Goal: Transaction & Acquisition: Purchase product/service

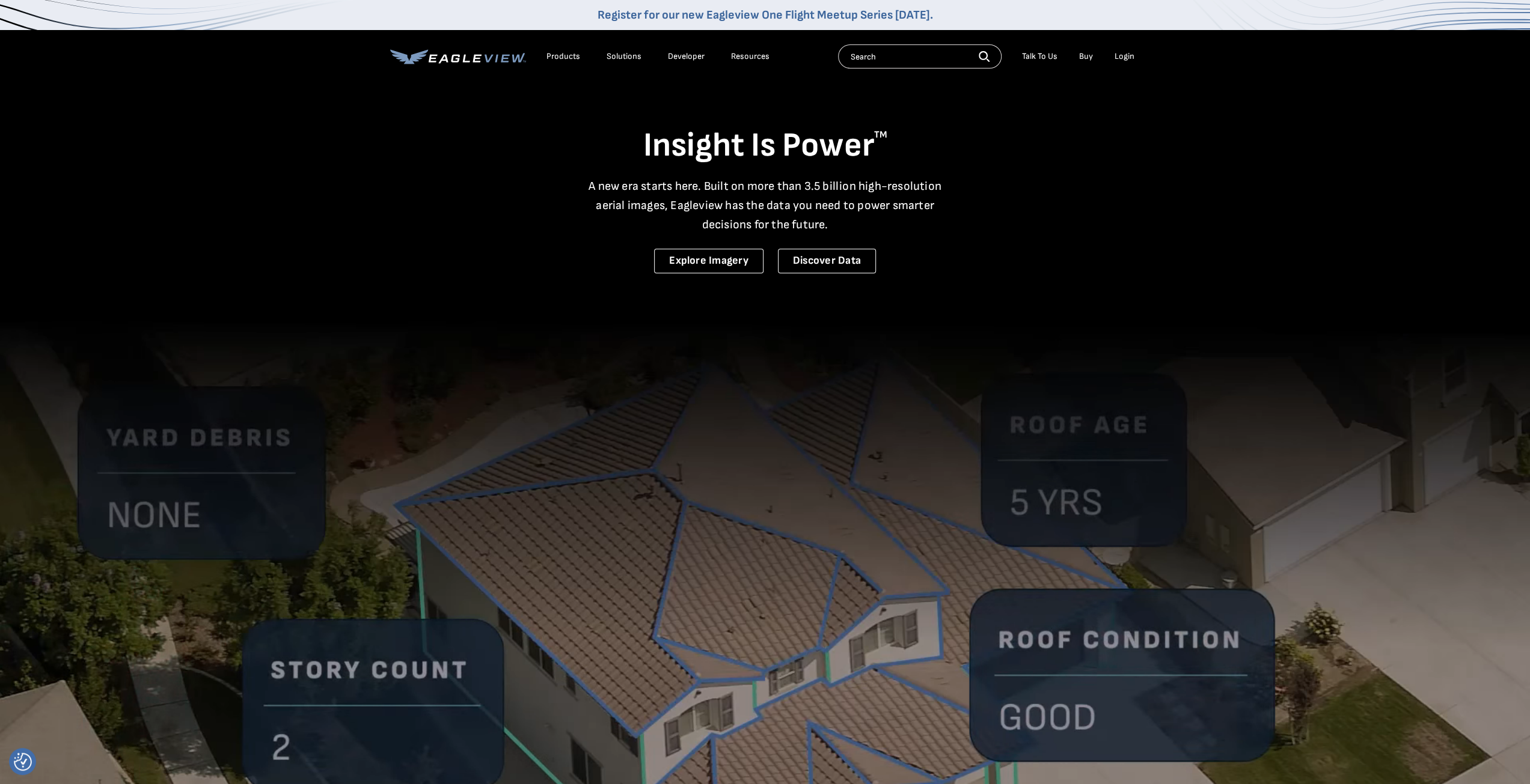
click at [1126, 56] on div "Login" at bounding box center [1124, 57] width 20 height 11
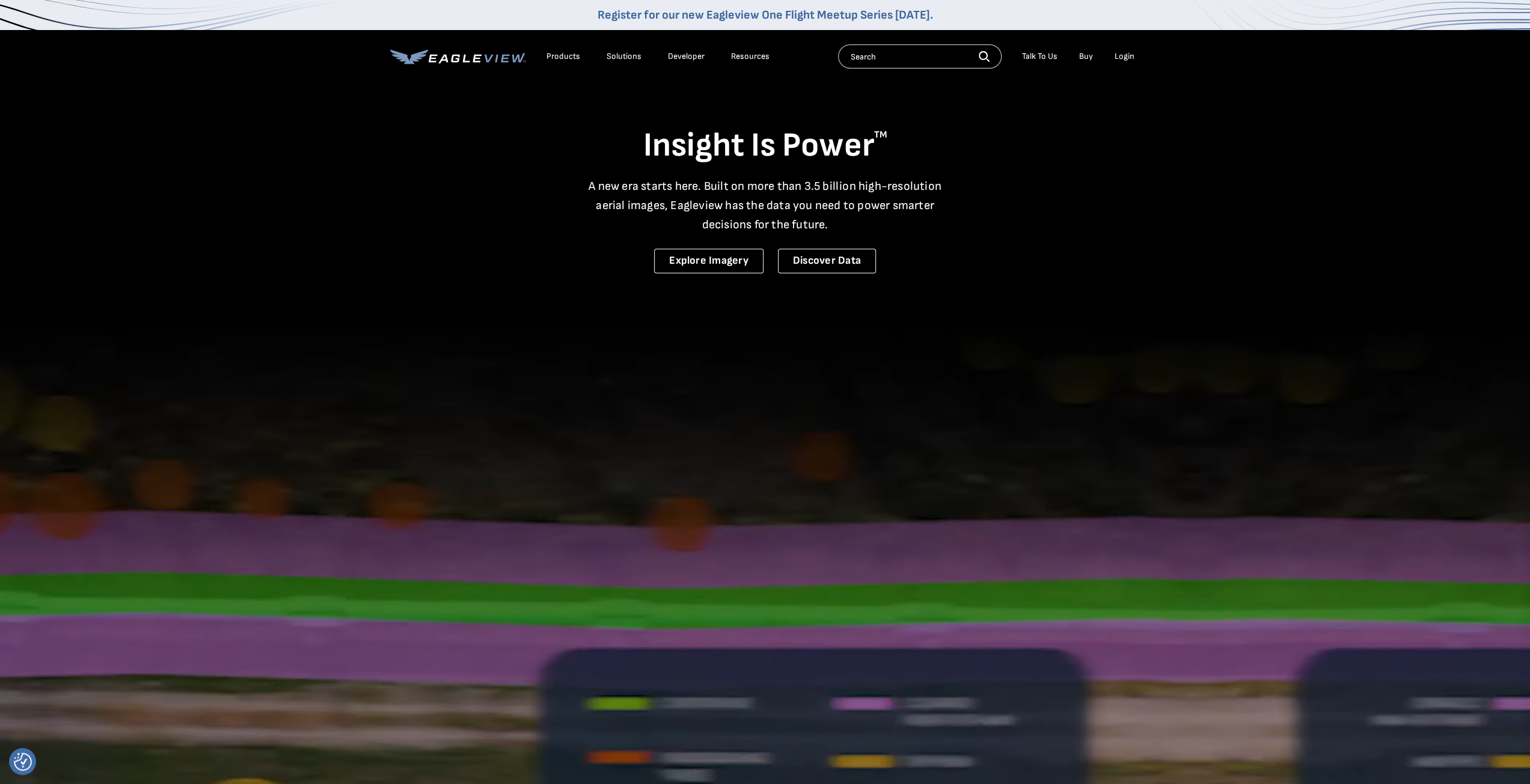
click at [1122, 55] on div "Login" at bounding box center [1124, 57] width 20 height 11
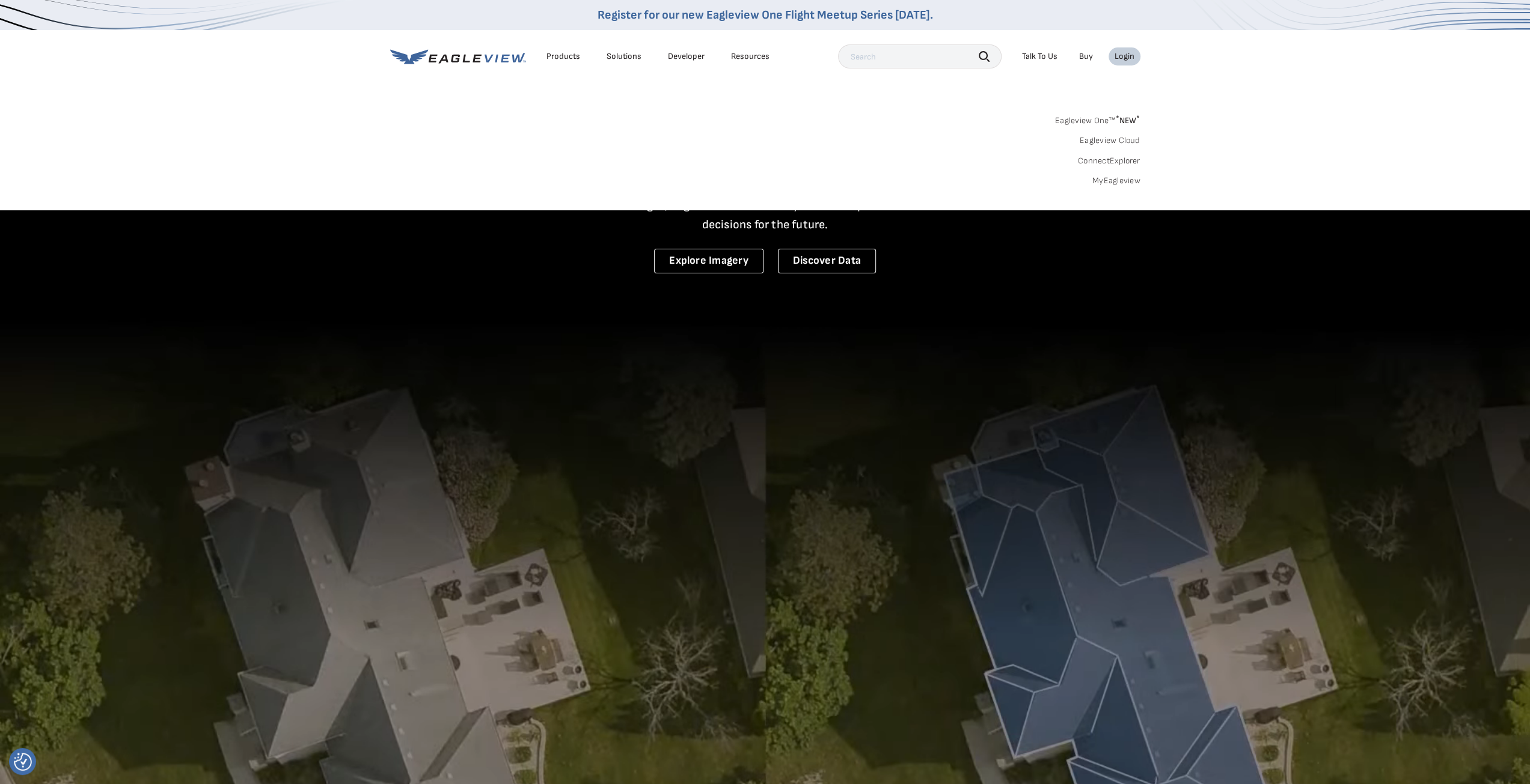
click at [1102, 179] on link "MyEagleview" at bounding box center [1116, 181] width 48 height 11
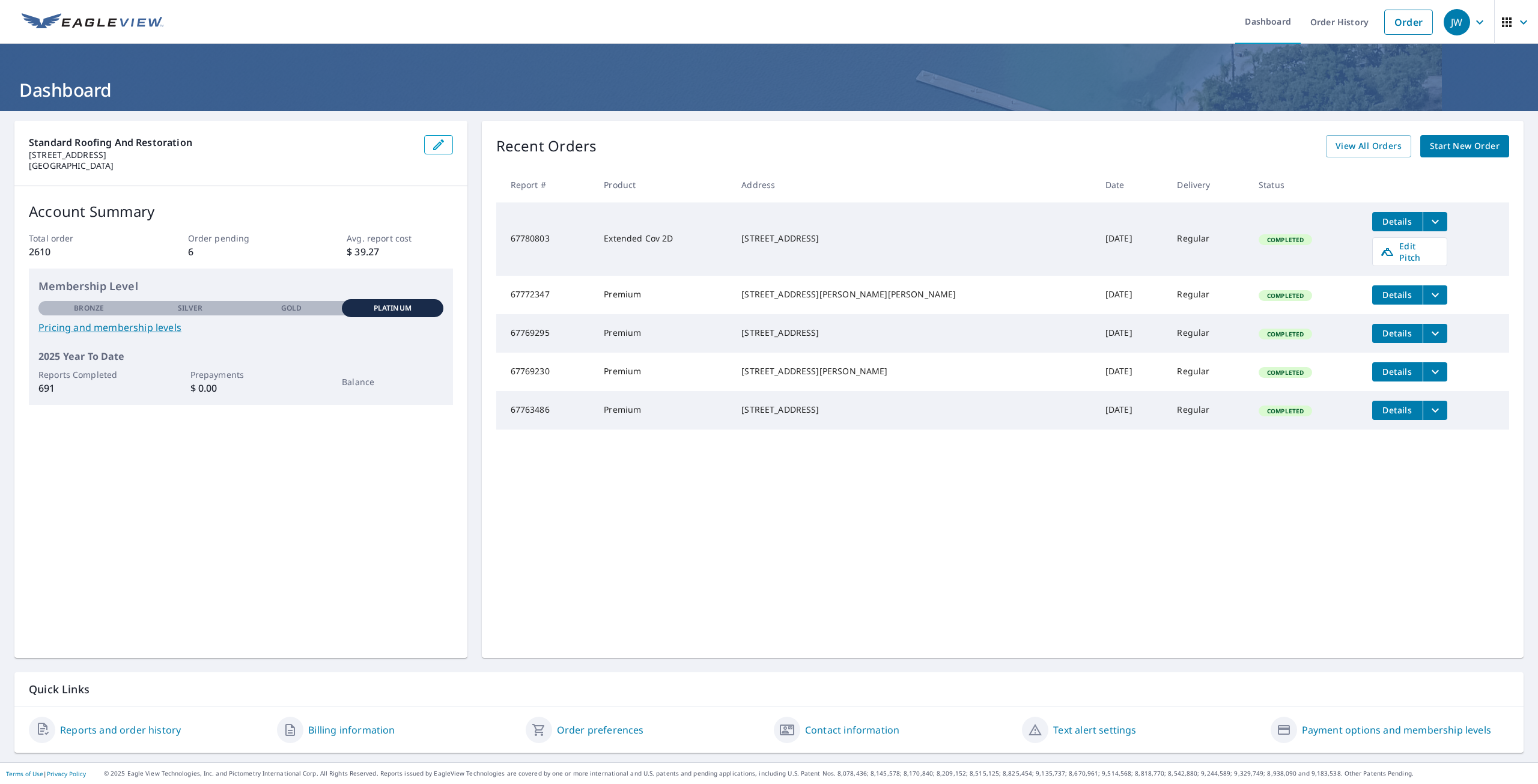
drag, startPoint x: 851, startPoint y: 379, endPoint x: 778, endPoint y: 368, distance: 73.8
click at [778, 368] on td "1524 Howard St Racine, WI 53404" at bounding box center [914, 372] width 364 height 38
click at [1379, 377] on span "Details" at bounding box center [1397, 372] width 36 height 12
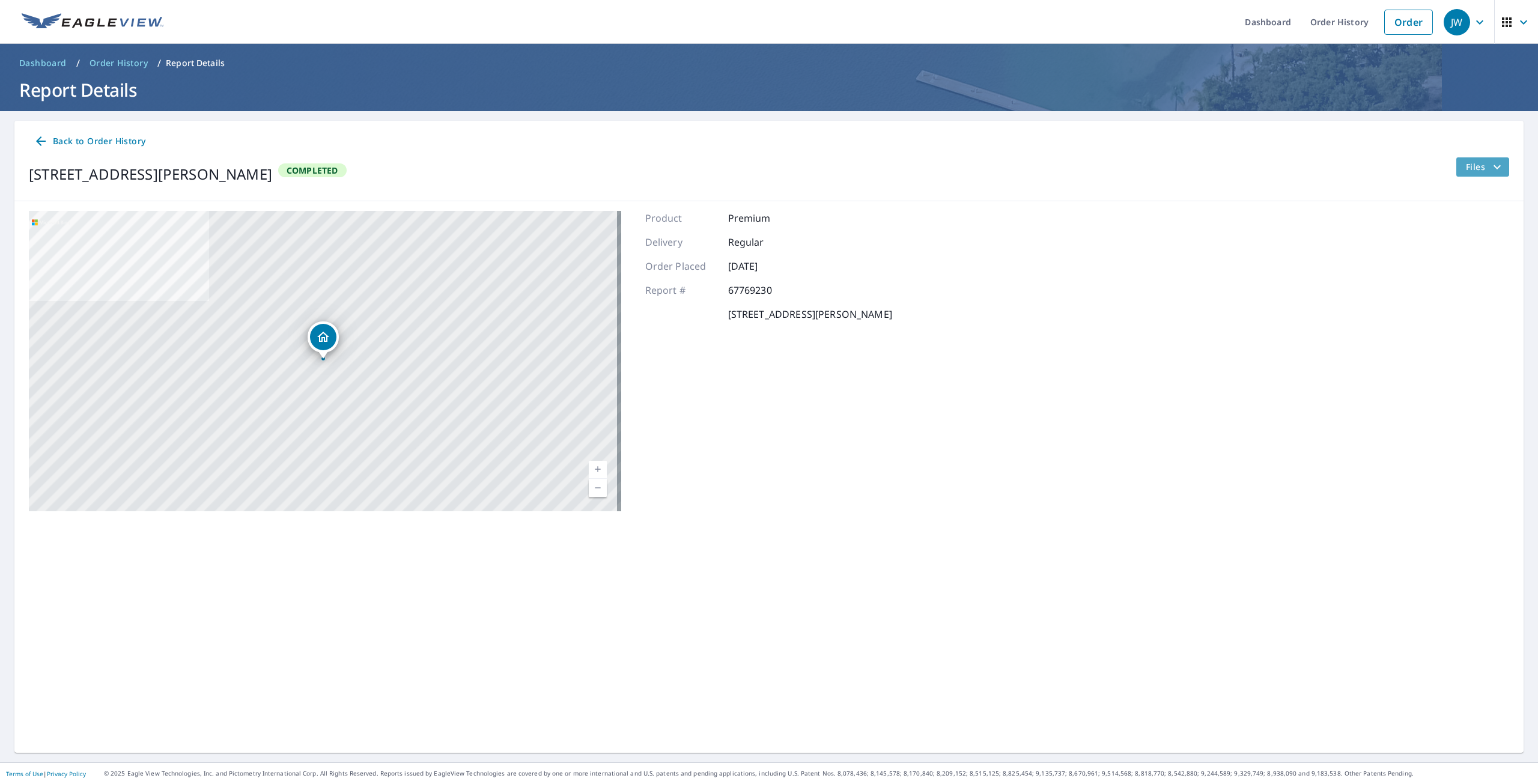
click at [1474, 166] on span "Files" at bounding box center [1485, 167] width 38 height 14
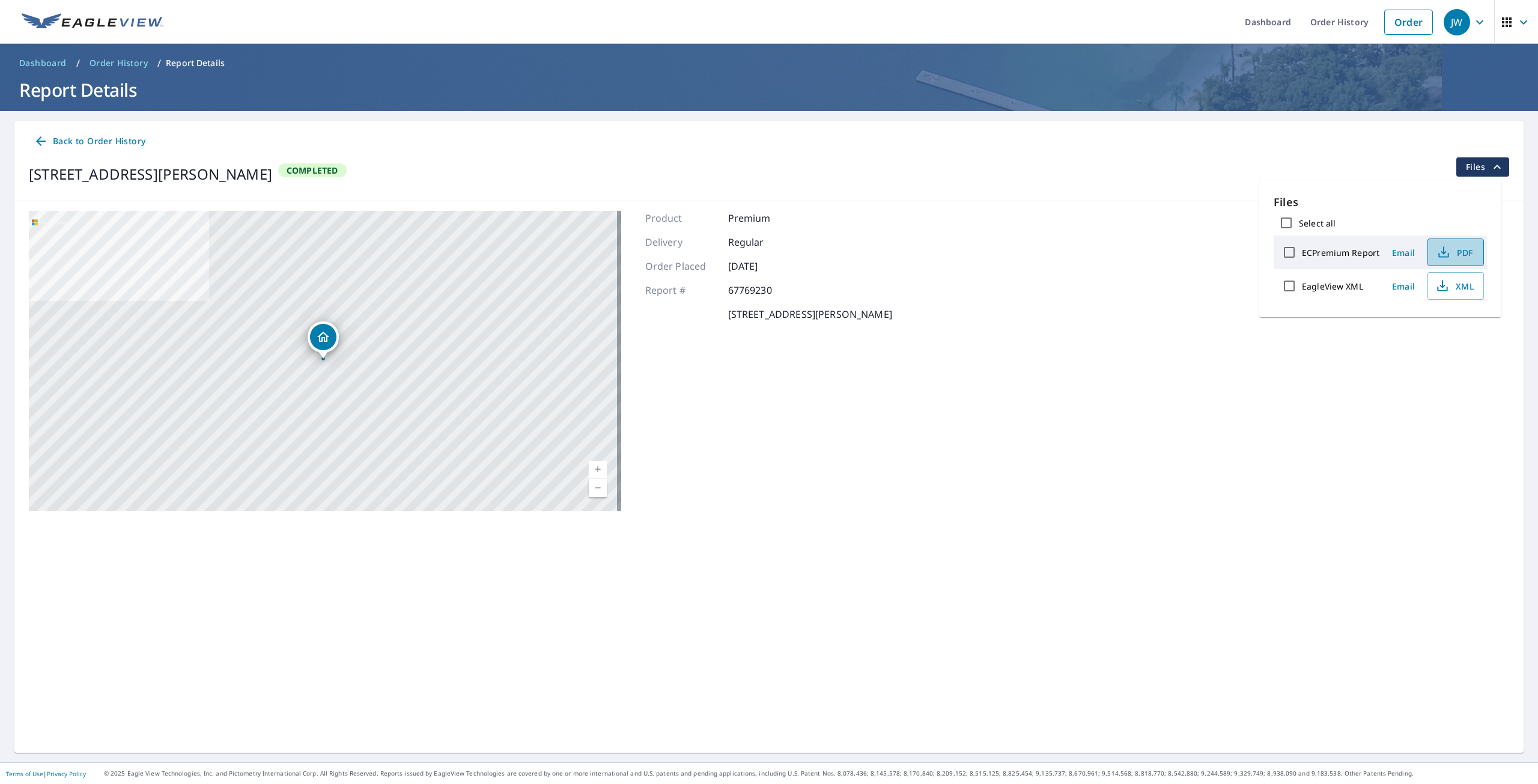
click at [1448, 261] on button "PDF" at bounding box center [1455, 252] width 57 height 28
click at [123, 140] on span "Back to Order History" at bounding box center [90, 141] width 112 height 15
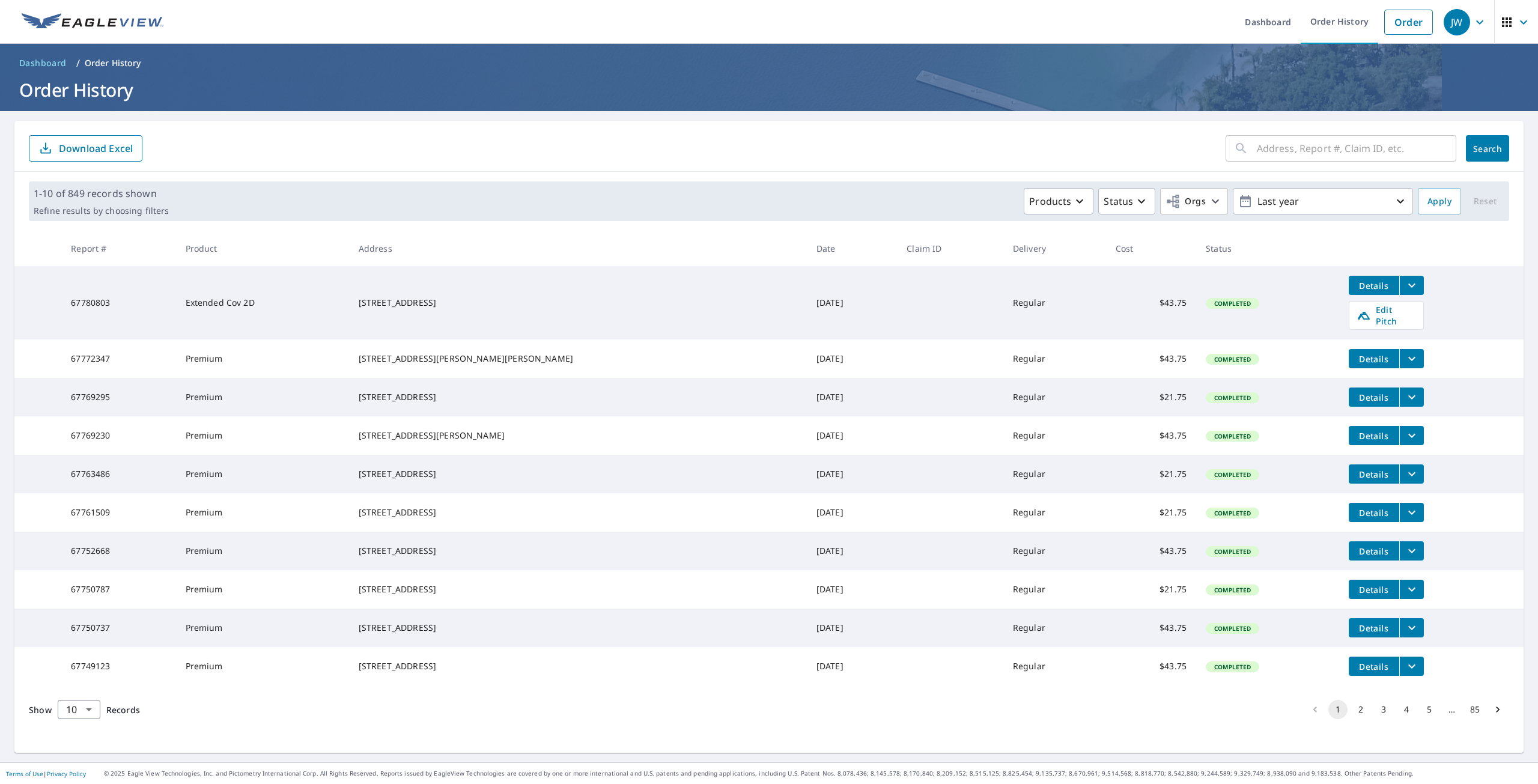
click at [1356, 353] on span "Details" at bounding box center [1374, 359] width 36 height 12
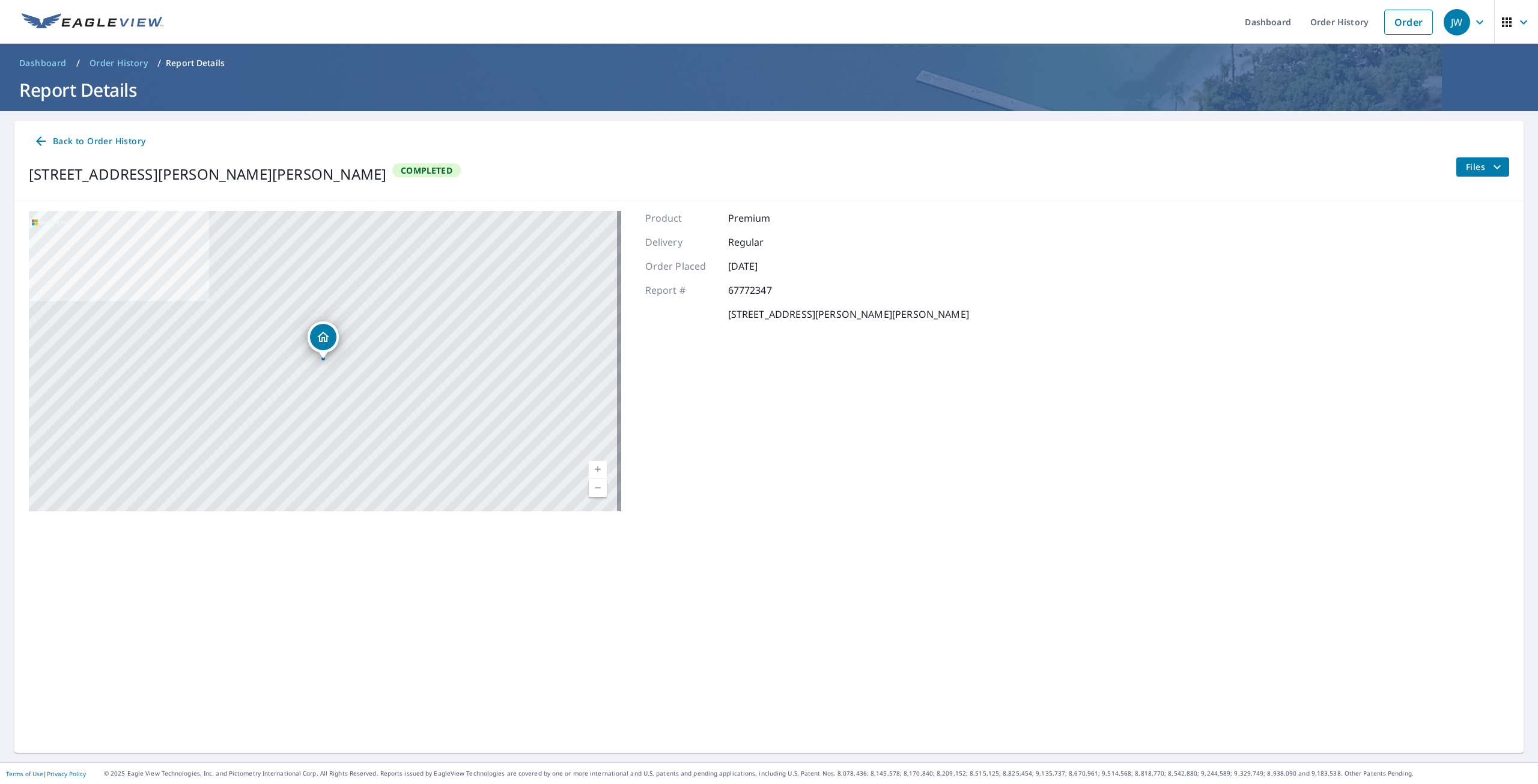
click at [1473, 164] on span "Files" at bounding box center [1485, 167] width 38 height 14
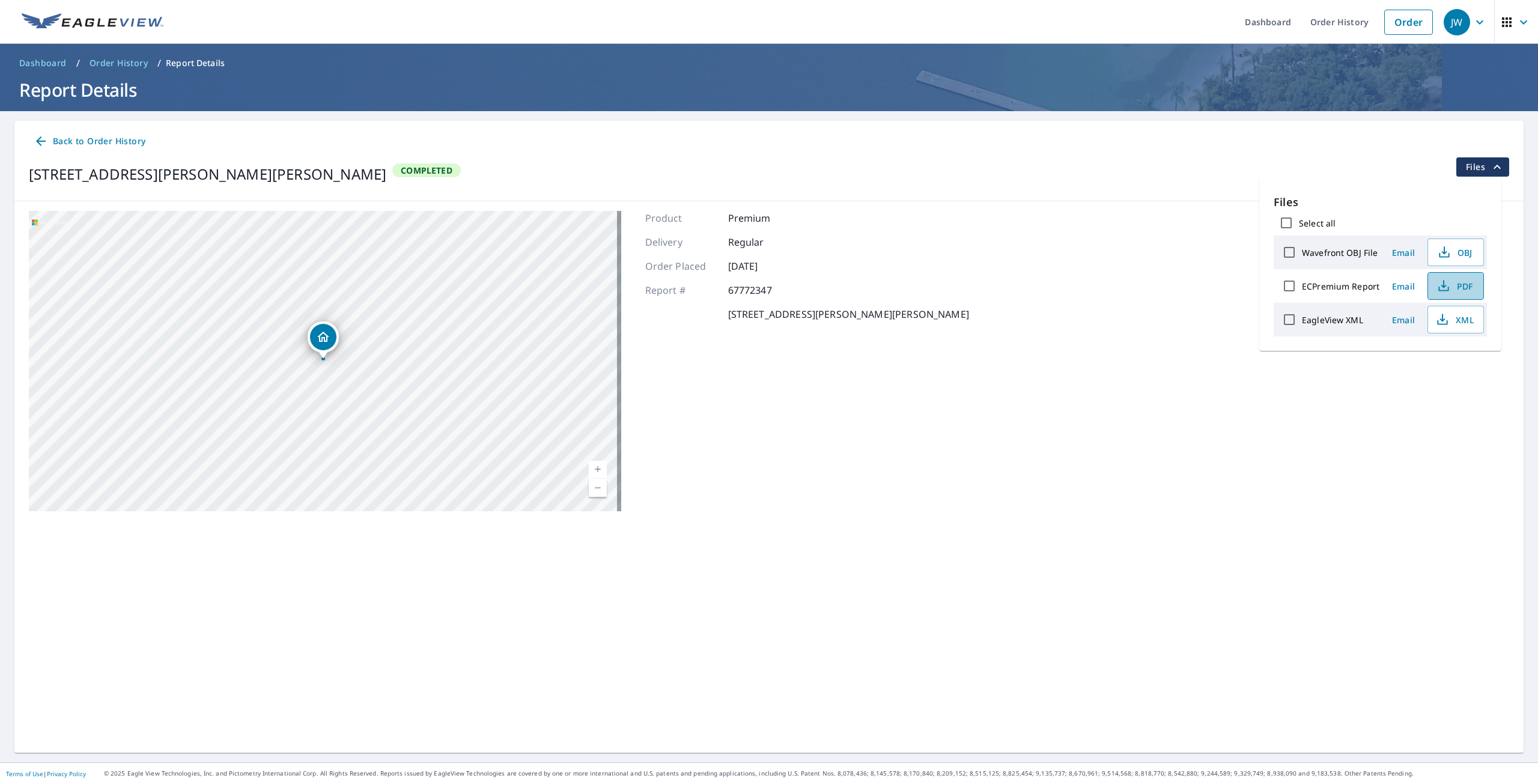
click at [1457, 284] on span "PDF" at bounding box center [1454, 286] width 38 height 14
click at [1393, 58] on ol "Dashboard / Order History / Report Details" at bounding box center [769, 63] width 1509 height 19
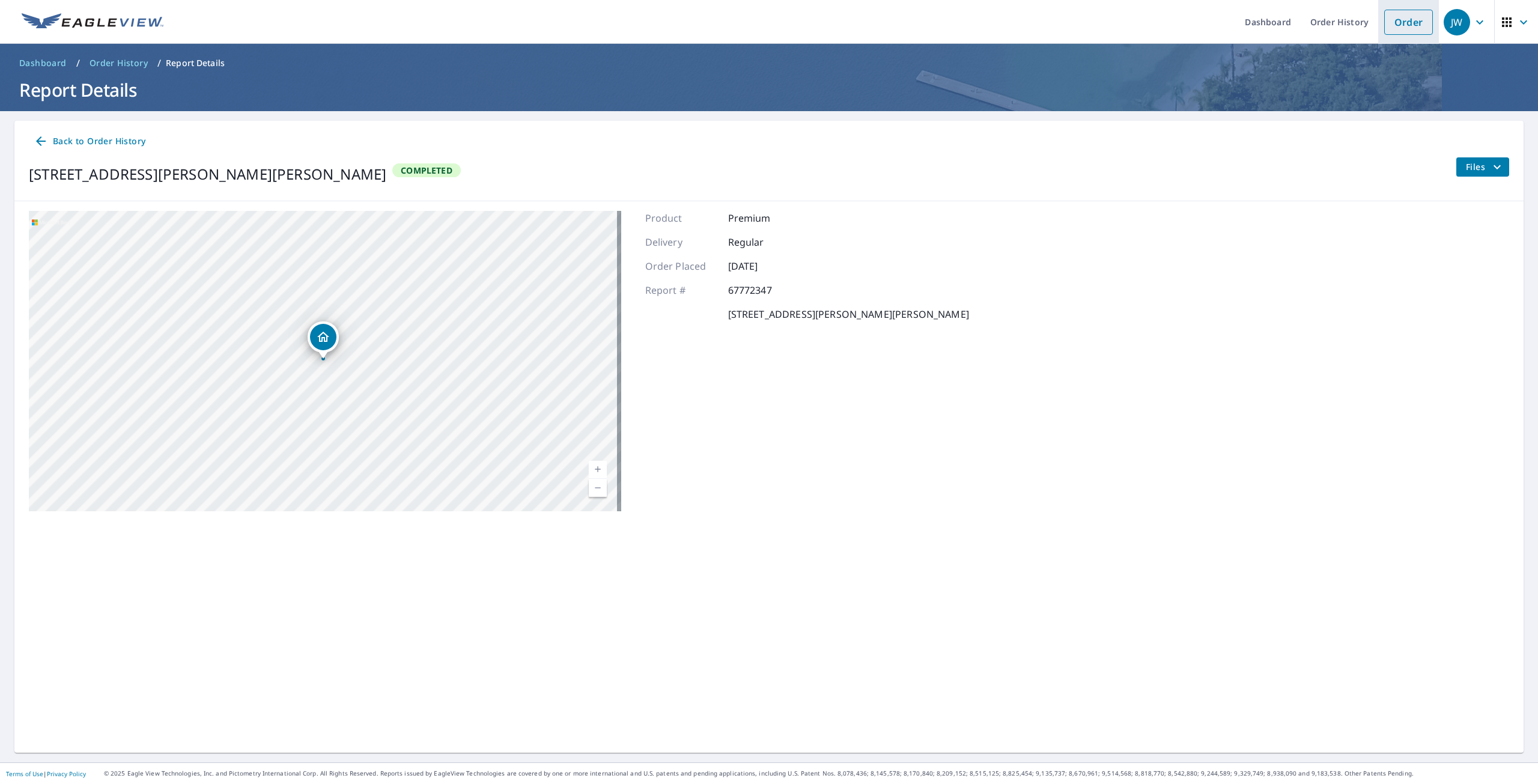
click at [1393, 16] on link "Order" at bounding box center [1409, 22] width 49 height 25
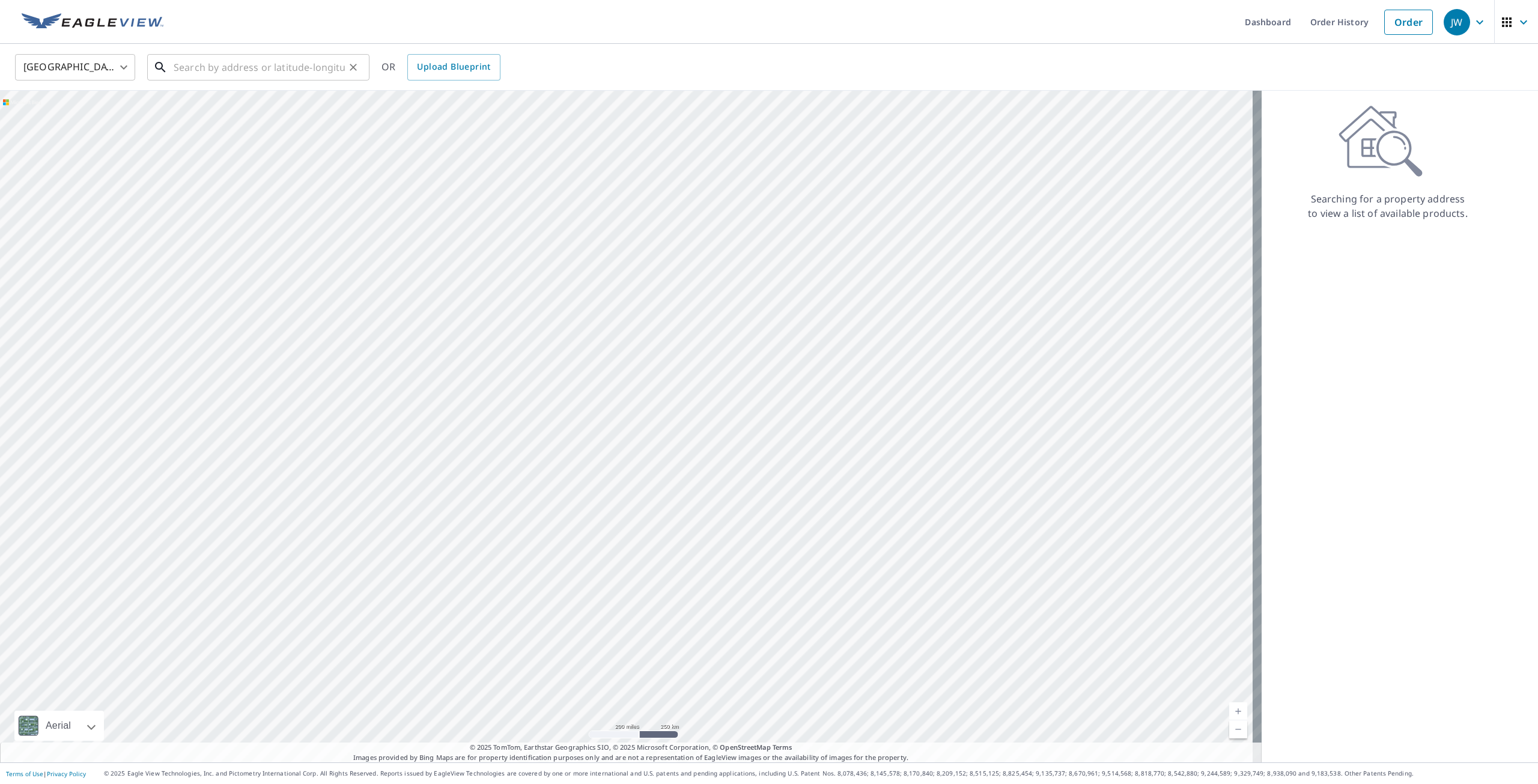
click at [204, 63] on input "text" at bounding box center [259, 68] width 172 height 34
paste input "3290 S Russel Rd - New Berlin"
click at [218, 99] on span "3290 S Russel Rd" at bounding box center [266, 102] width 188 height 14
type input "3290 S Russel Rd New Berlin, WI 53151"
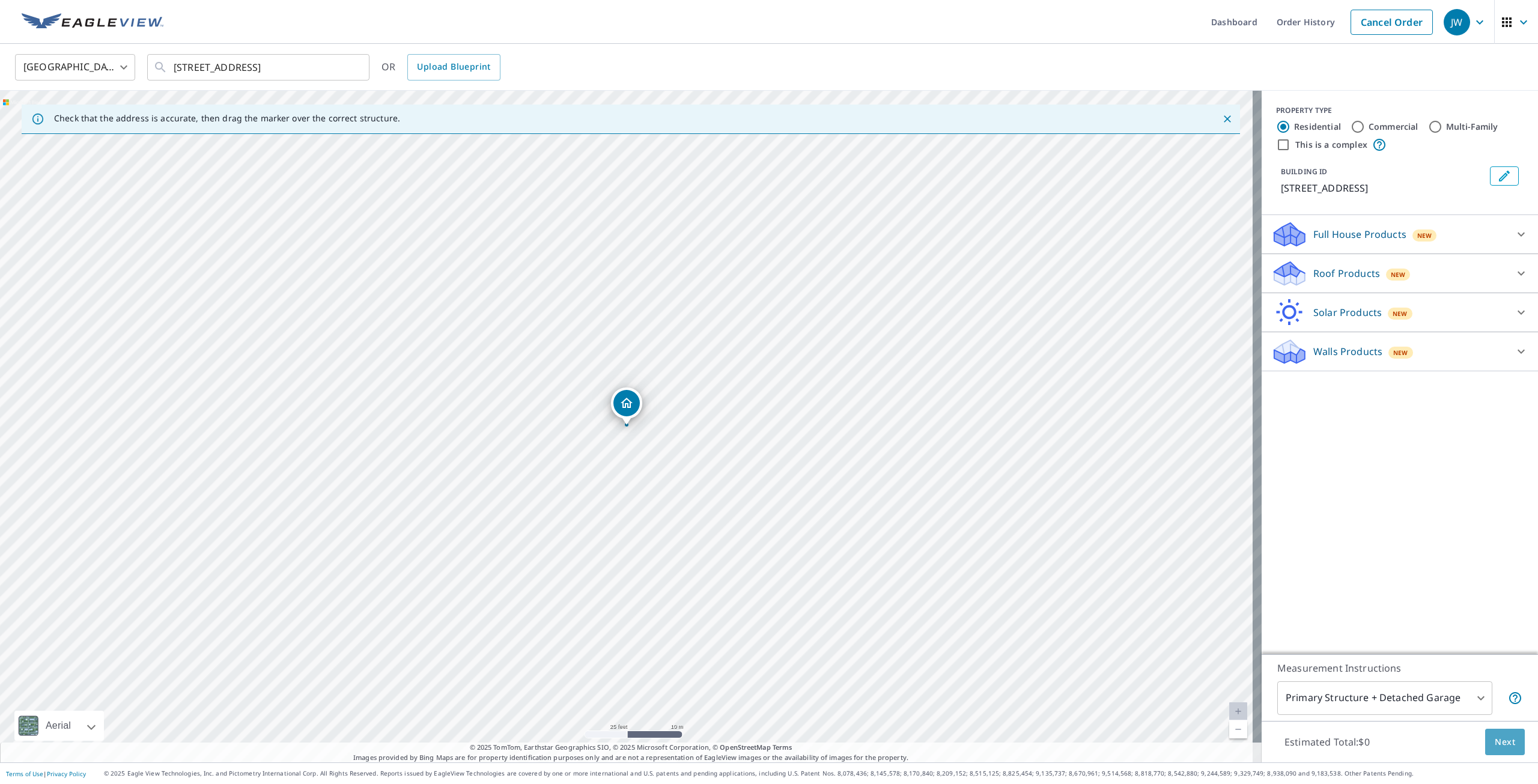
click at [1496, 740] on span "Next" at bounding box center [1505, 742] width 20 height 15
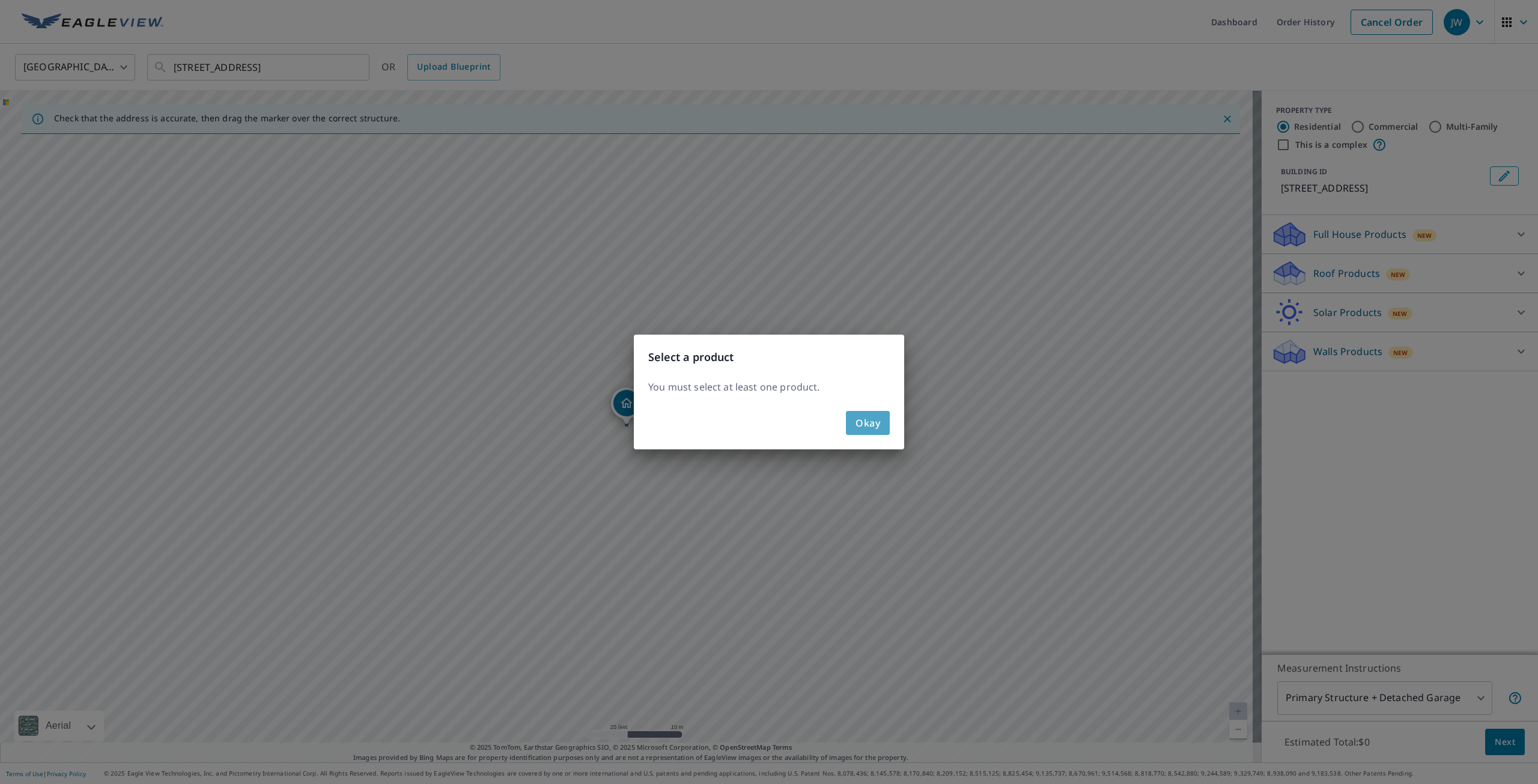
click at [869, 420] on span "Okay" at bounding box center [868, 423] width 25 height 17
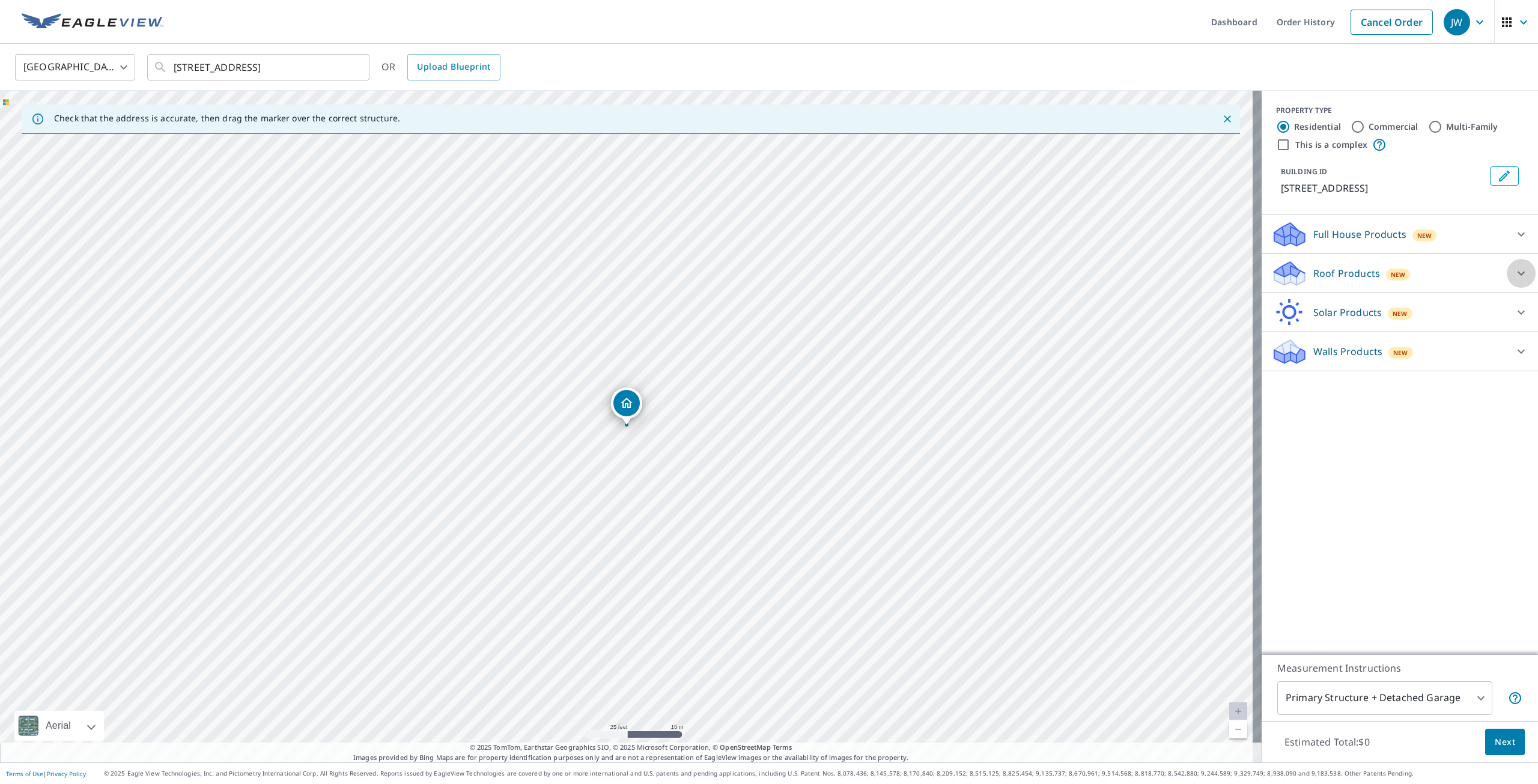
click at [1514, 268] on icon at bounding box center [1521, 273] width 14 height 14
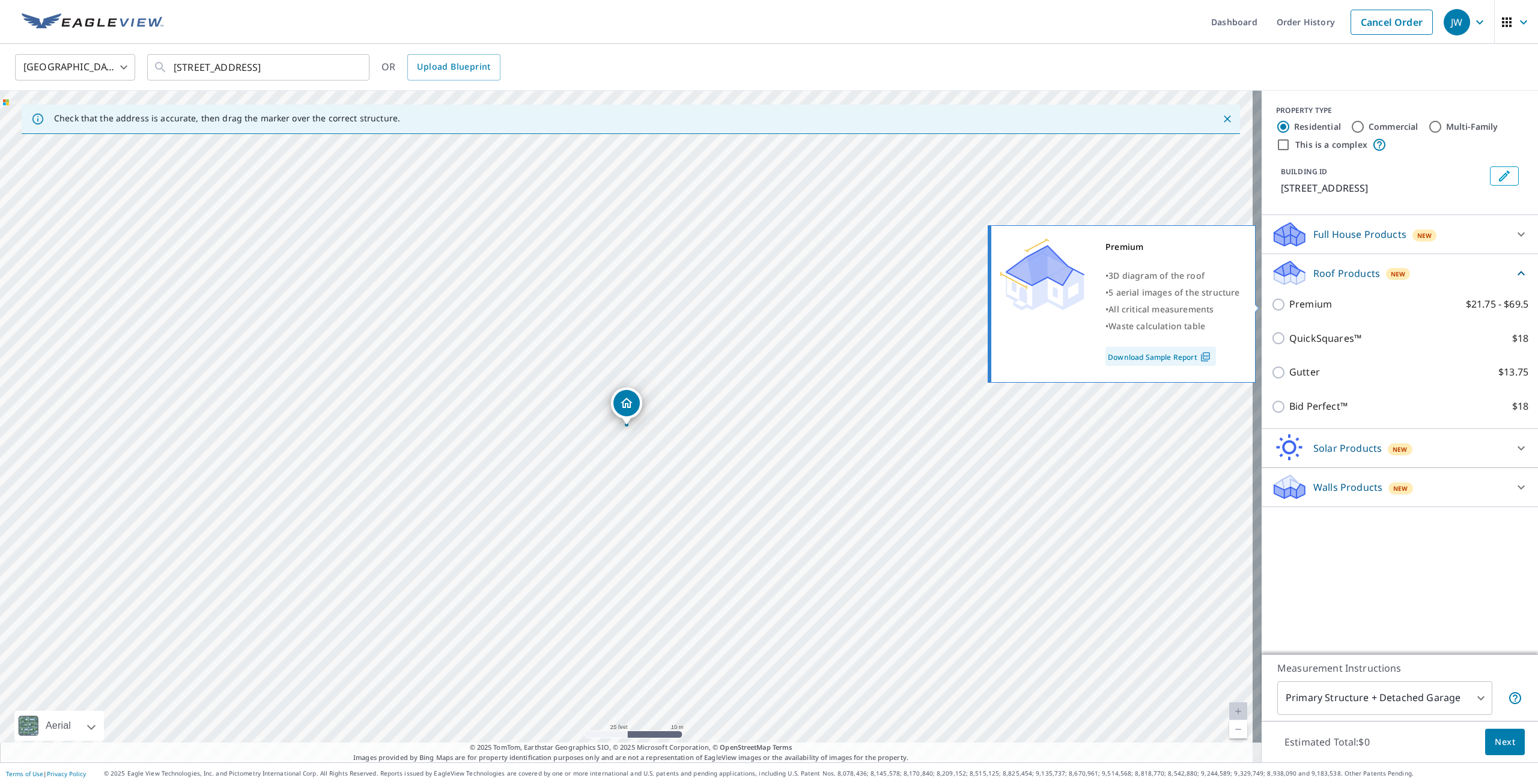
click at [1304, 307] on p "Premium" at bounding box center [1311, 304] width 43 height 15
click at [1290, 307] on input "Premium $21.75 - $69.5" at bounding box center [1281, 305] width 18 height 14
checkbox input "true"
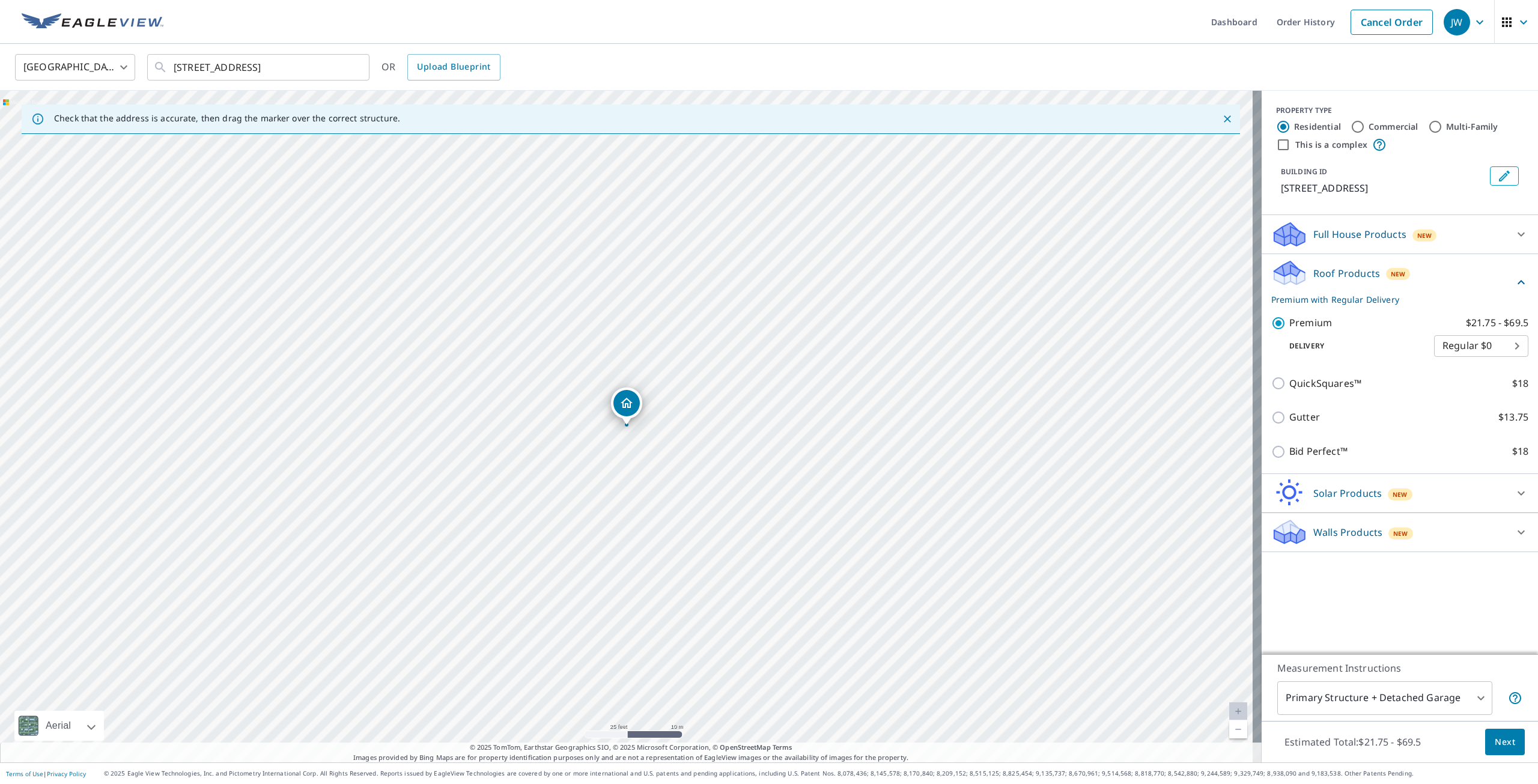
click at [1494, 733] on button "Next" at bounding box center [1505, 742] width 40 height 27
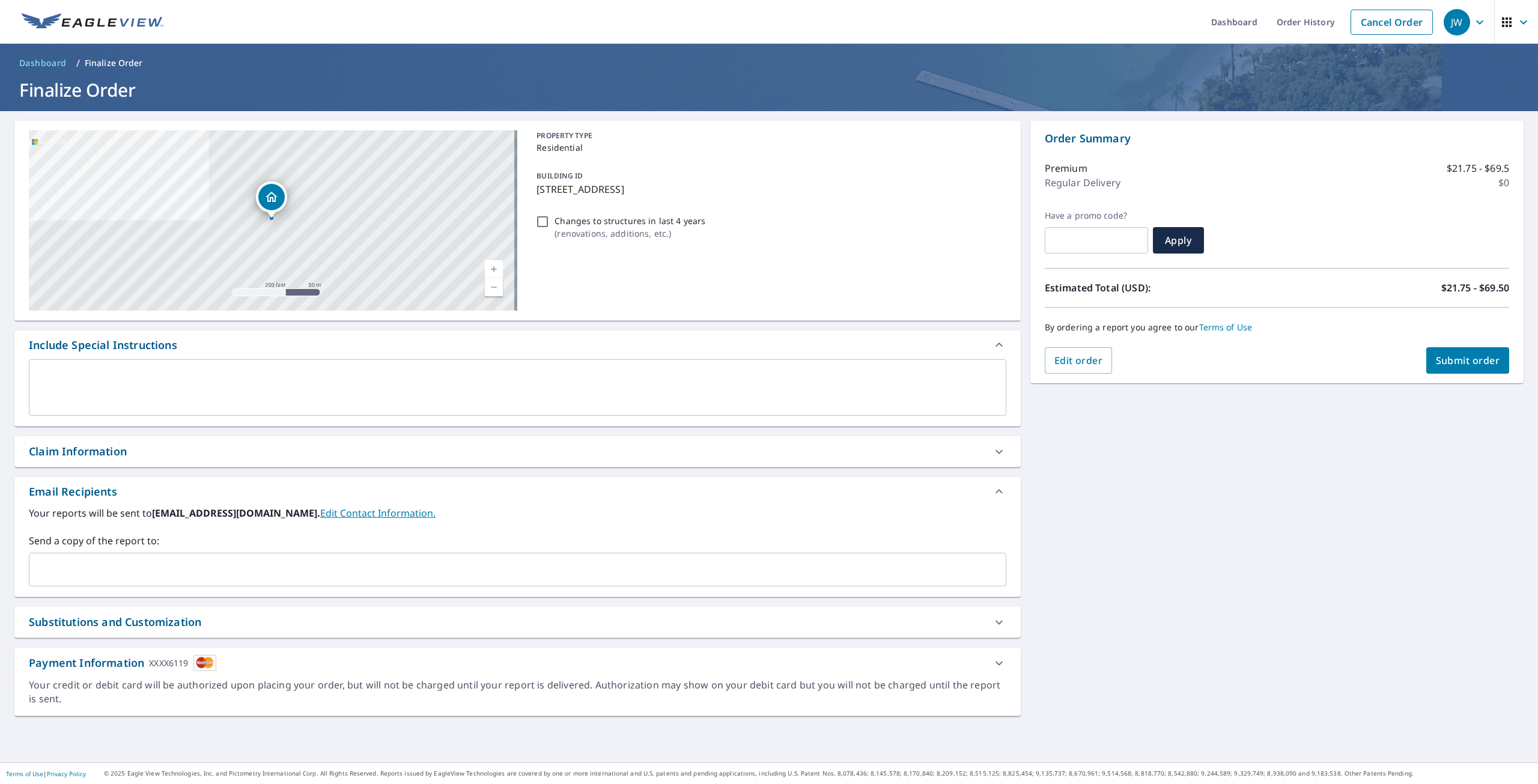
click at [1444, 364] on span "Submit order" at bounding box center [1468, 360] width 64 height 13
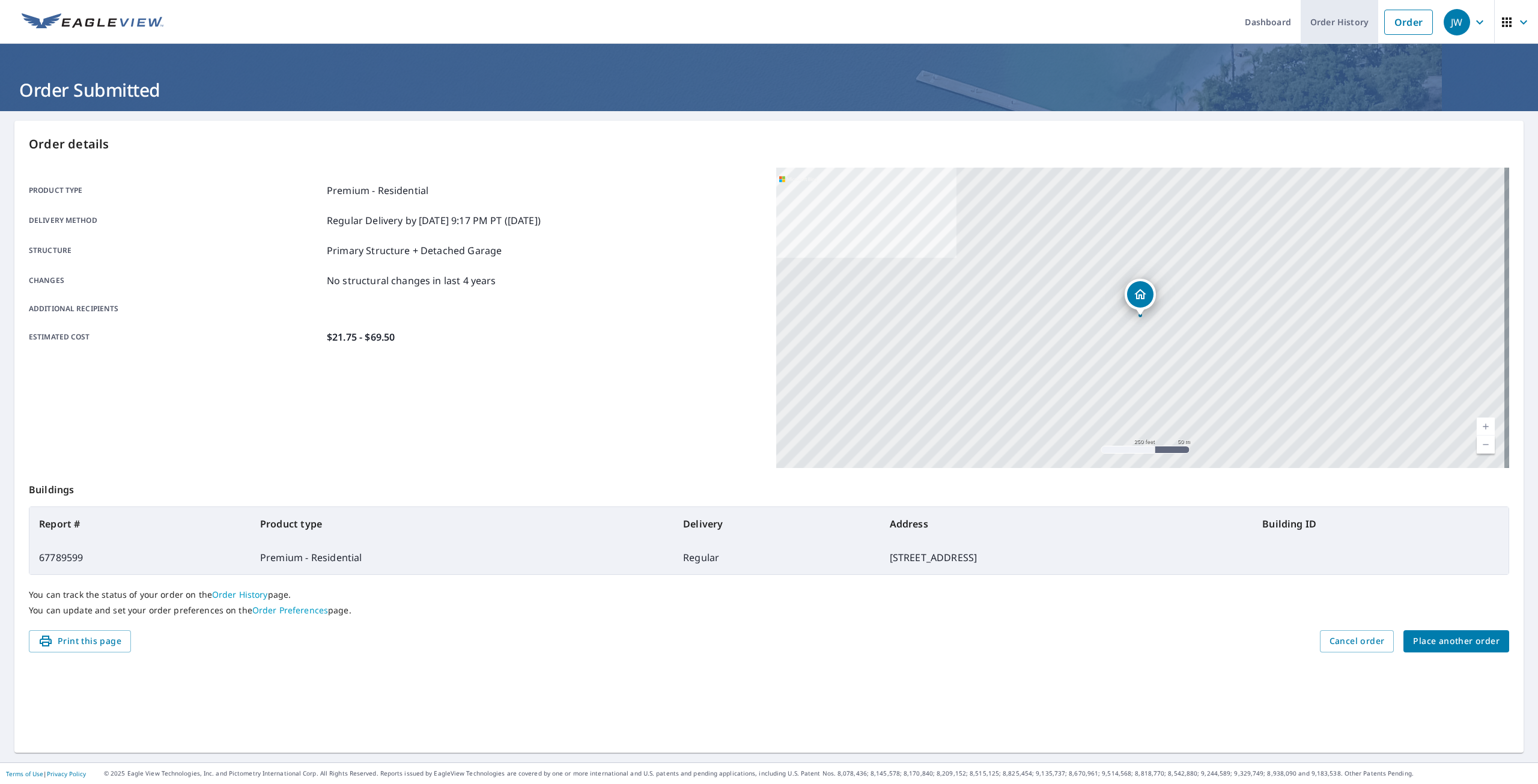
click at [1324, 34] on link "Order History" at bounding box center [1339, 22] width 77 height 44
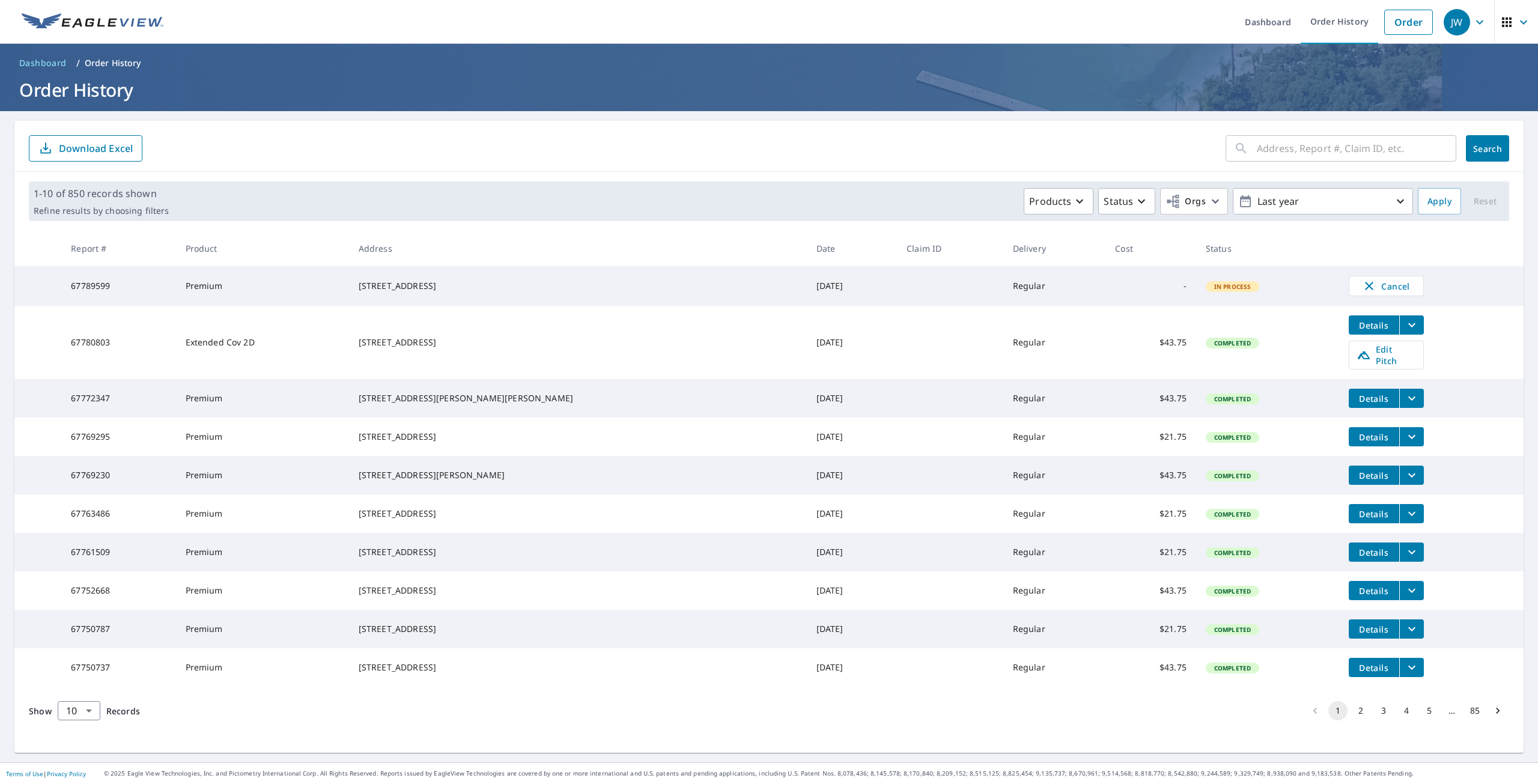
click at [1290, 151] on input "text" at bounding box center [1357, 149] width 199 height 34
click at [1346, 17] on link "Order History" at bounding box center [1339, 22] width 77 height 44
click at [1408, 21] on link "Order" at bounding box center [1409, 22] width 49 height 25
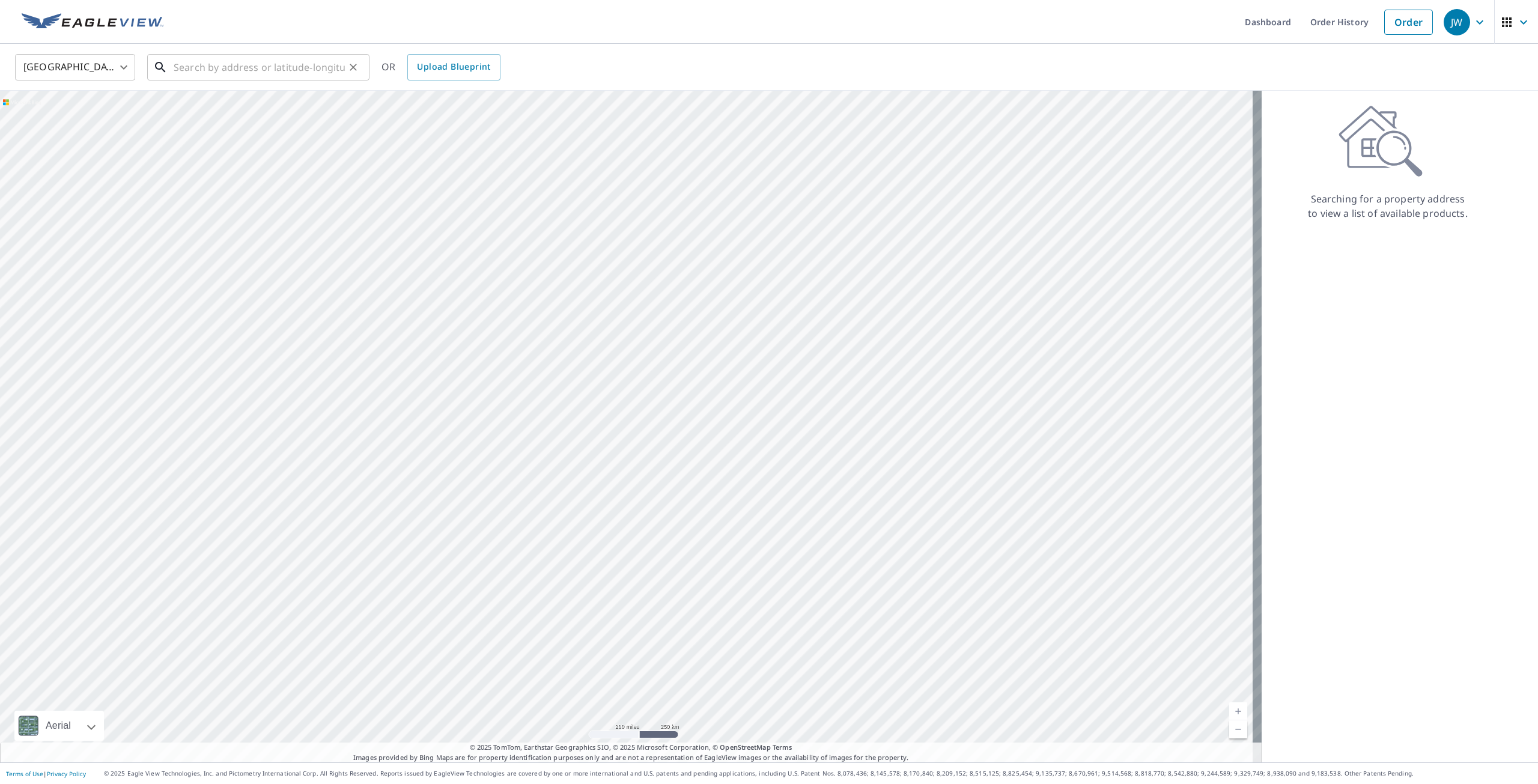
click at [296, 60] on input "text" at bounding box center [259, 68] width 172 height 34
paste input "3636 S 23rd St. - Milwaukee"
click at [274, 103] on span "3636 S 23rd St" at bounding box center [266, 102] width 188 height 14
type input "3636 S 23rd St Milwaukee, WI 53221"
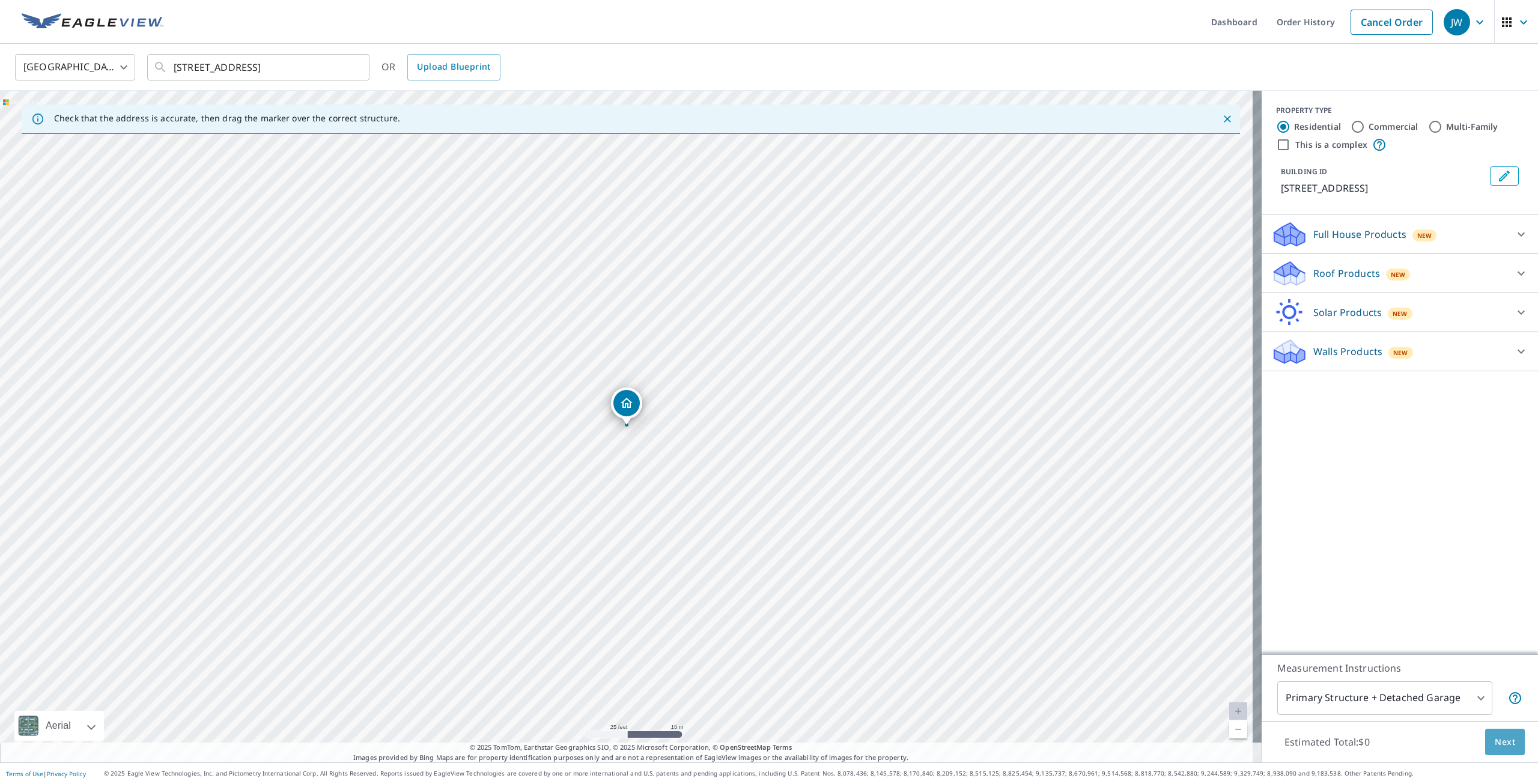
click at [1500, 744] on span "Next" at bounding box center [1505, 742] width 20 height 15
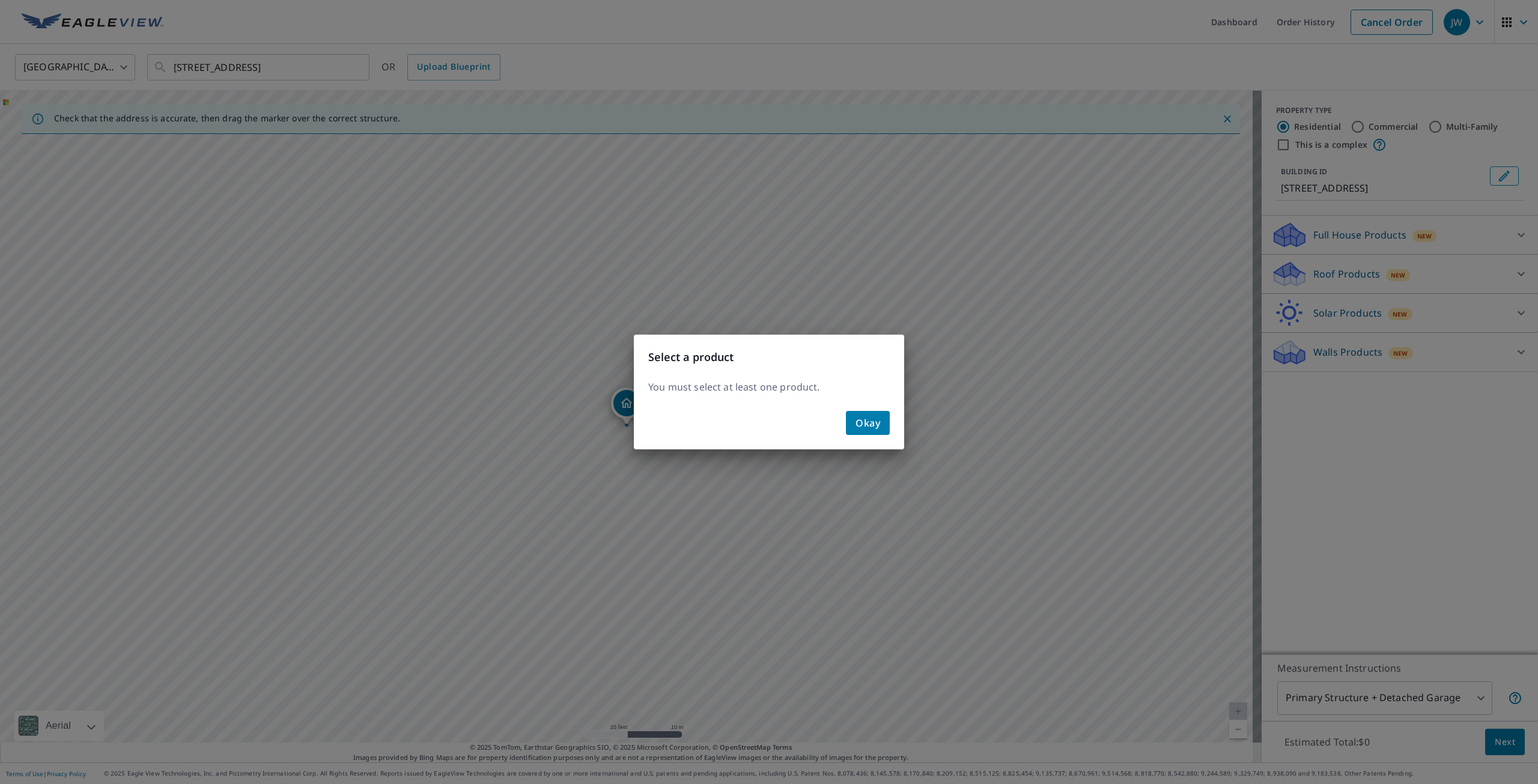
click at [1491, 299] on div "Select a product You must select at least one product. Okay" at bounding box center [769, 392] width 1538 height 784
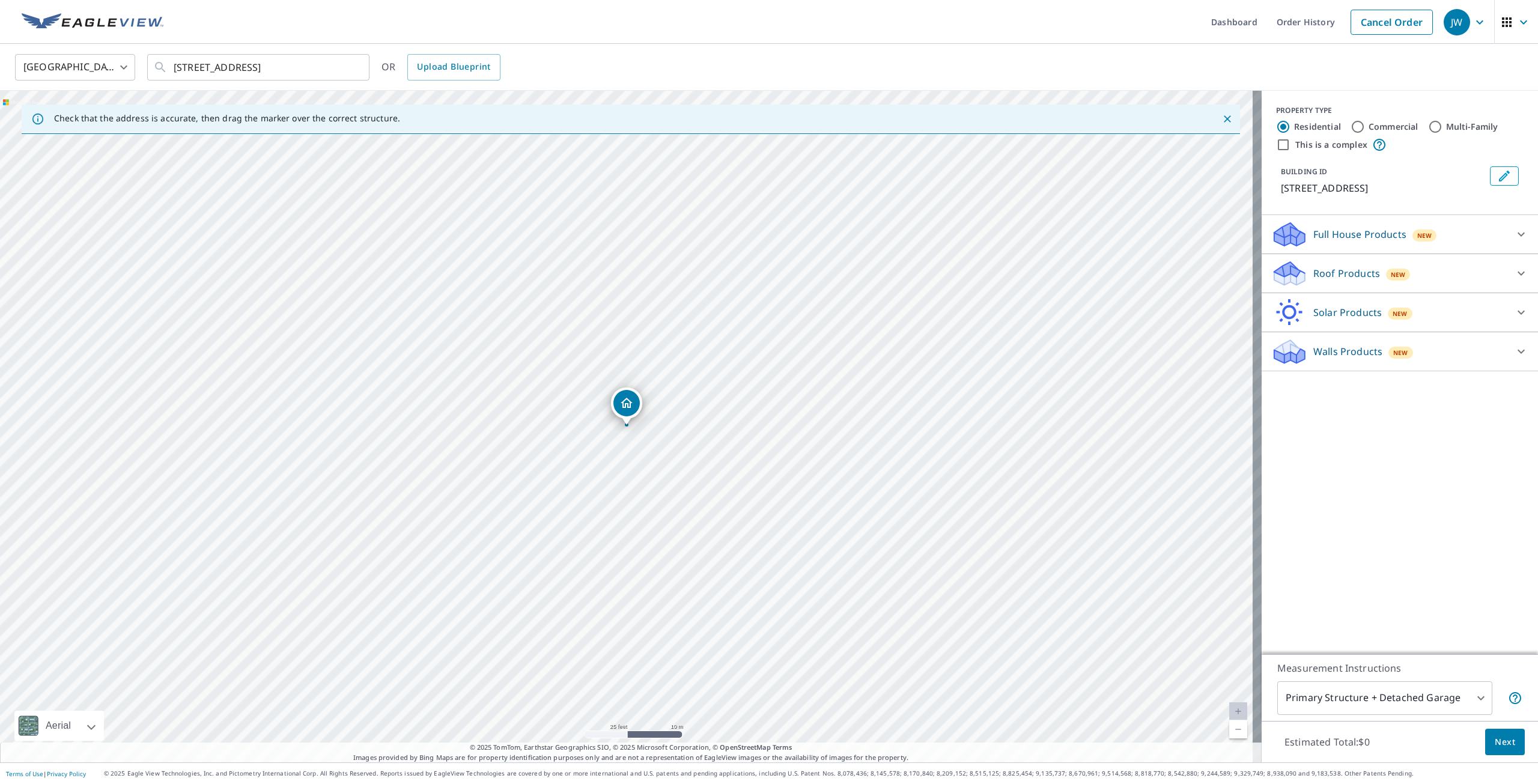
click at [1514, 240] on icon at bounding box center [1521, 234] width 14 height 14
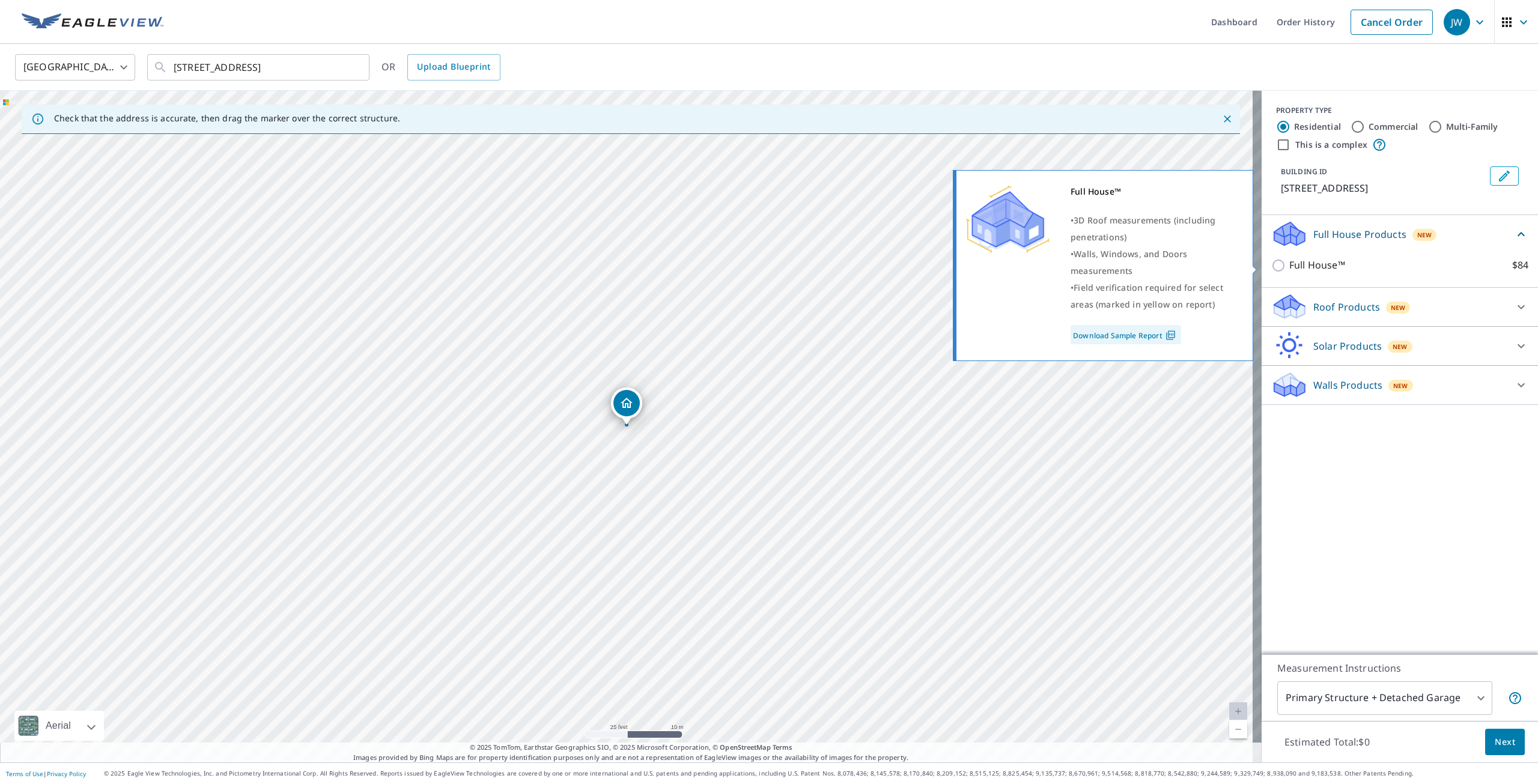
click at [1297, 268] on p "Full House™" at bounding box center [1318, 265] width 56 height 15
click at [1290, 268] on input "Full House™ $84" at bounding box center [1281, 266] width 18 height 14
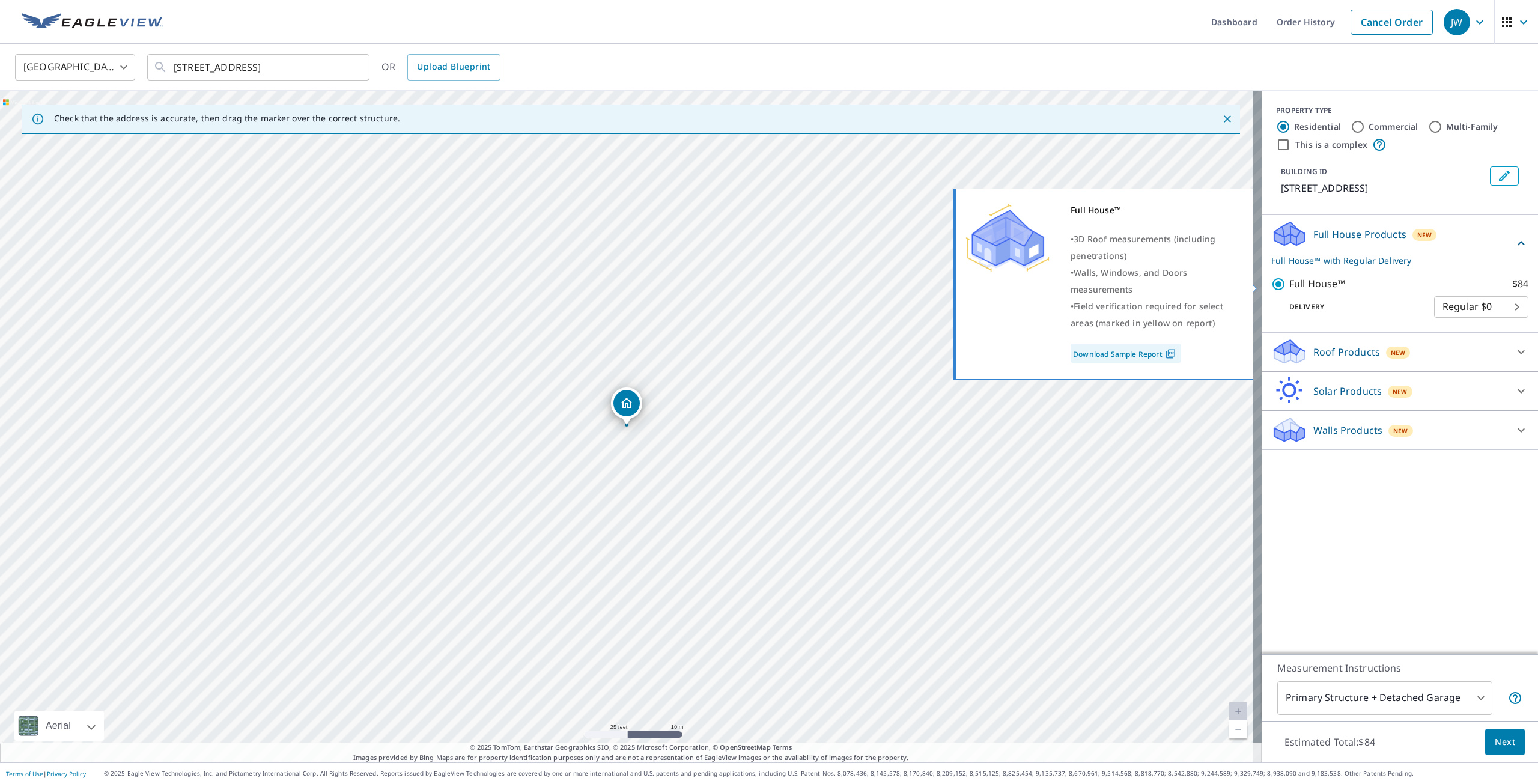
click at [1300, 286] on p "Full House™" at bounding box center [1318, 283] width 56 height 15
click at [1290, 286] on input "Full House™ $84" at bounding box center [1281, 284] width 18 height 14
checkbox input "false"
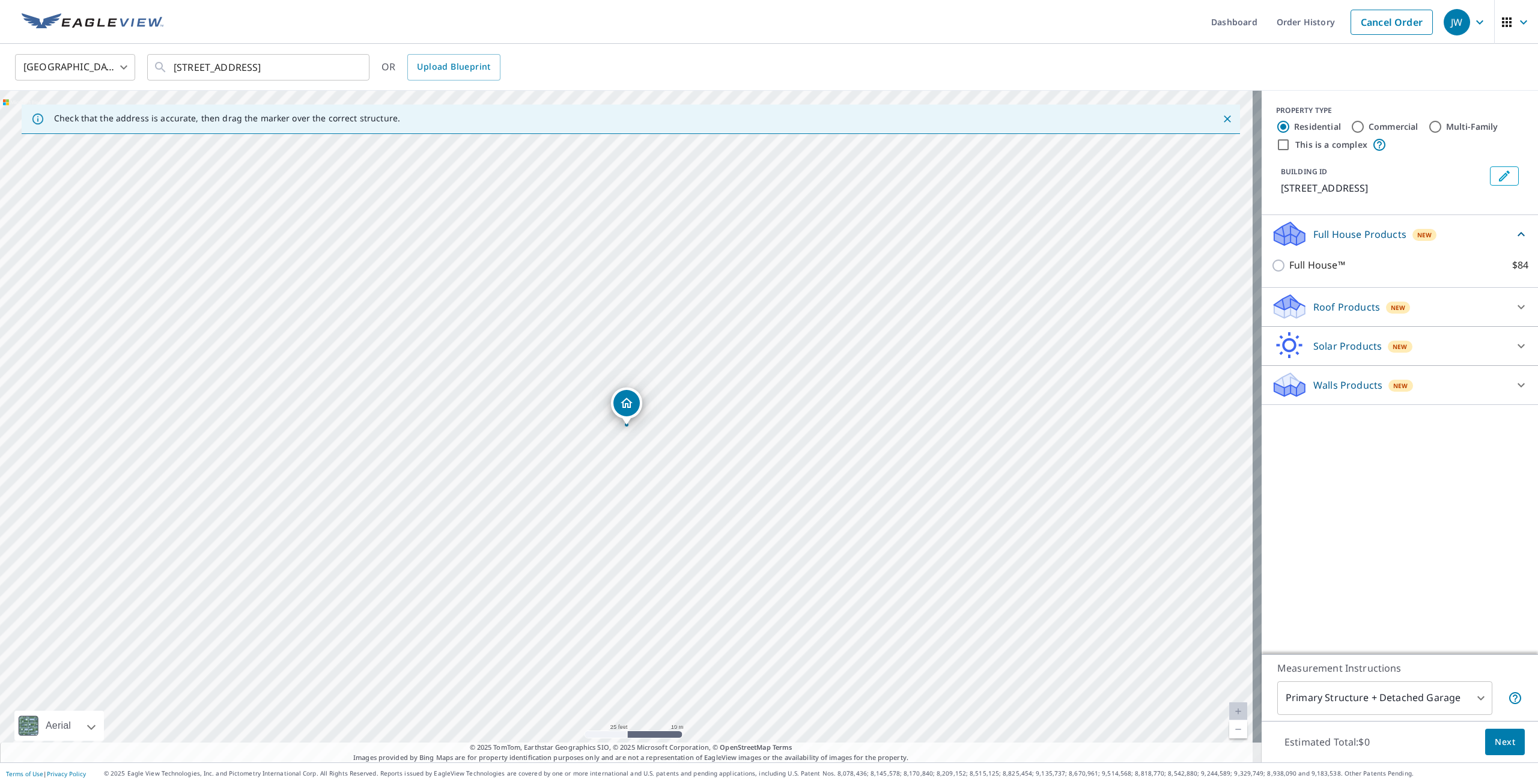
click at [1338, 315] on div "Roof Products New" at bounding box center [1389, 306] width 236 height 28
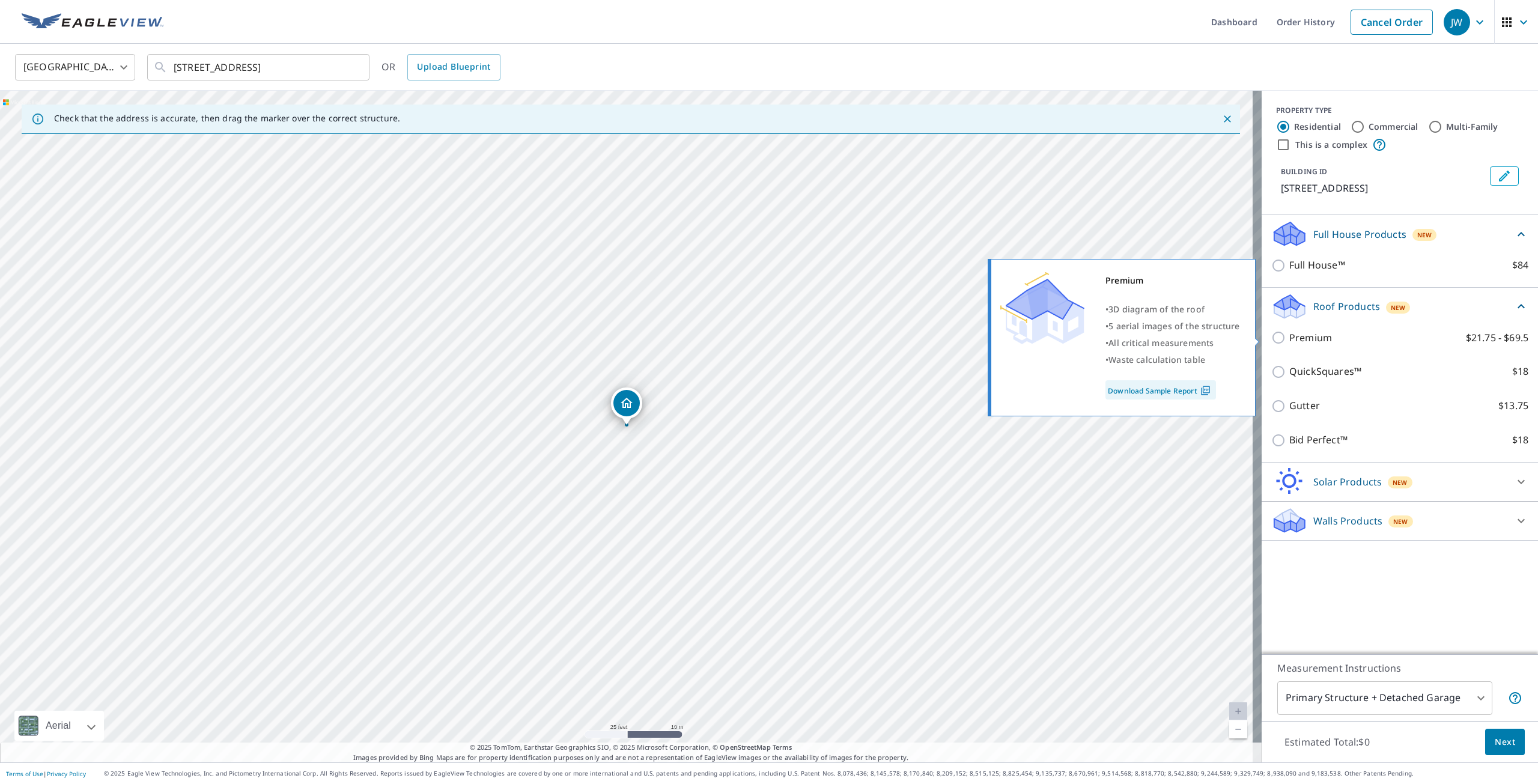
click at [1293, 340] on p "Premium" at bounding box center [1311, 338] width 43 height 15
click at [1290, 340] on input "Premium $21.75 - $69.5" at bounding box center [1281, 338] width 18 height 14
checkbox input "true"
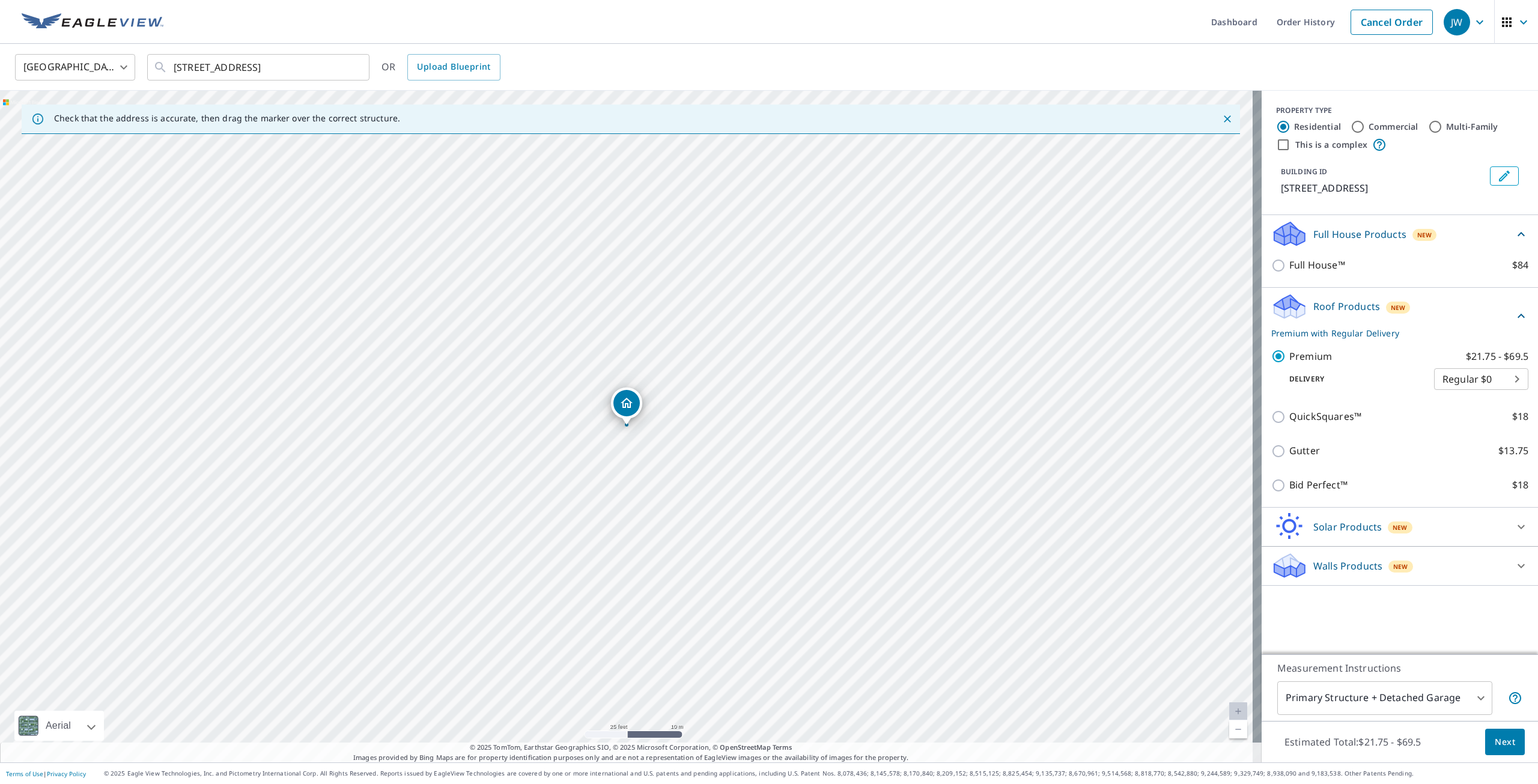
click at [1501, 747] on span "Next" at bounding box center [1505, 742] width 20 height 15
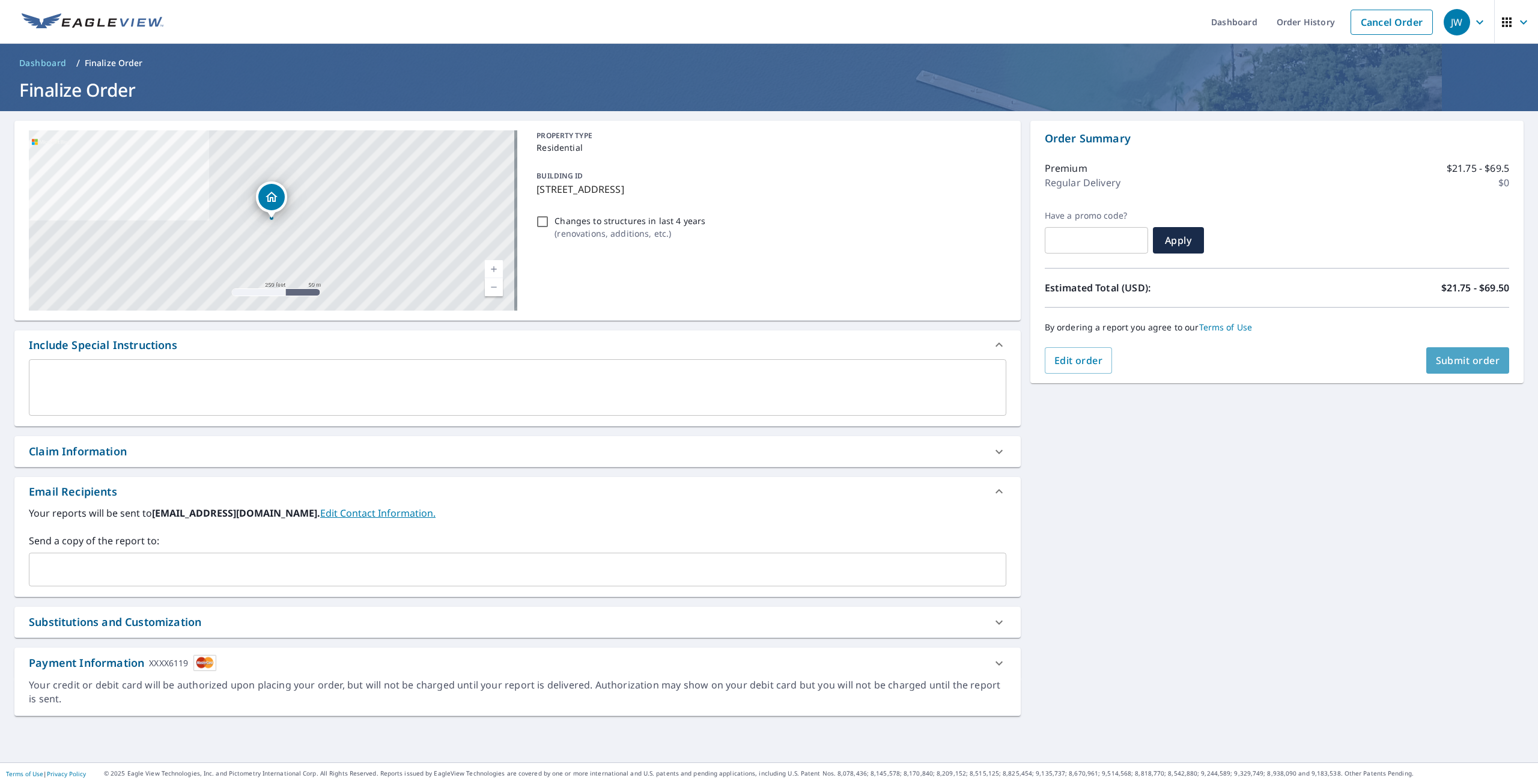
click at [1463, 364] on span "Submit order" at bounding box center [1468, 360] width 64 height 13
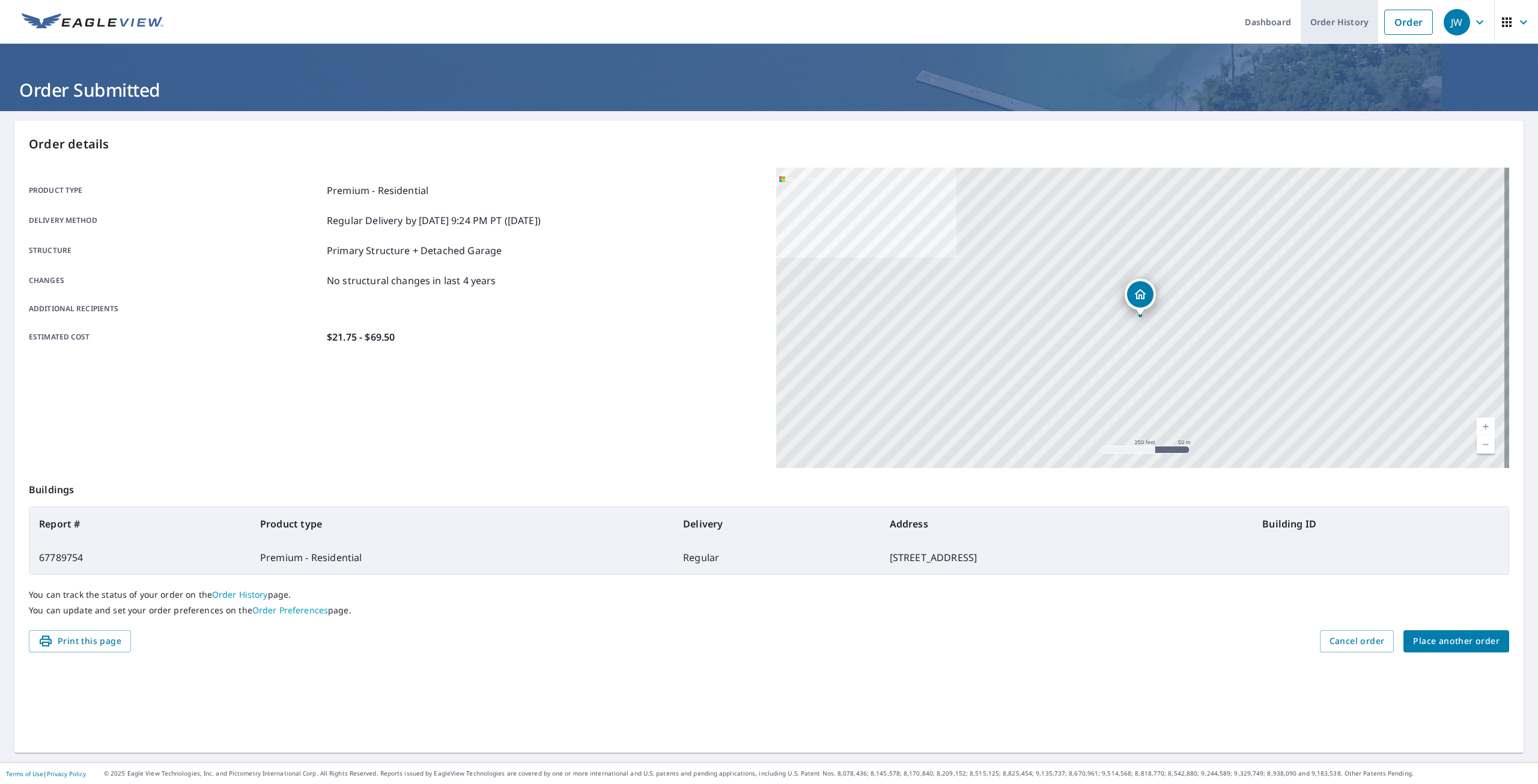
click at [1335, 27] on link "Order History" at bounding box center [1339, 22] width 77 height 44
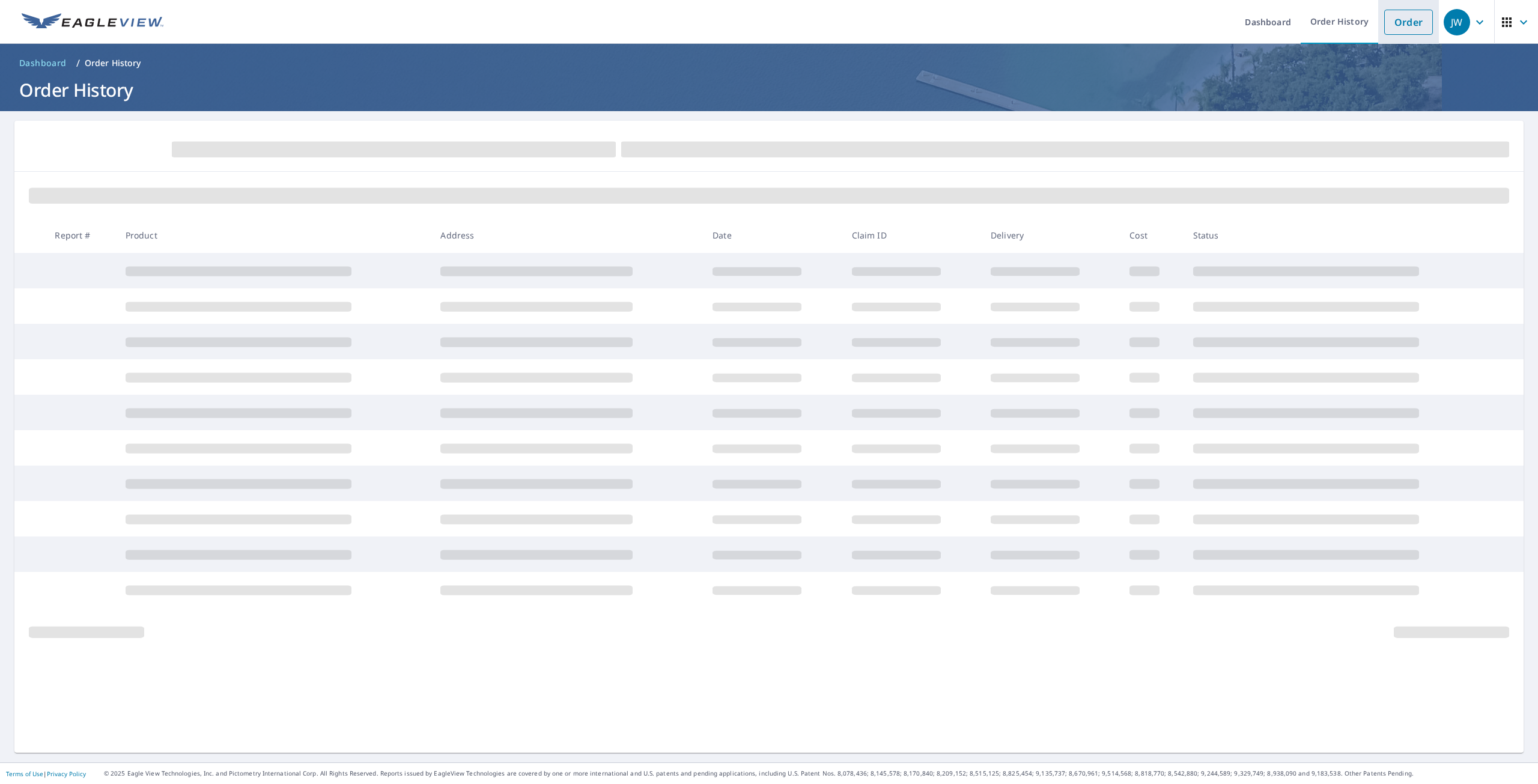
click at [1385, 21] on link "Order" at bounding box center [1409, 22] width 49 height 25
click at [316, 66] on ol "Dashboard / Order History" at bounding box center [769, 63] width 1509 height 19
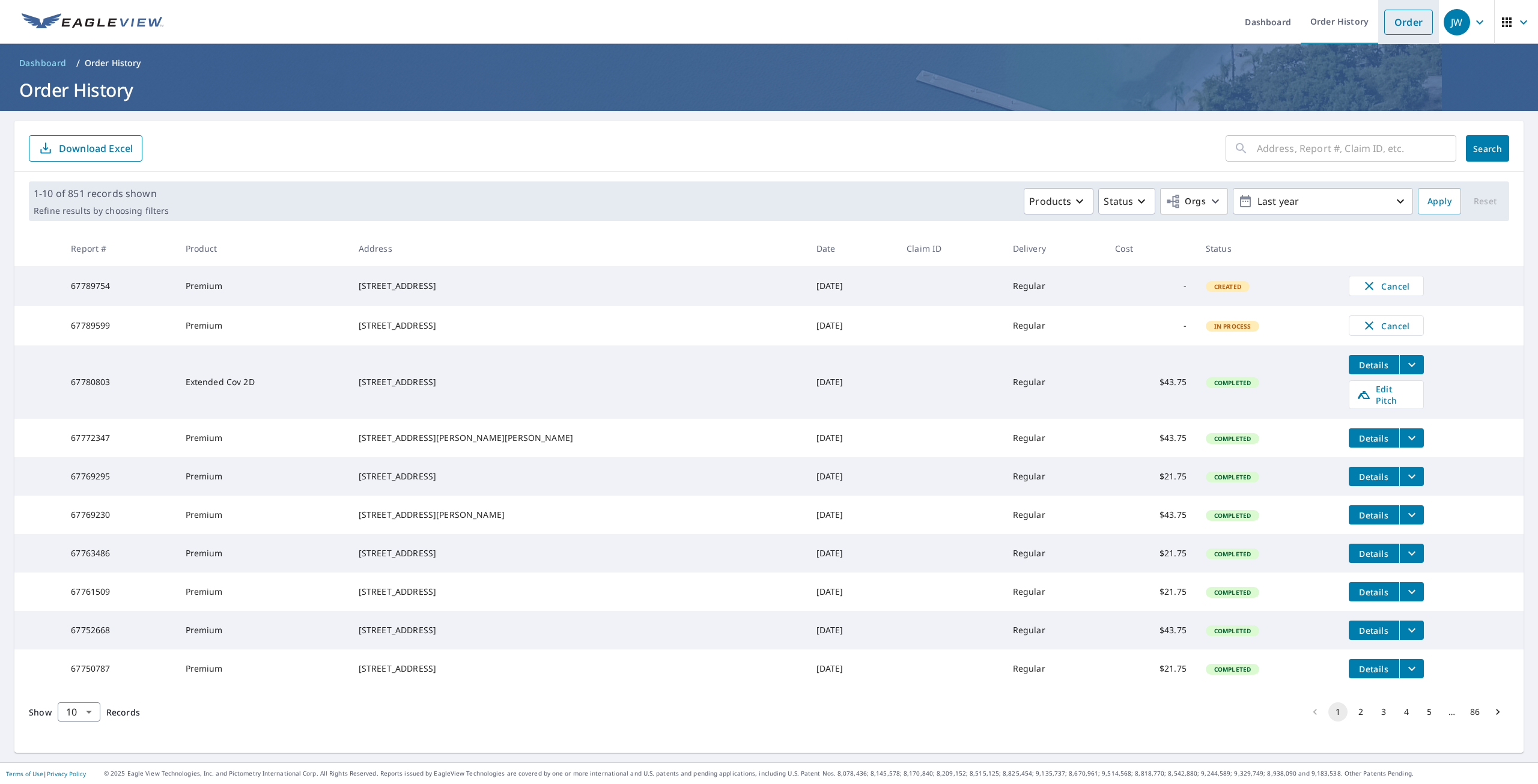
click at [1396, 31] on link "Order" at bounding box center [1409, 22] width 49 height 25
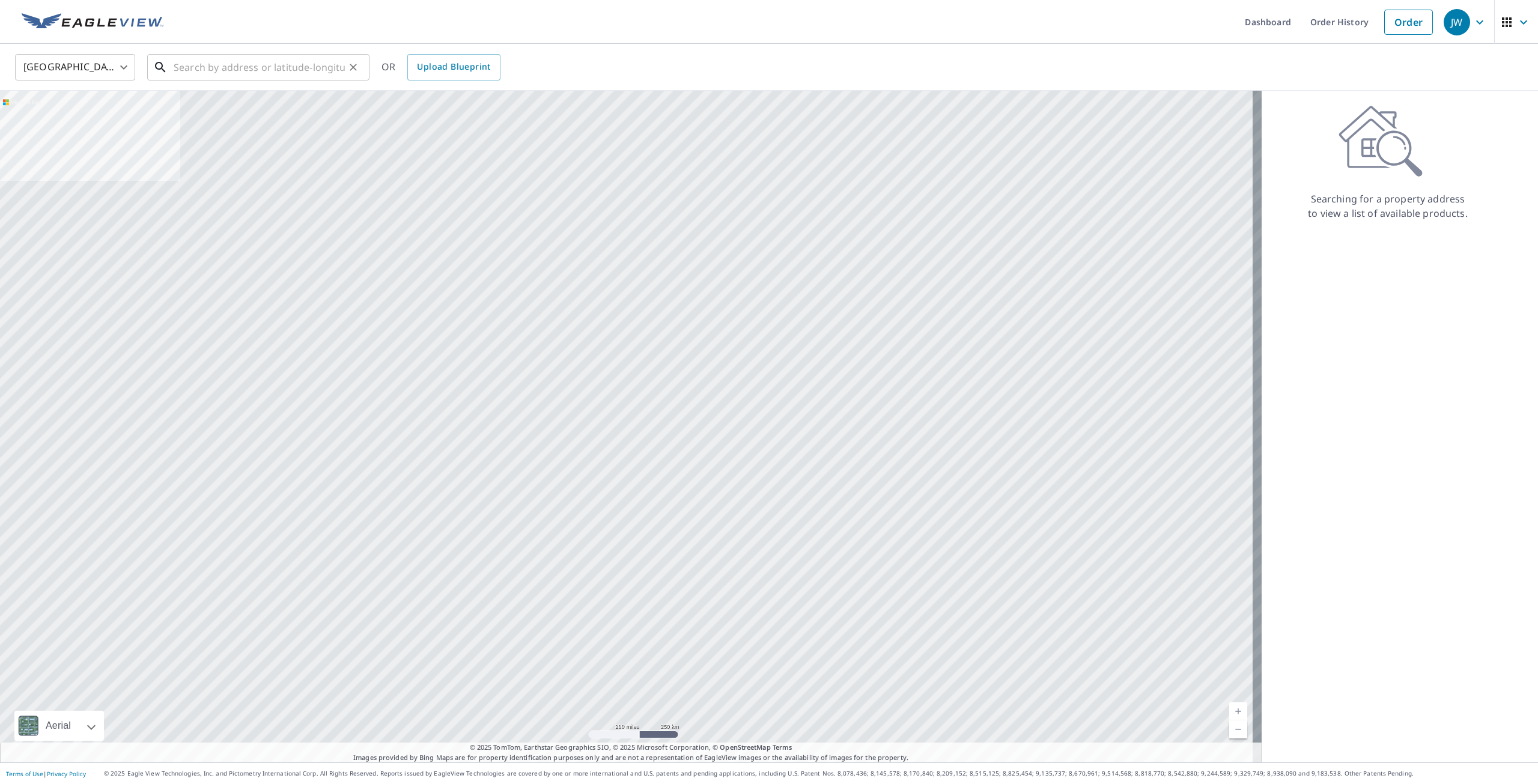
click at [272, 72] on input "text" at bounding box center [259, 68] width 172 height 34
paste input "3315 S Taylor Ave - Milwaukee"
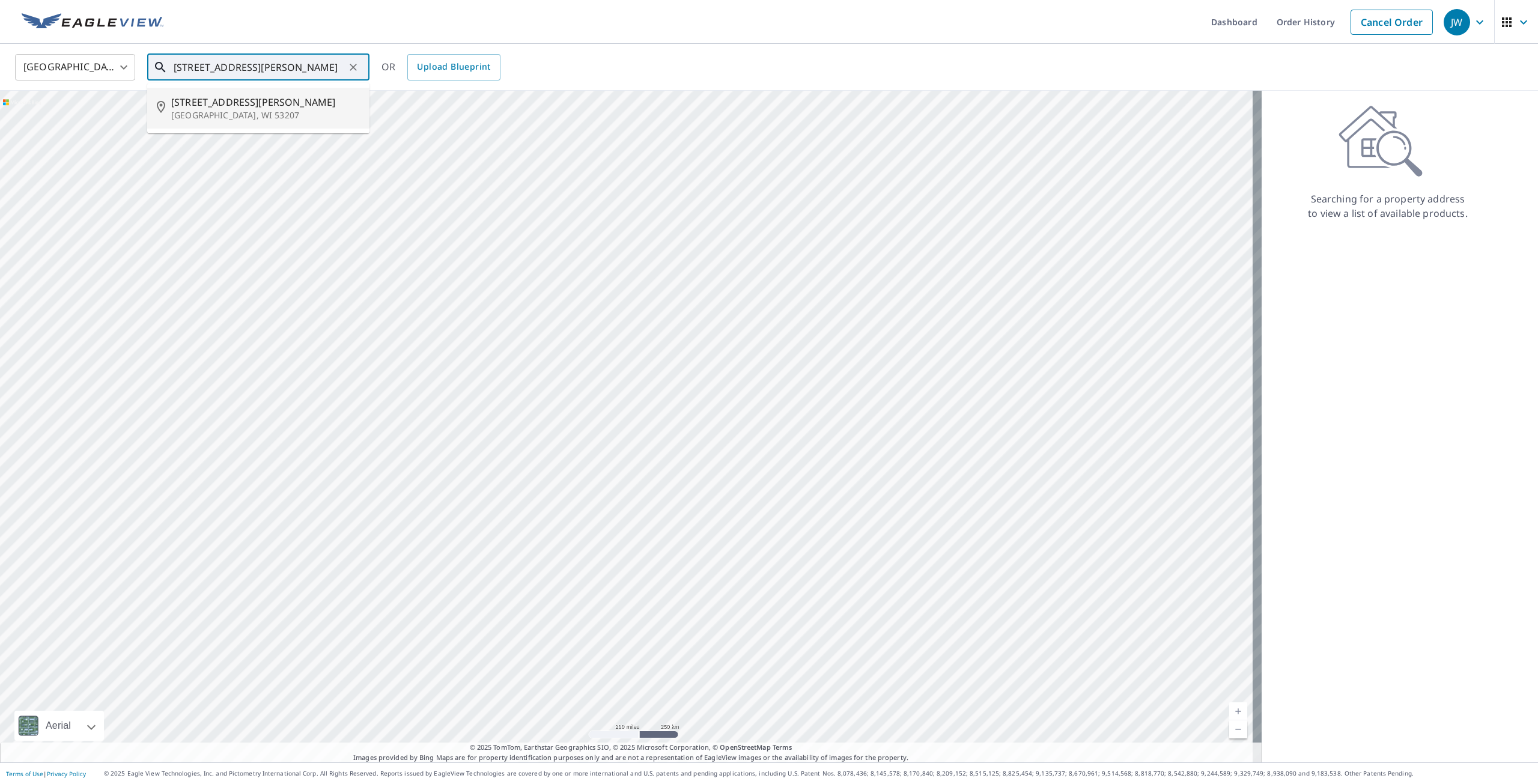
click at [259, 116] on p "Milwaukee, WI 53207" at bounding box center [266, 115] width 188 height 12
type input "3315 S Taylor Ave Milwaukee, WI 53207"
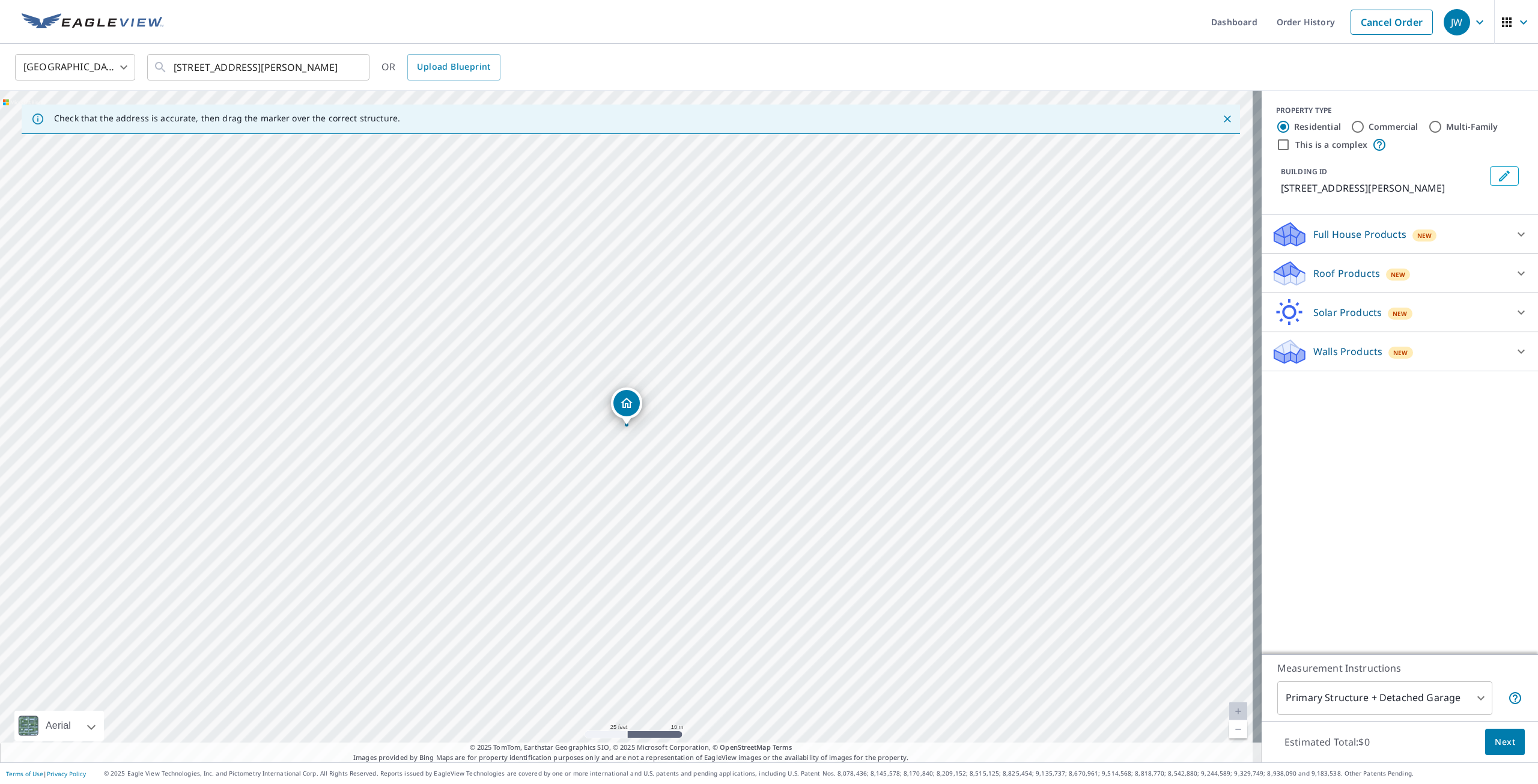
click at [1495, 743] on span "Next" at bounding box center [1505, 742] width 20 height 15
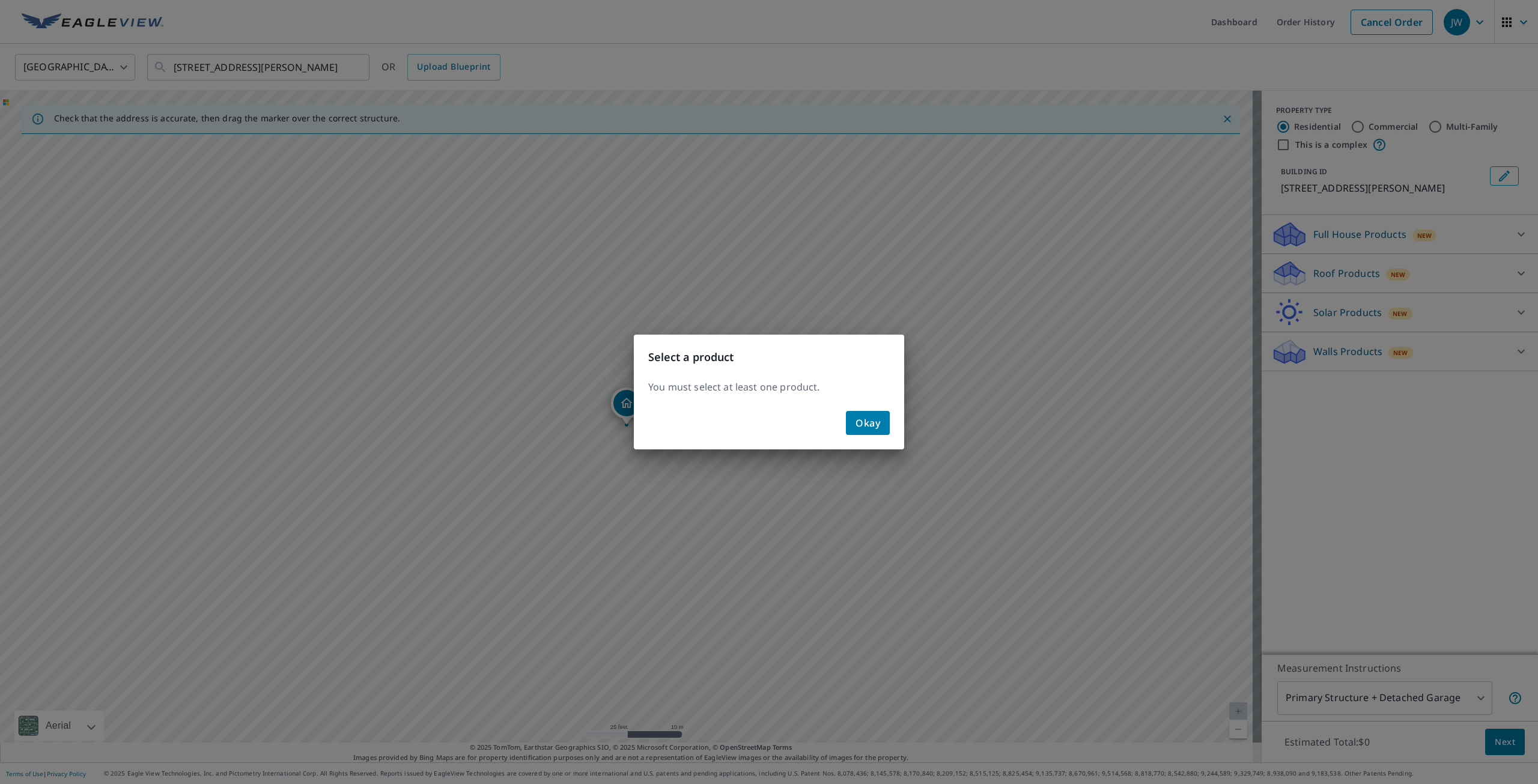
click at [871, 427] on span "Okay" at bounding box center [868, 423] width 25 height 17
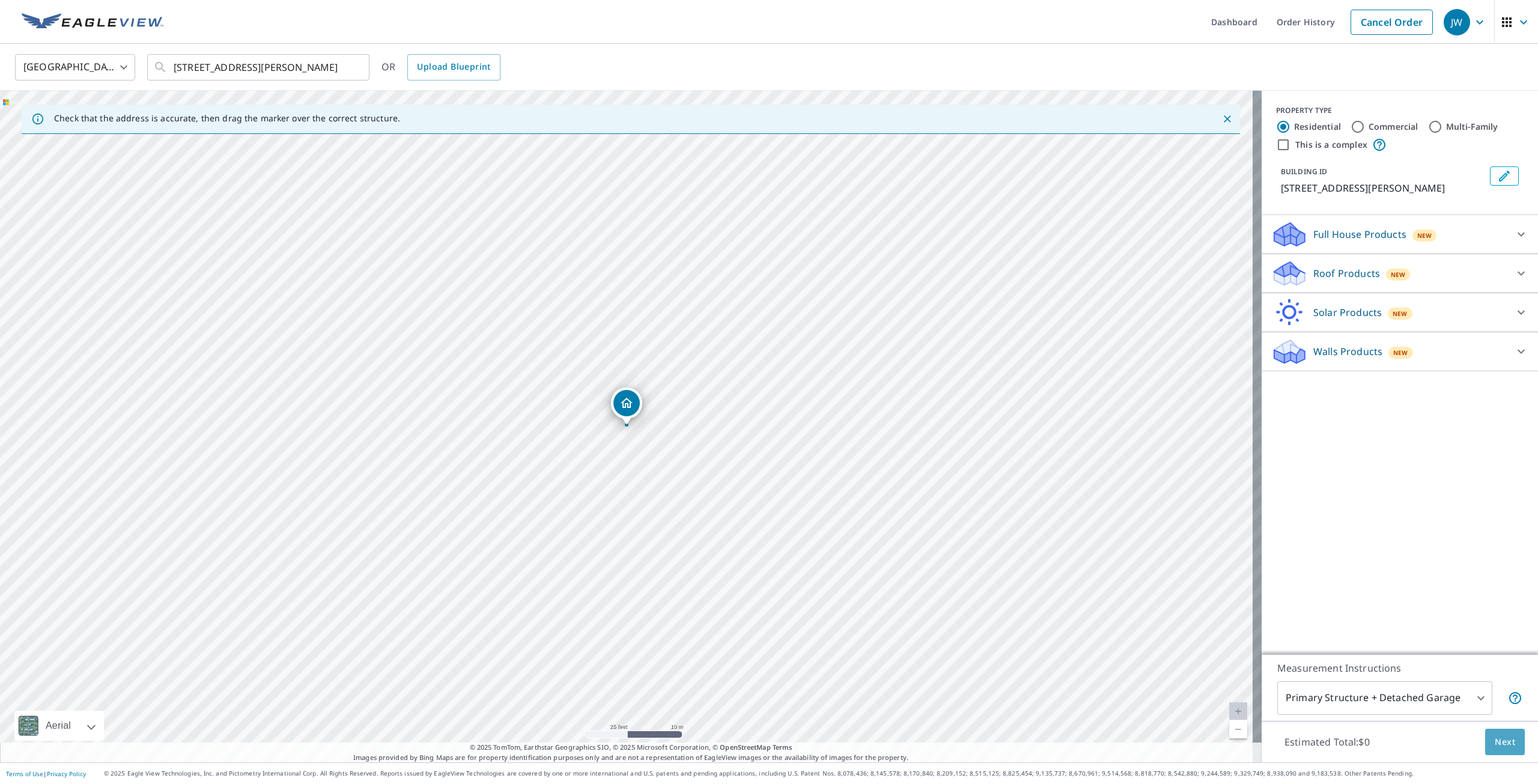
click at [1485, 737] on button "Next" at bounding box center [1505, 742] width 40 height 27
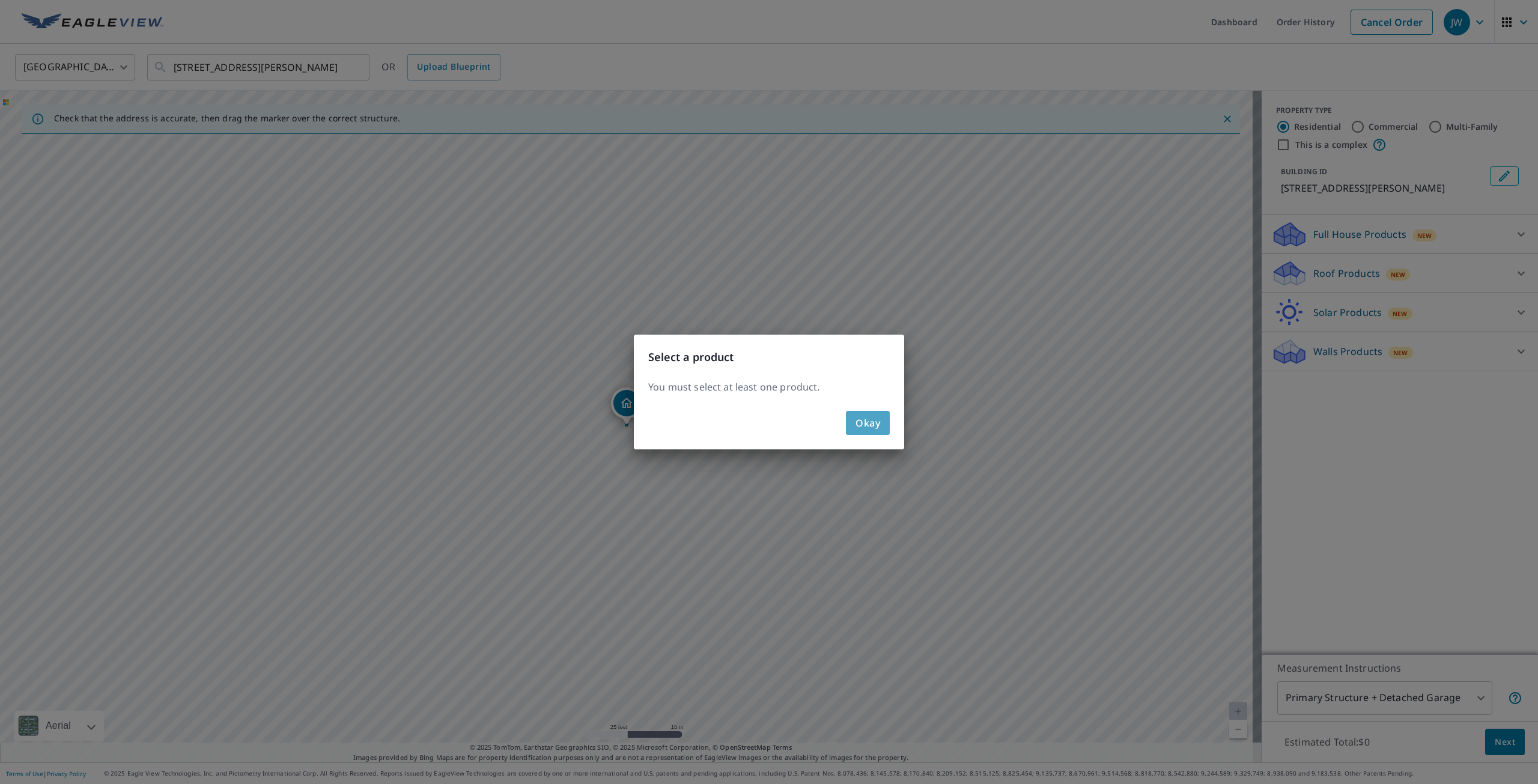
click at [869, 426] on span "Okay" at bounding box center [868, 423] width 25 height 17
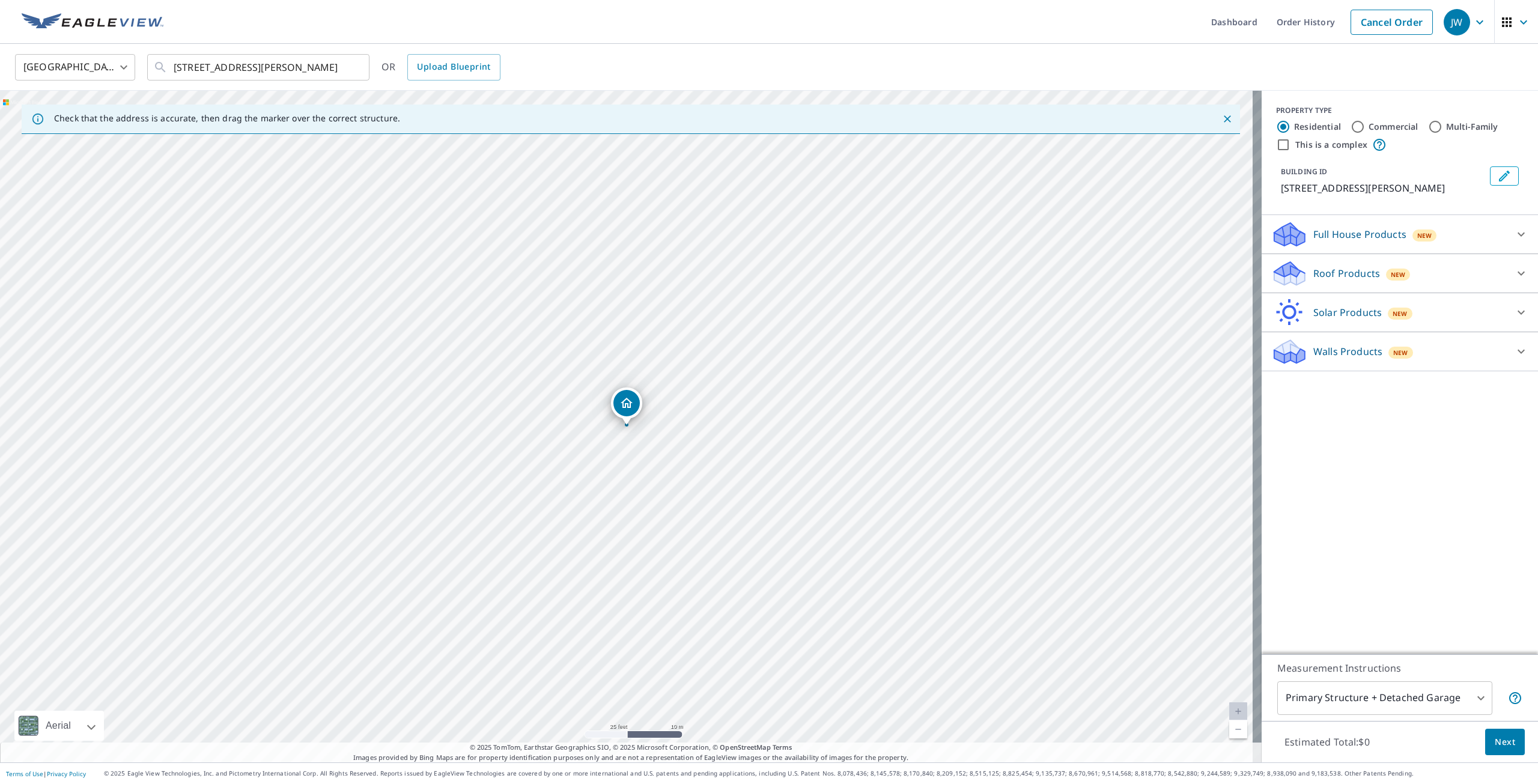
click at [1522, 273] on div at bounding box center [1521, 273] width 29 height 29
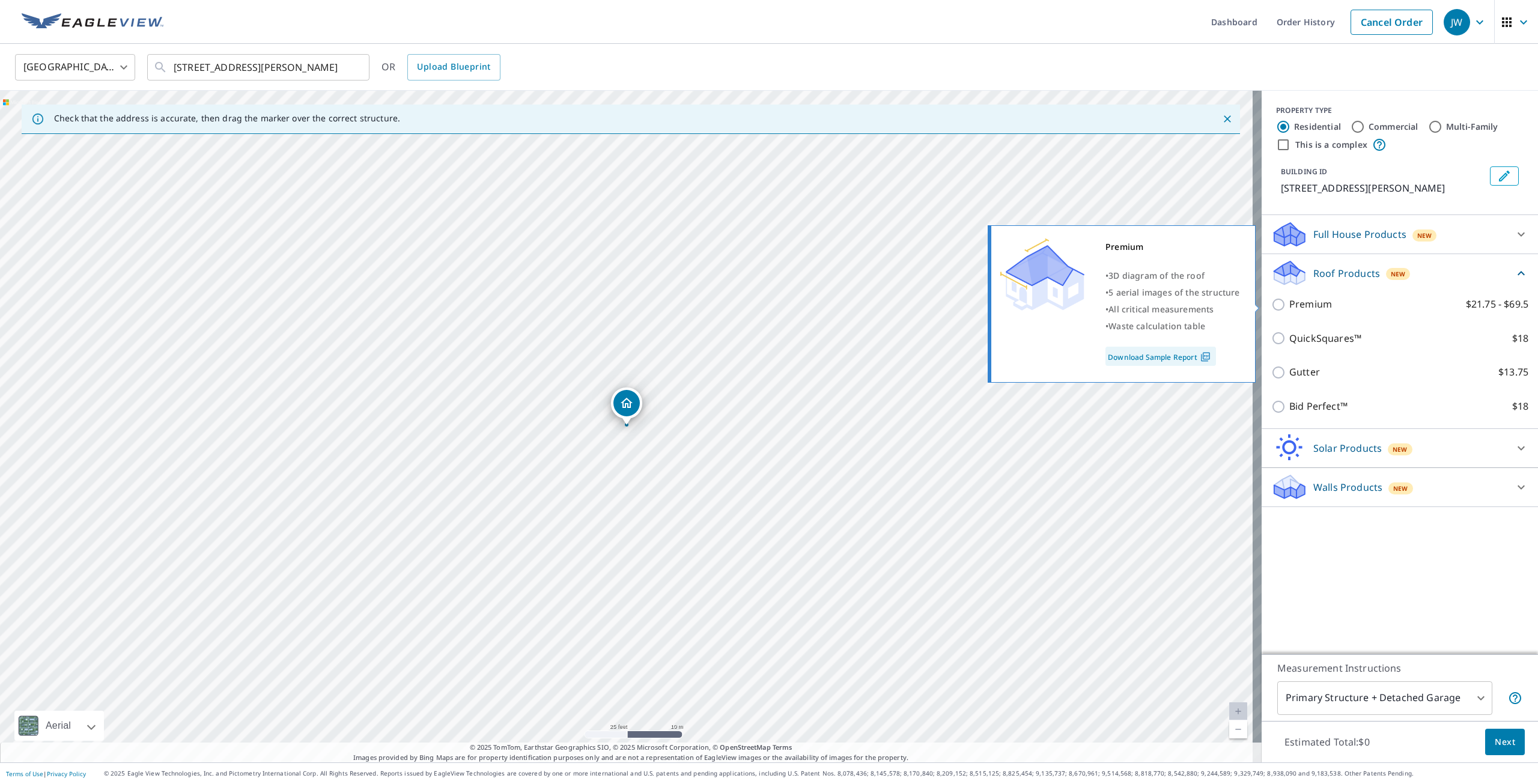
click at [1310, 307] on p "Premium" at bounding box center [1311, 304] width 43 height 15
click at [1290, 307] on input "Premium $21.75 - $69.5" at bounding box center [1281, 305] width 18 height 14
checkbox input "true"
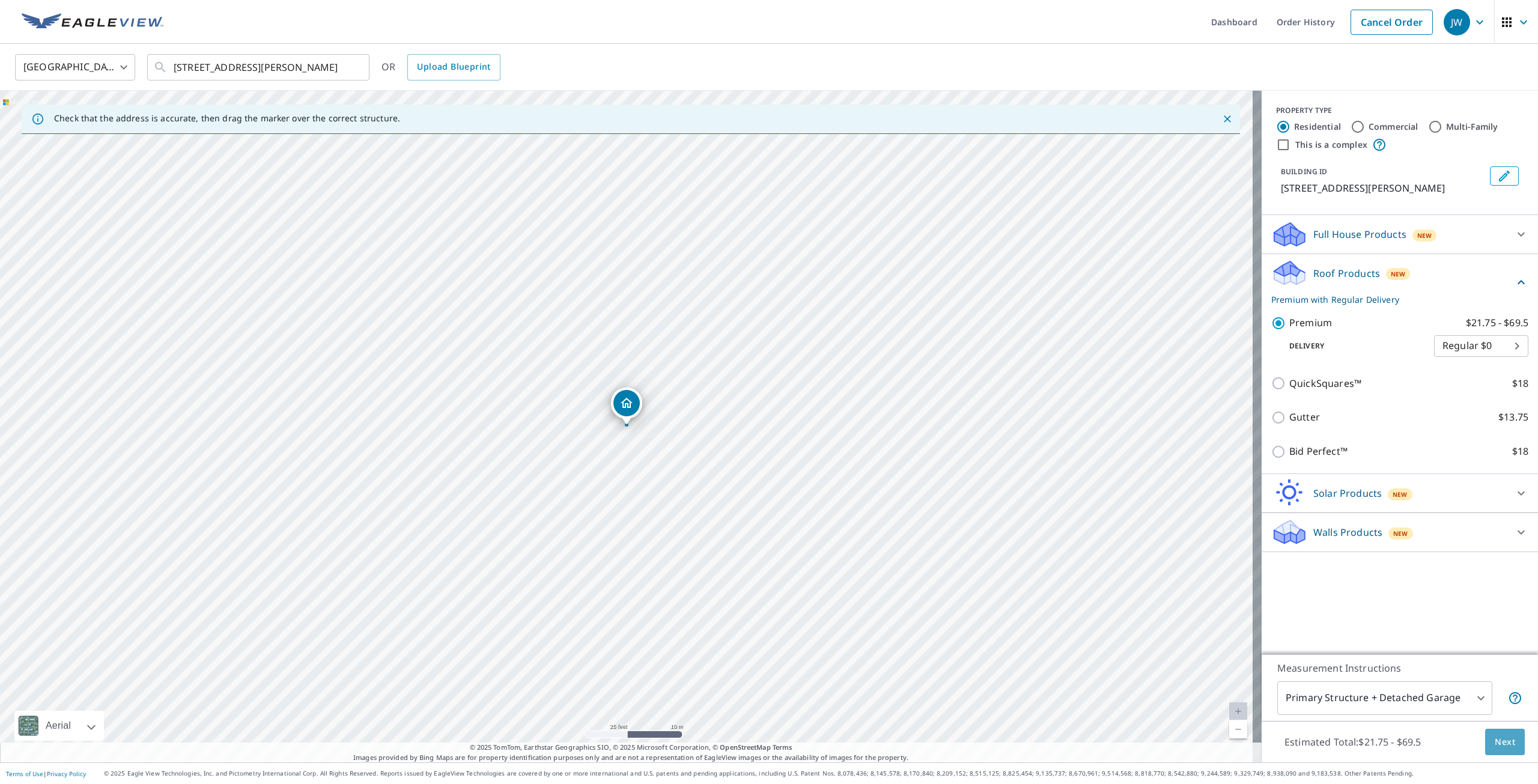
click at [1495, 740] on span "Next" at bounding box center [1505, 742] width 20 height 15
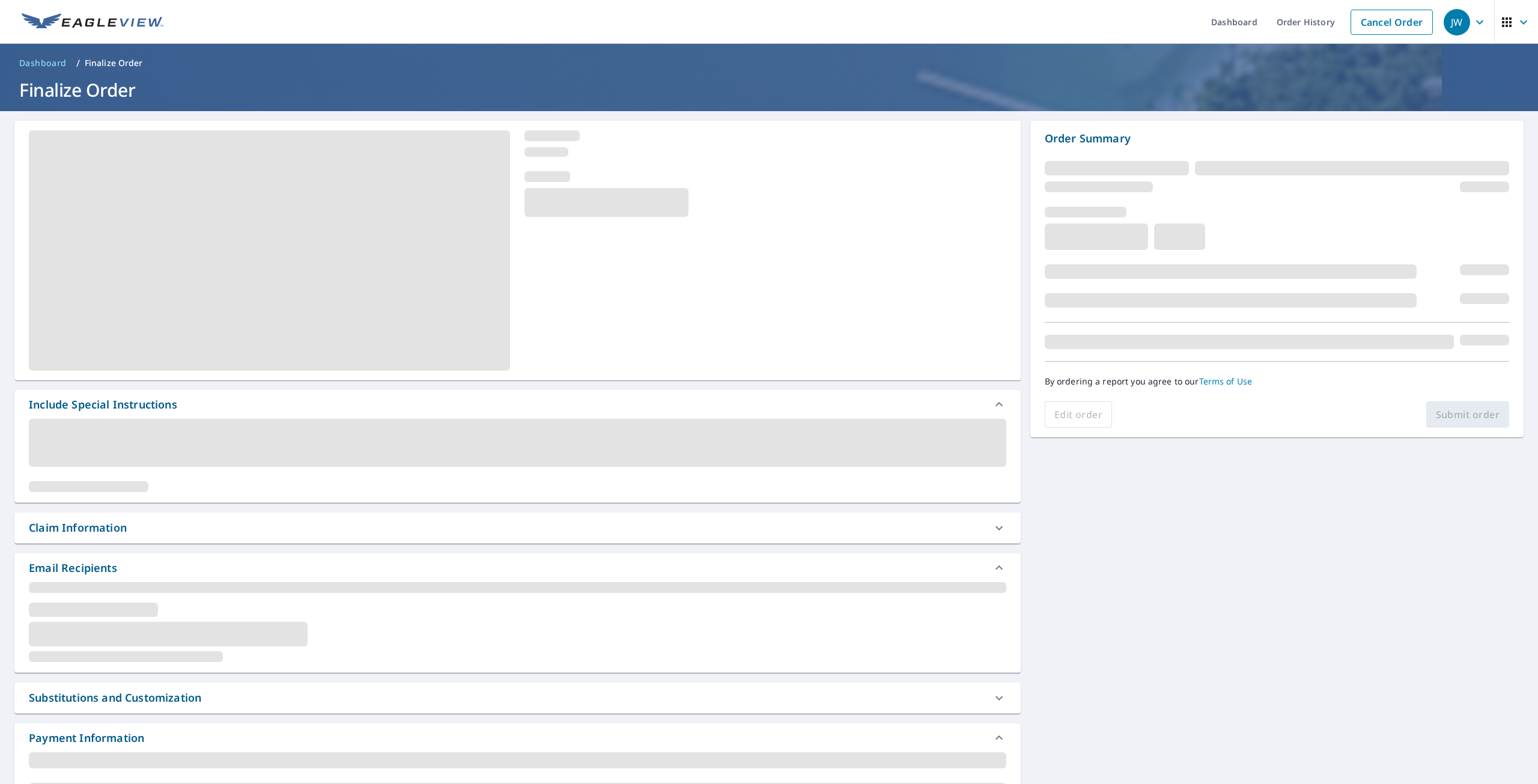
click at [1487, 740] on div "Include Special Instructions Claim Information Email Recipients Substitutions a…" at bounding box center [769, 609] width 1538 height 997
click at [1488, 740] on div "Include Special Instructions Claim Information Email Recipients Substitutions a…" at bounding box center [769, 609] width 1538 height 997
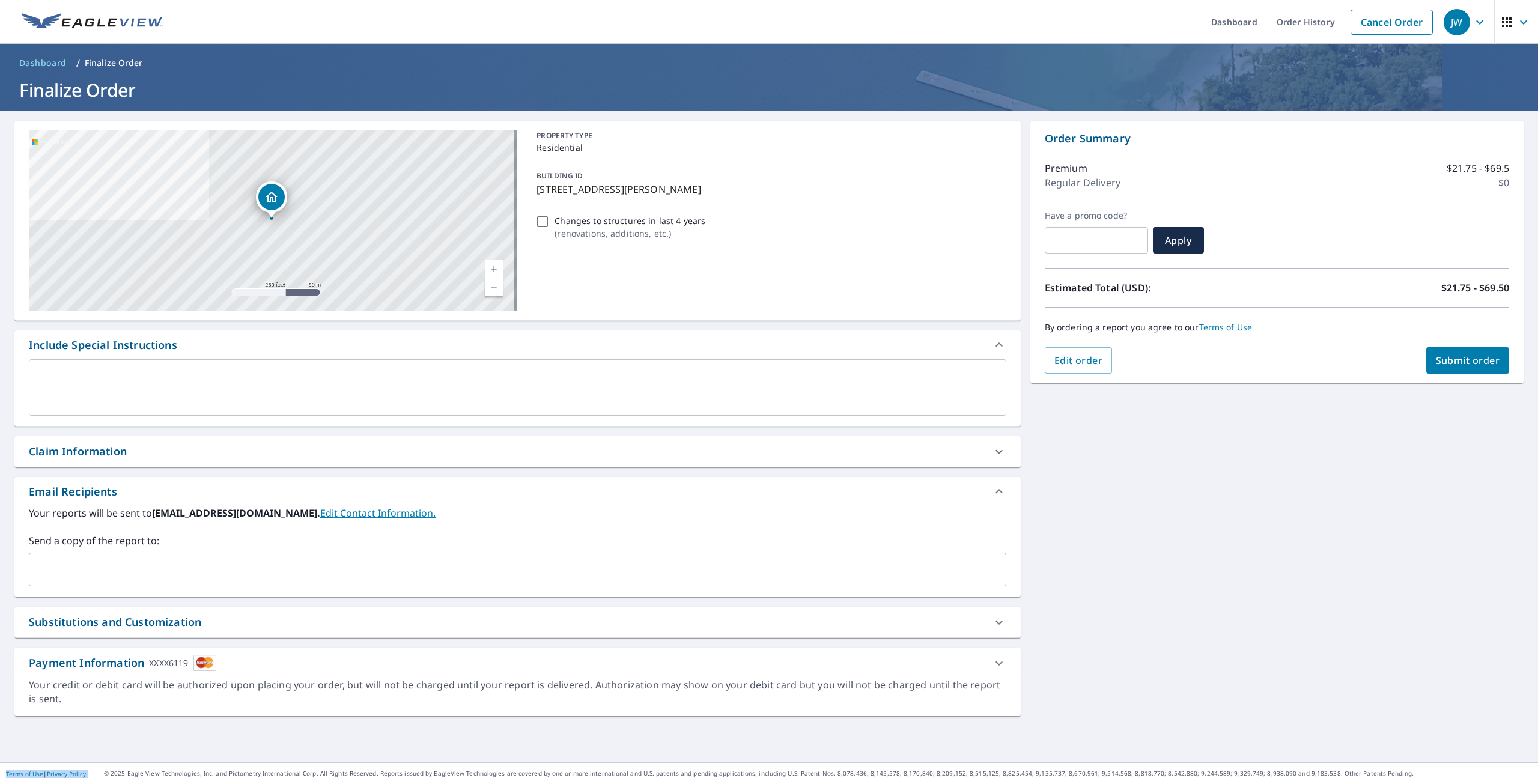
click at [1444, 351] on button "Submit order" at bounding box center [1468, 360] width 84 height 27
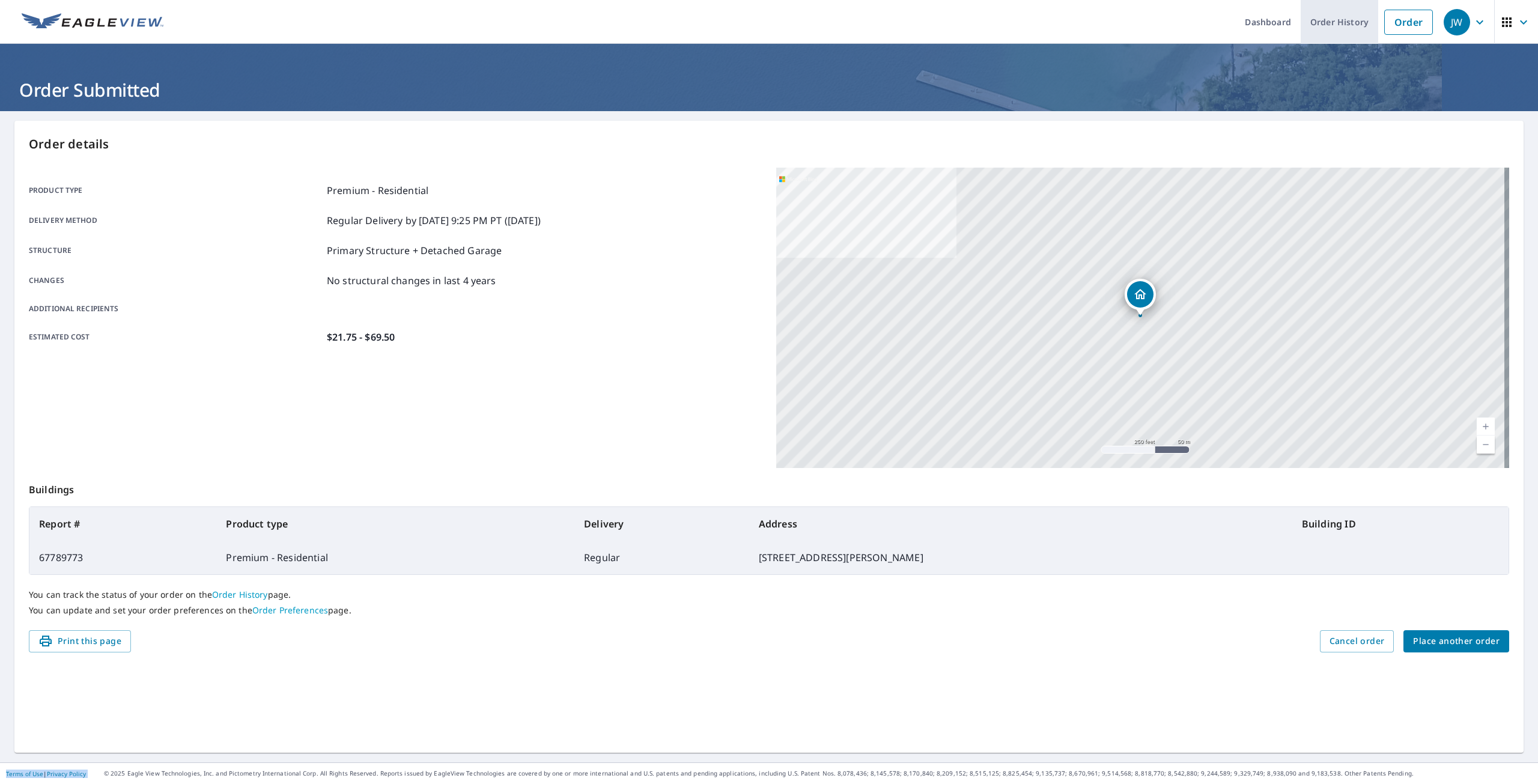
click at [1321, 23] on link "Order History" at bounding box center [1339, 22] width 77 height 44
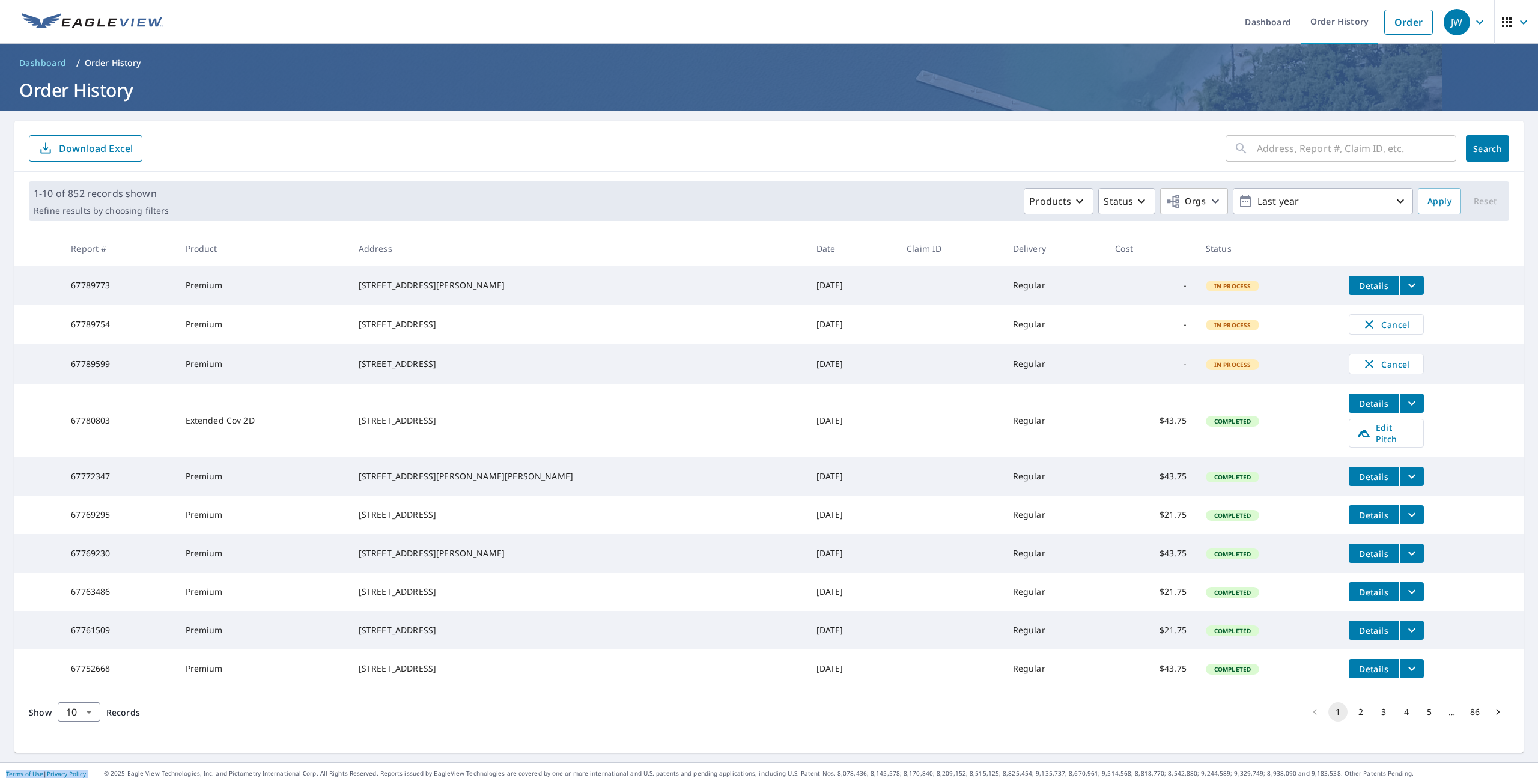
click at [1356, 409] on span "Details" at bounding box center [1374, 403] width 36 height 12
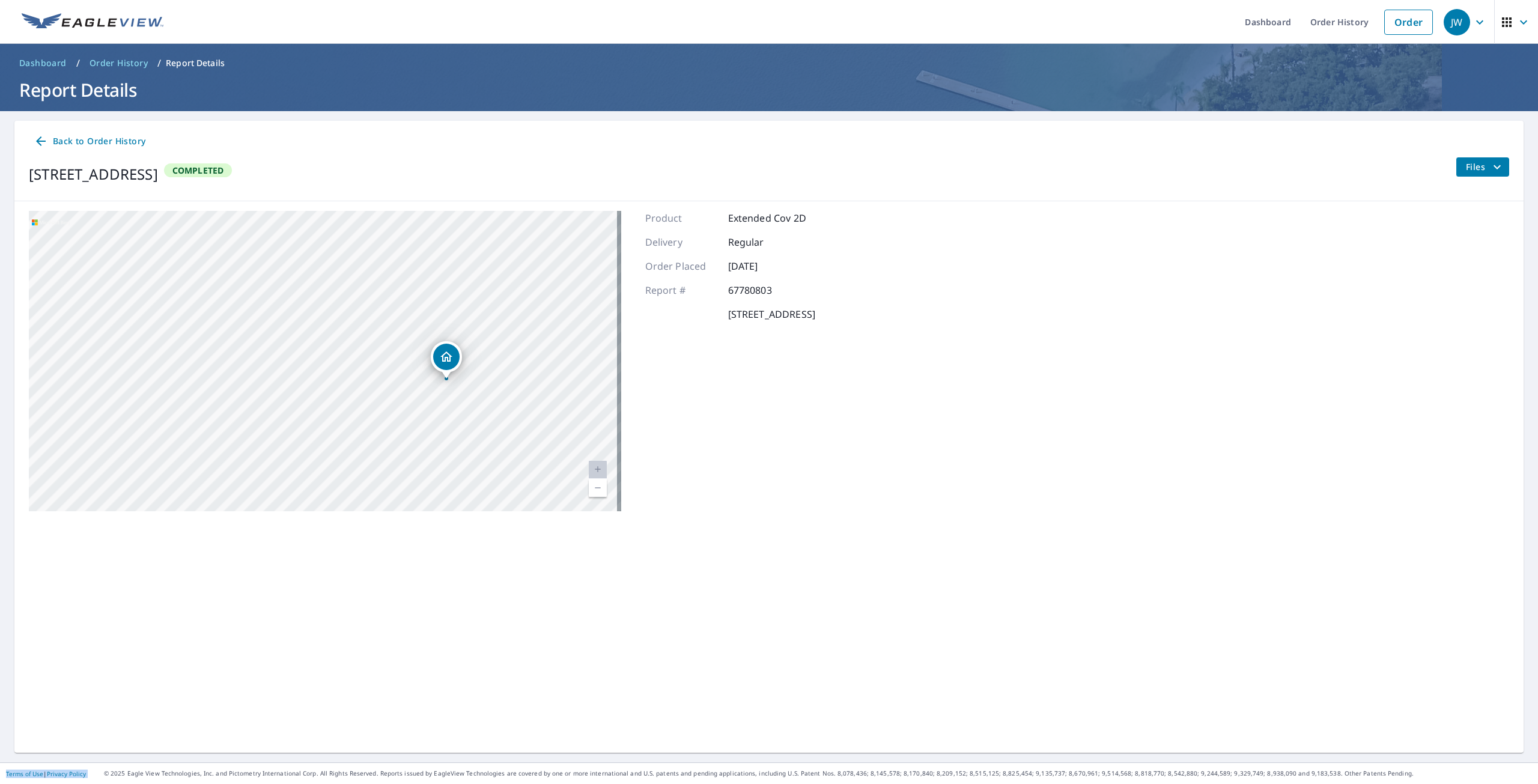
drag, startPoint x: 476, startPoint y: 338, endPoint x: 455, endPoint y: 393, distance: 58.9
click at [455, 393] on div "5118 Gallant Fox Ln Caledonia, WI 53402" at bounding box center [325, 361] width 593 height 300
drag, startPoint x: 435, startPoint y: 383, endPoint x: 415, endPoint y: 383, distance: 20.0
click at [415, 384] on div "5118 Gallant Fox Ln Caledonia, WI 53402" at bounding box center [325, 361] width 593 height 300
drag, startPoint x: 460, startPoint y: 370, endPoint x: 432, endPoint y: 427, distance: 63.5
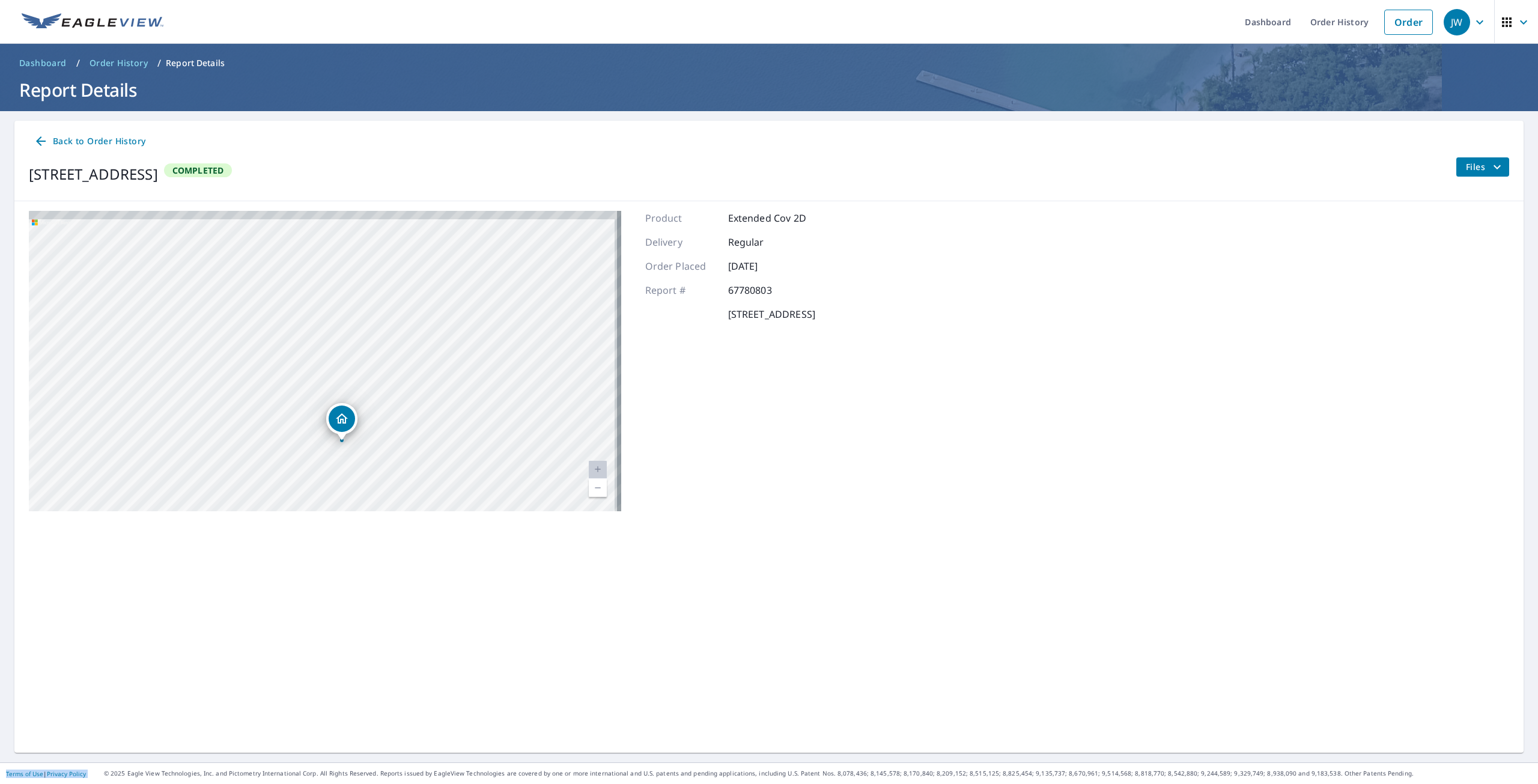
click at [432, 427] on div "5118 Gallant Fox Ln Caledonia, WI 53402" at bounding box center [325, 361] width 593 height 300
click at [1491, 170] on icon "filesDropdownBtn-67780803" at bounding box center [1498, 167] width 14 height 14
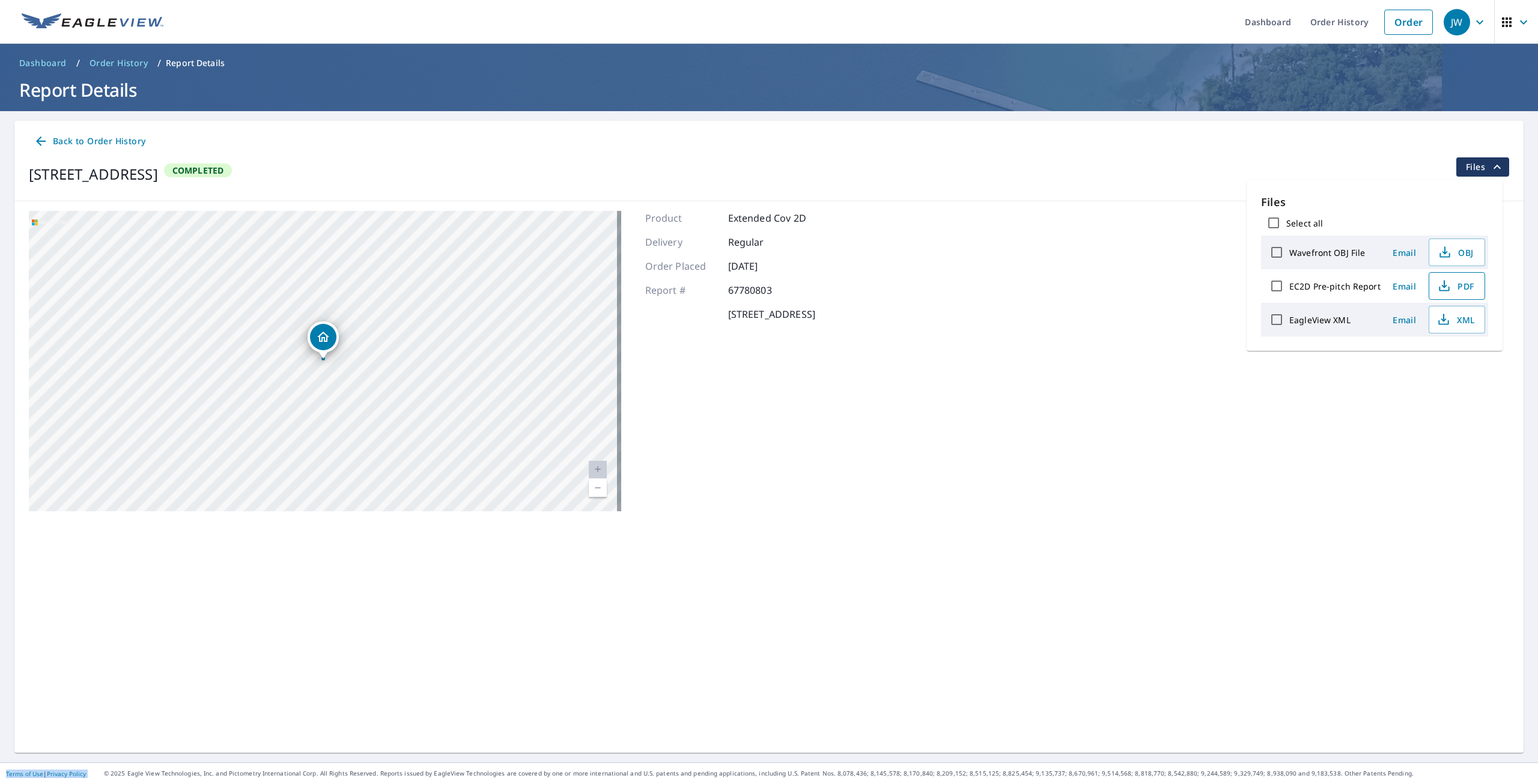
click at [1455, 288] on span "PDF" at bounding box center [1455, 286] width 38 height 14
click at [122, 24] on img at bounding box center [92, 22] width 142 height 18
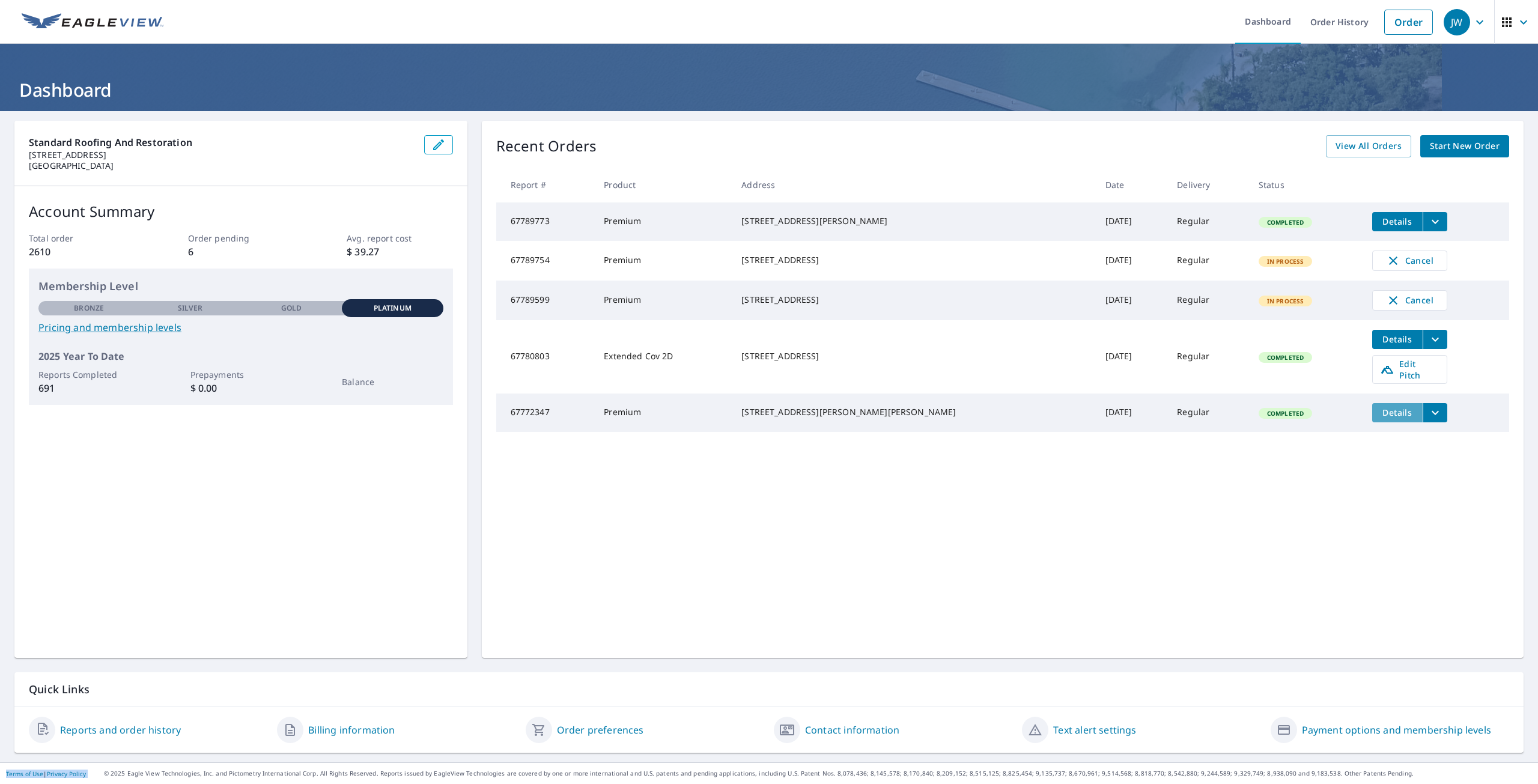
click at [1379, 418] on span "Details" at bounding box center [1397, 412] width 36 height 12
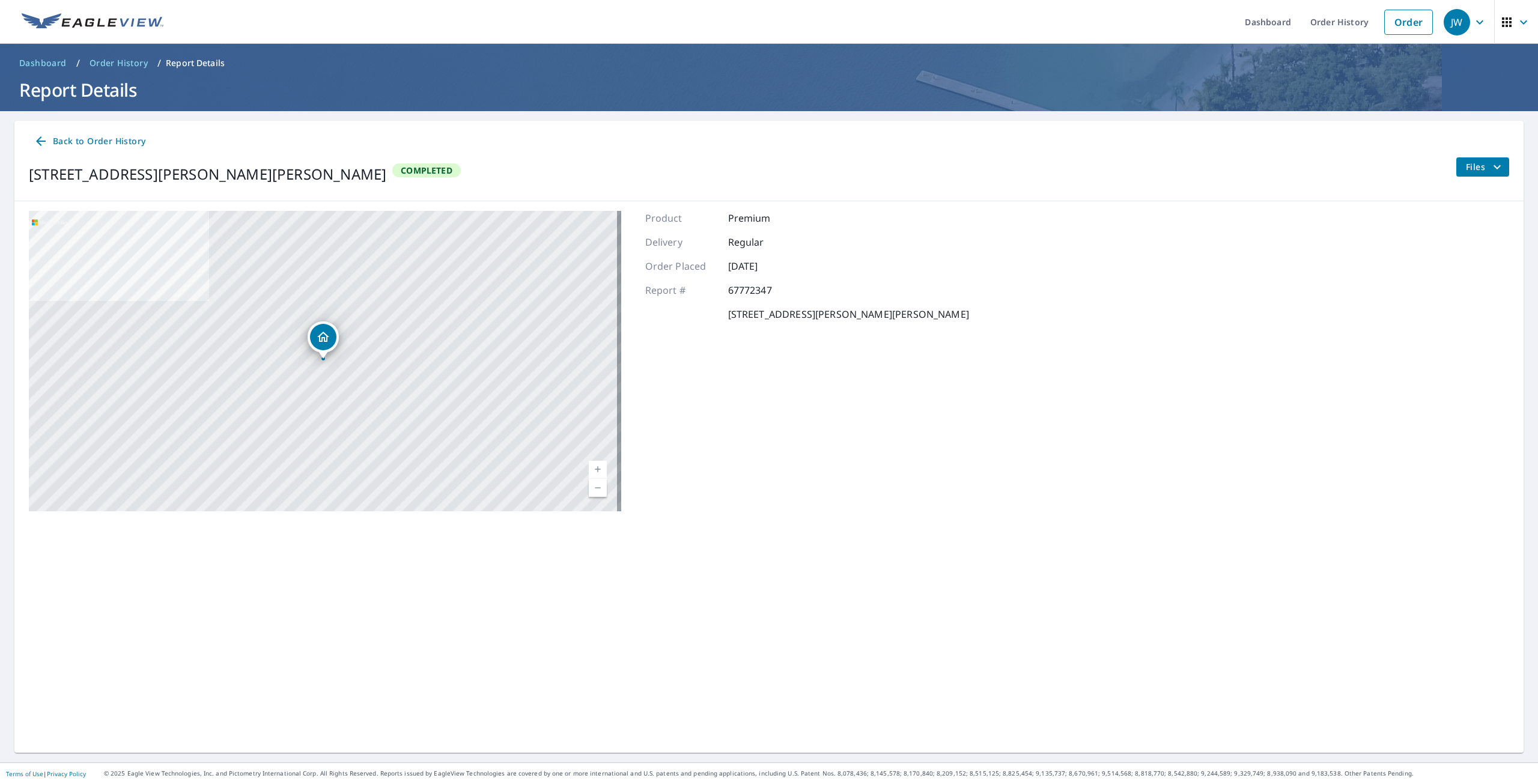
click at [1456, 177] on div "Files" at bounding box center [1483, 174] width 53 height 34
click at [1442, 169] on div "5118 Gallant Fox Ln Caledonia, WI 53402 Completed Files" at bounding box center [769, 174] width 1481 height 34
click at [1456, 170] on button "Files" at bounding box center [1483, 167] width 53 height 19
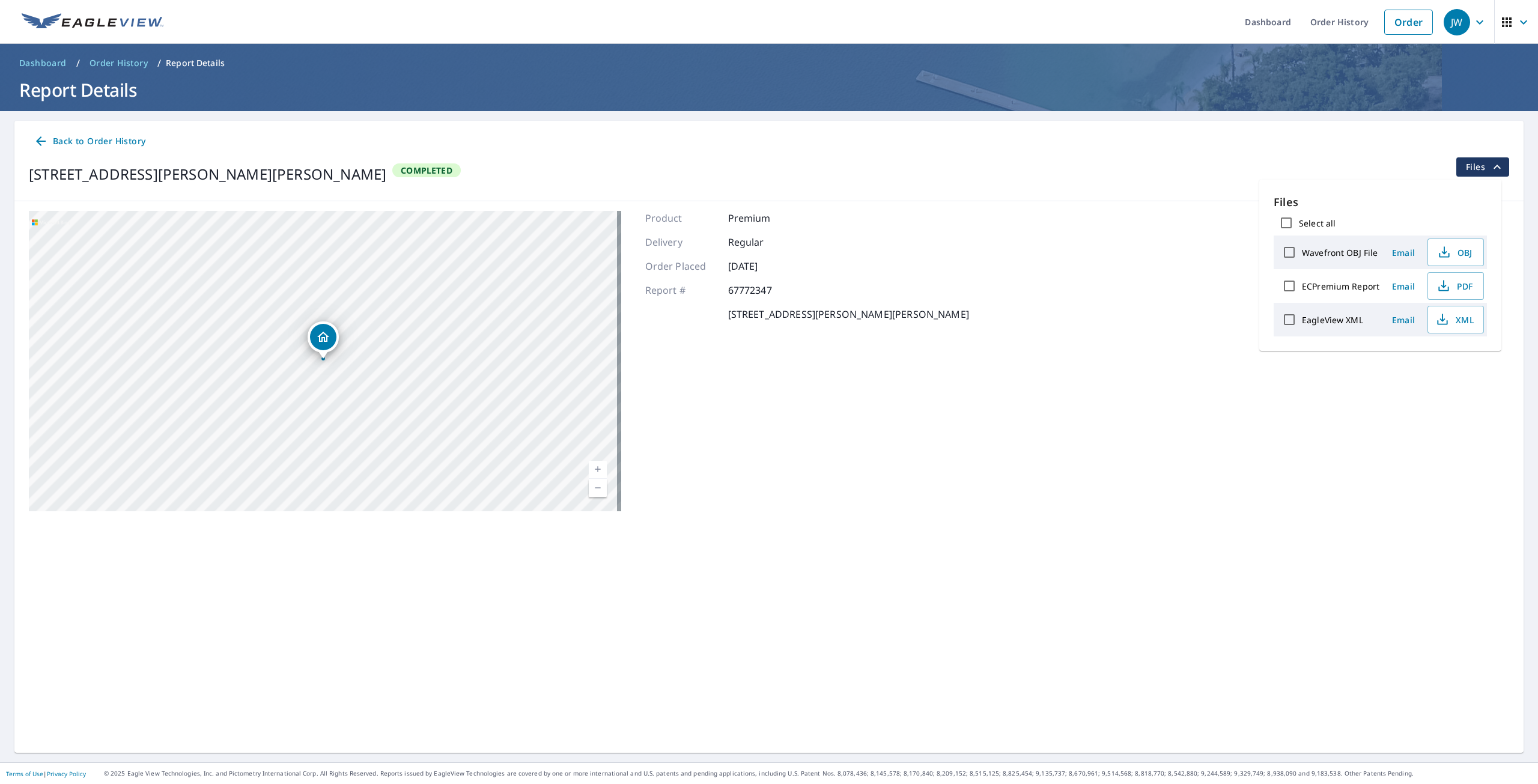
click at [1098, 189] on div "5118 Gallant Fox Ln Caledonia, WI 53402 Completed Files" at bounding box center [769, 174] width 1481 height 34
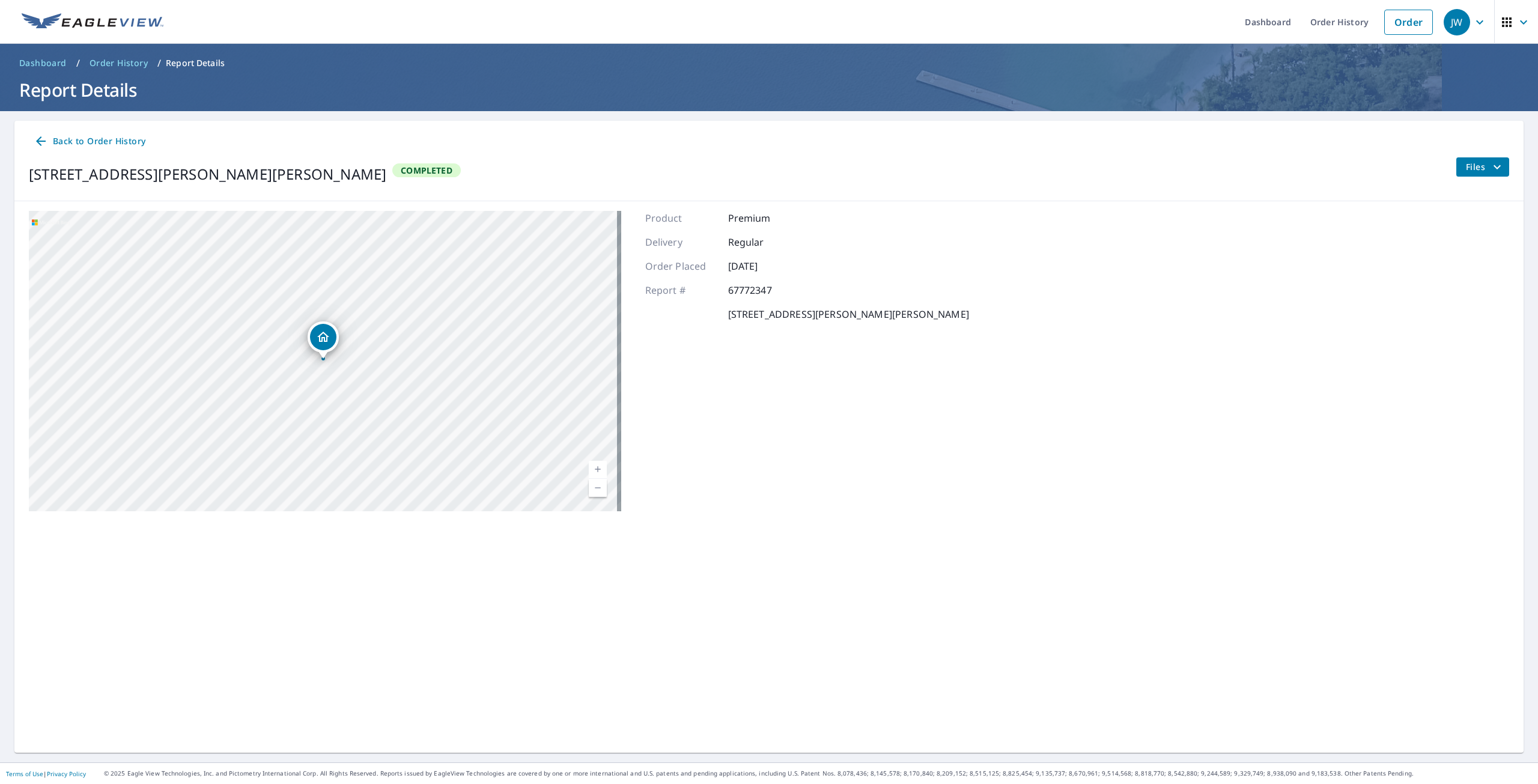
click at [101, 147] on span "Back to Order History" at bounding box center [90, 141] width 112 height 15
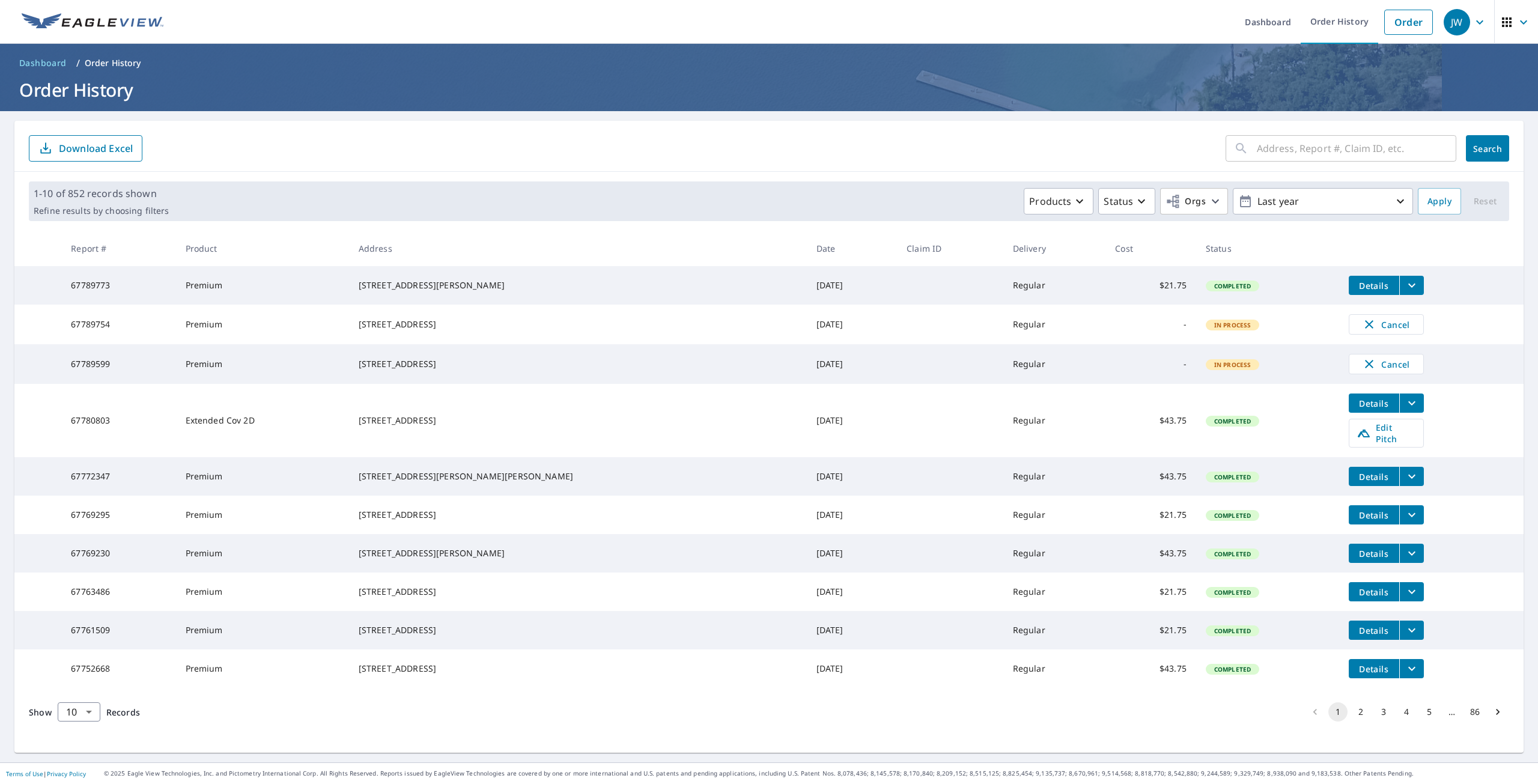
click at [1400, 480] on button "filesDropdownBtn-67772347" at bounding box center [1412, 477] width 25 height 19
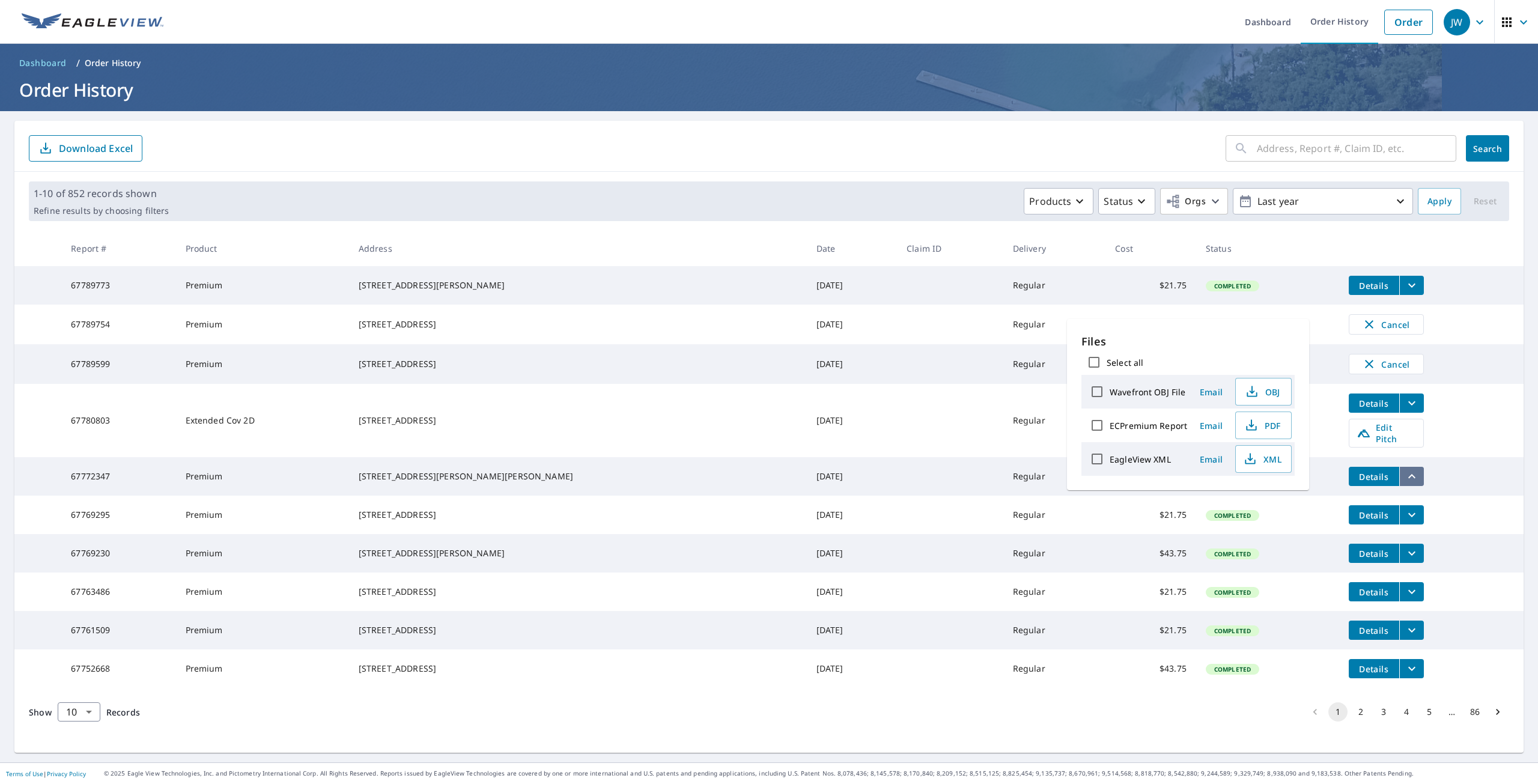
click at [1405, 480] on icon "filesDropdownBtn-67772347" at bounding box center [1412, 476] width 14 height 14
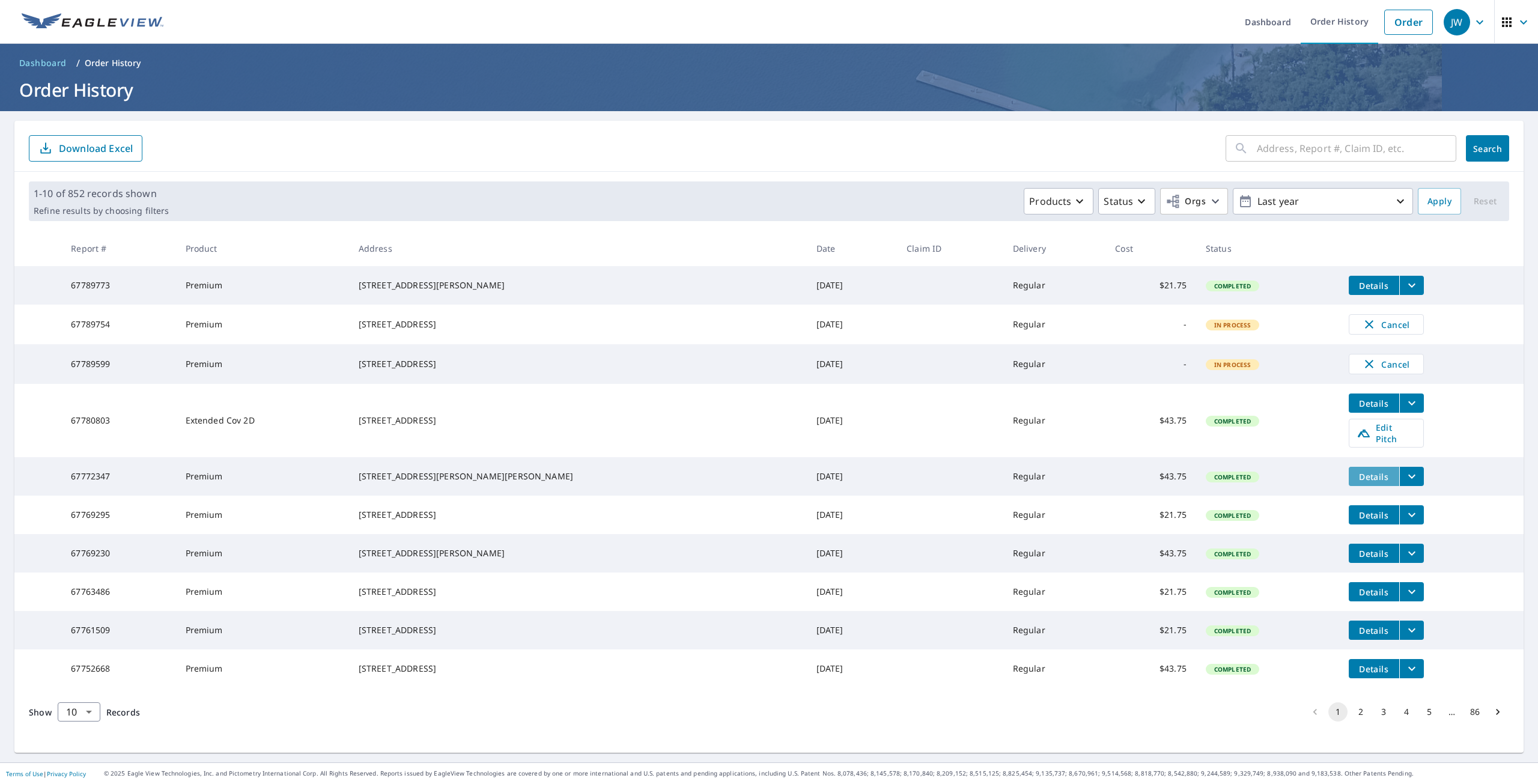
click at [1356, 477] on span "Details" at bounding box center [1374, 477] width 36 height 12
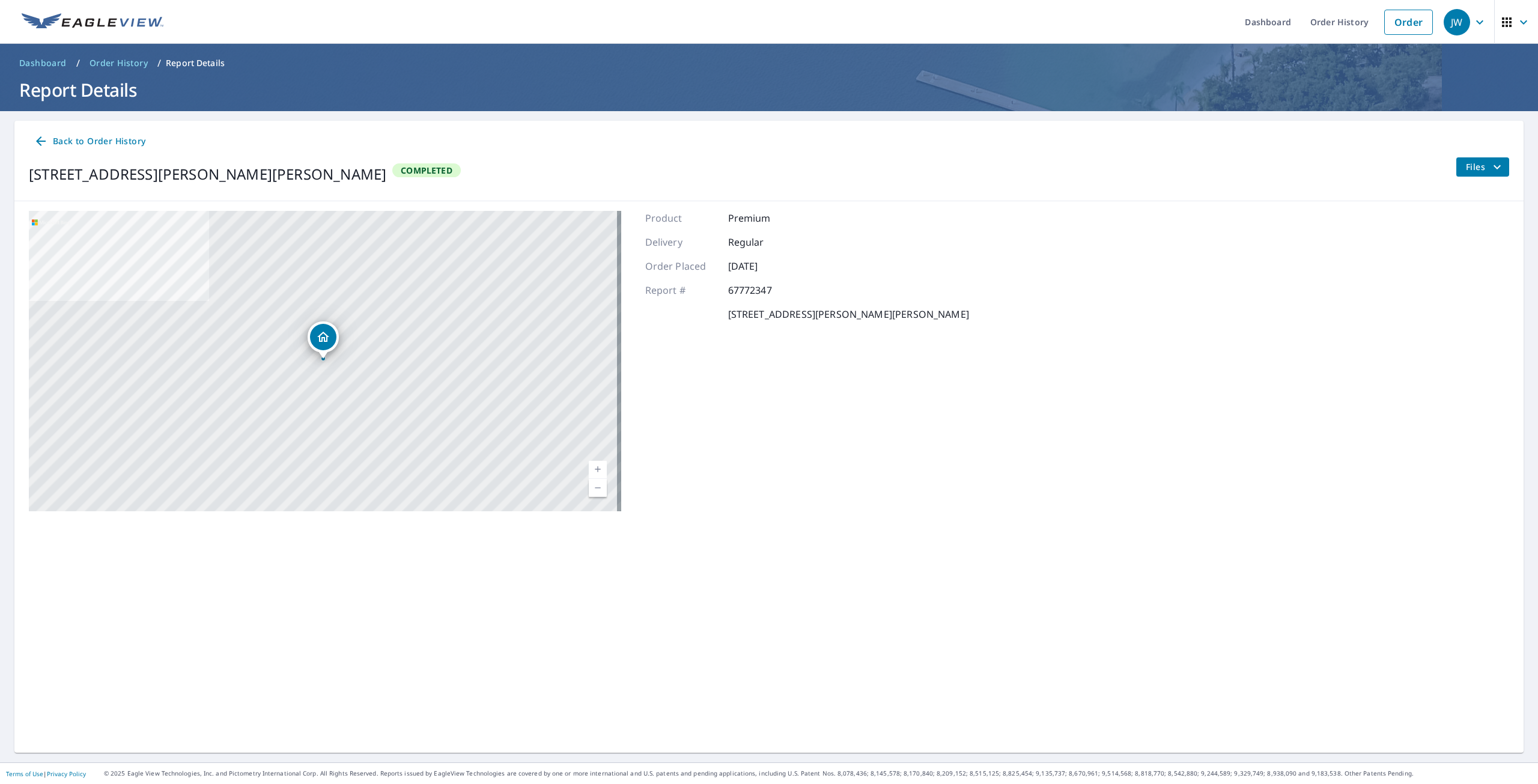
click at [138, 174] on div "5118 Gallant Fox Ln Caledonia, WI 53402" at bounding box center [207, 174] width 357 height 21
copy div "5118 Gallant Fox Ln Caledonia, WI 53402"
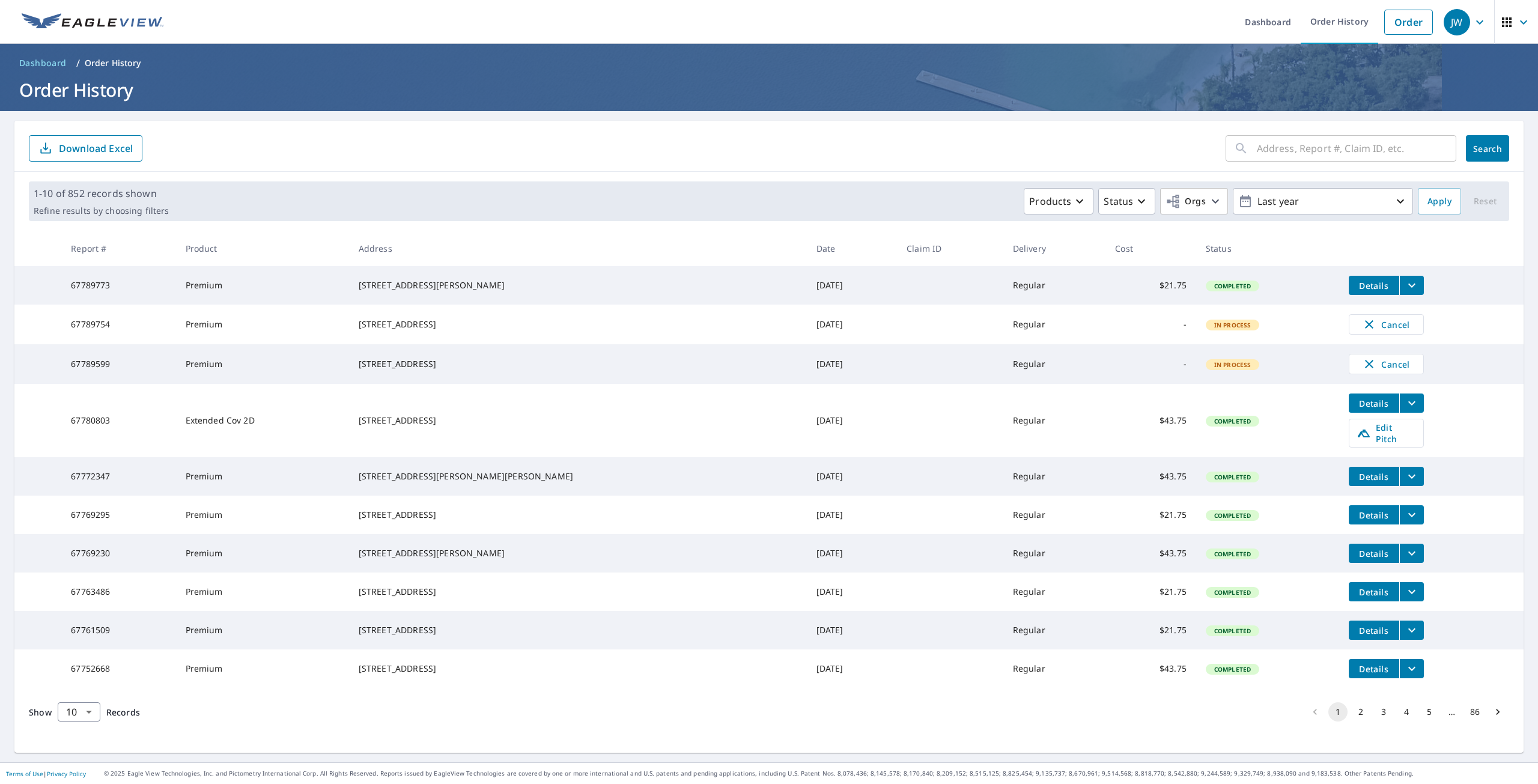
click at [1318, 143] on input "text" at bounding box center [1357, 149] width 199 height 34
click at [1333, 12] on link "Order History" at bounding box center [1339, 22] width 77 height 44
click at [1400, 28] on link "Order" at bounding box center [1409, 22] width 49 height 25
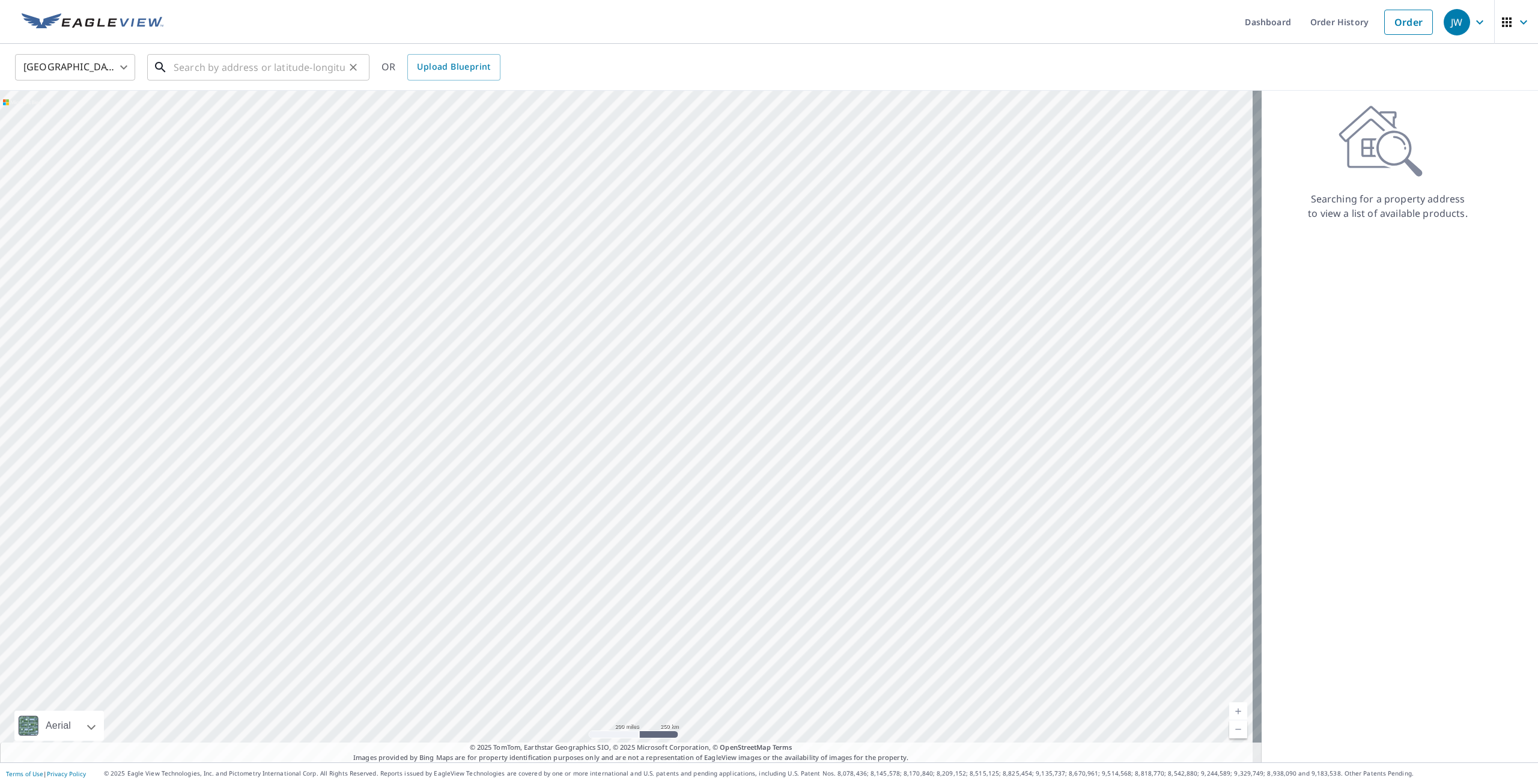
click at [218, 68] on input "text" at bounding box center [259, 68] width 172 height 34
paste input "5118 Gallant Fox Ln Caledonia, WI 53402"
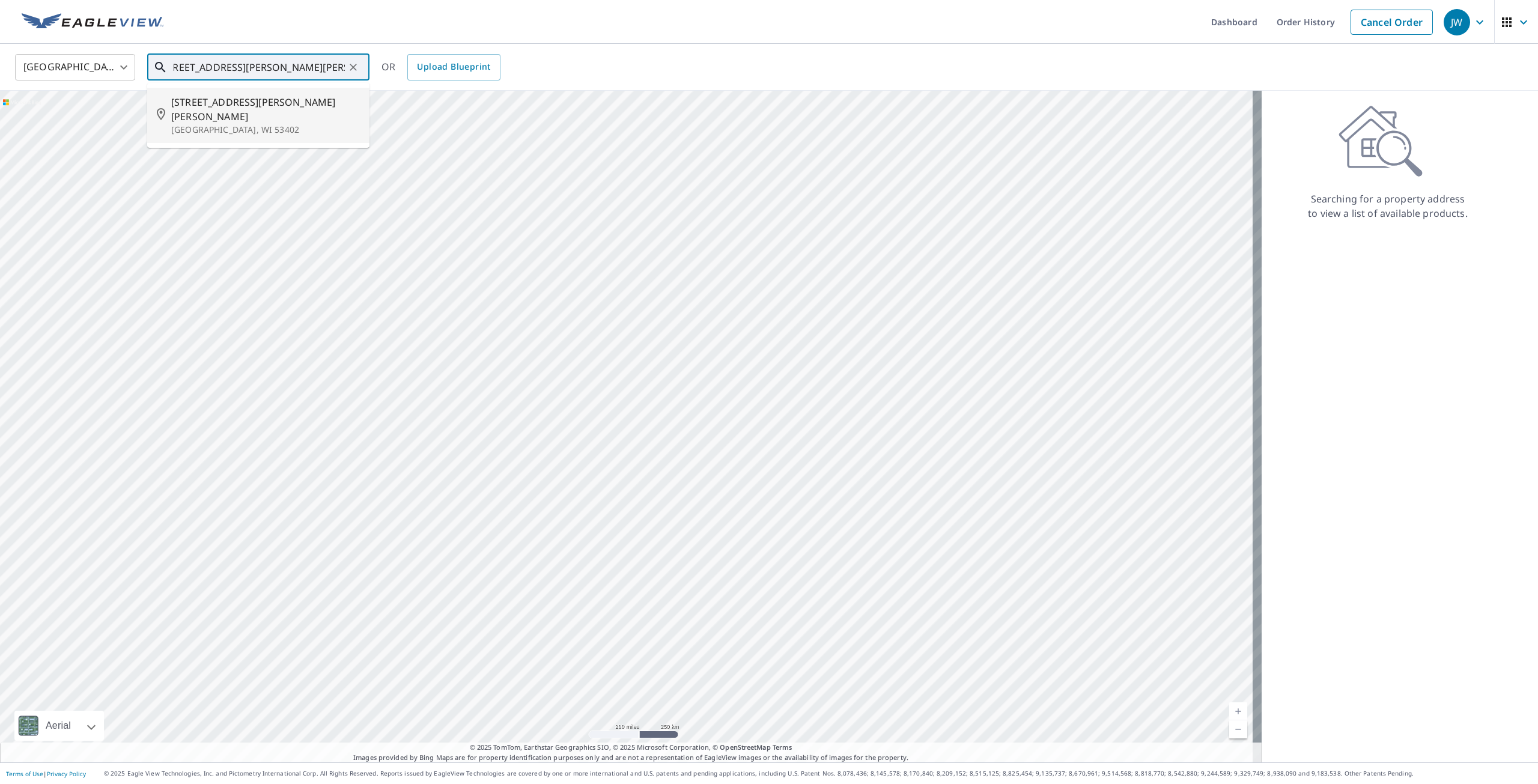
click at [229, 104] on span "5118 Gallant Fox Ln" at bounding box center [266, 109] width 188 height 29
type input "5118 Gallant Fox Ln Caledonia, WI 53402"
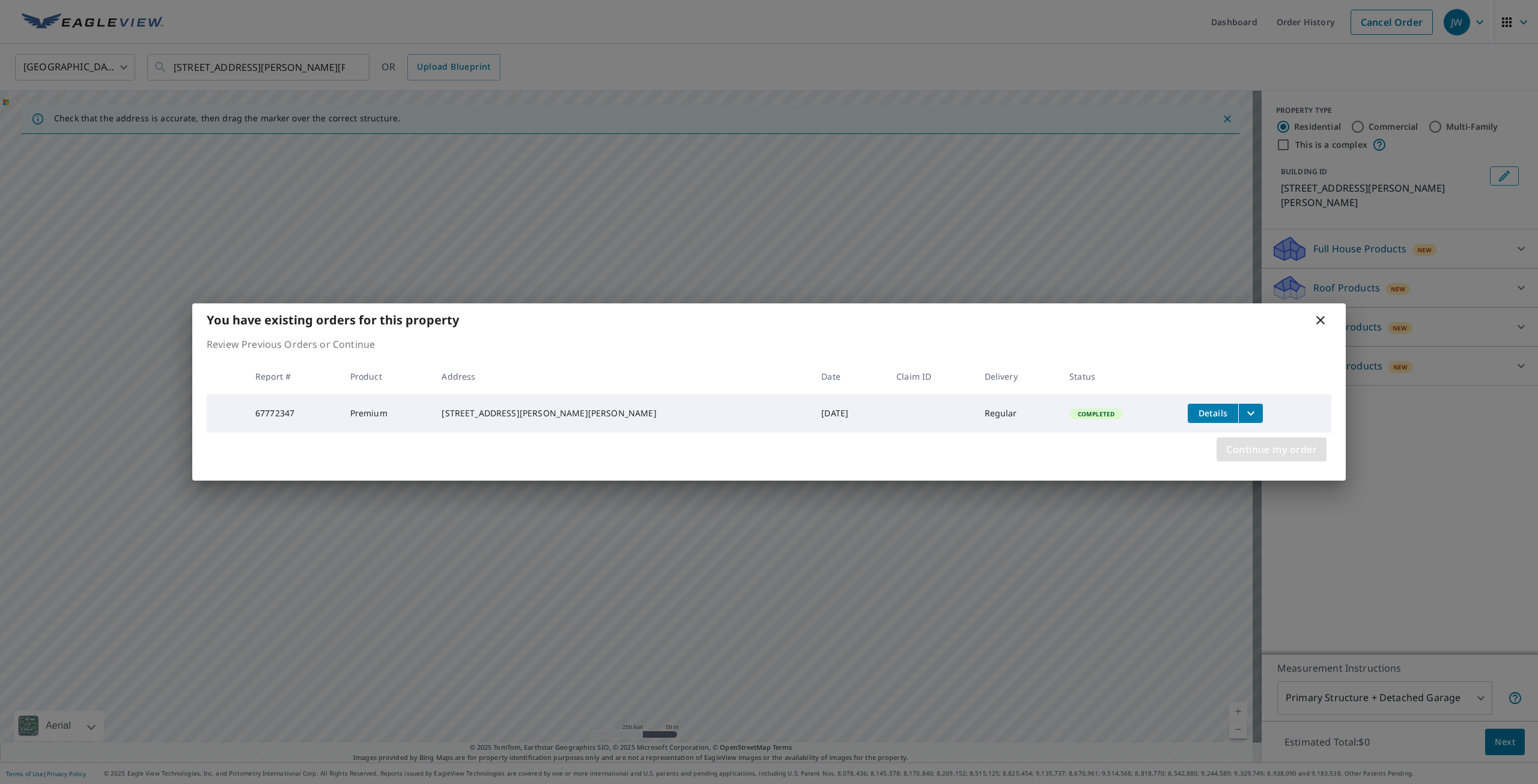
click at [1244, 448] on span "Continue my order" at bounding box center [1272, 449] width 91 height 17
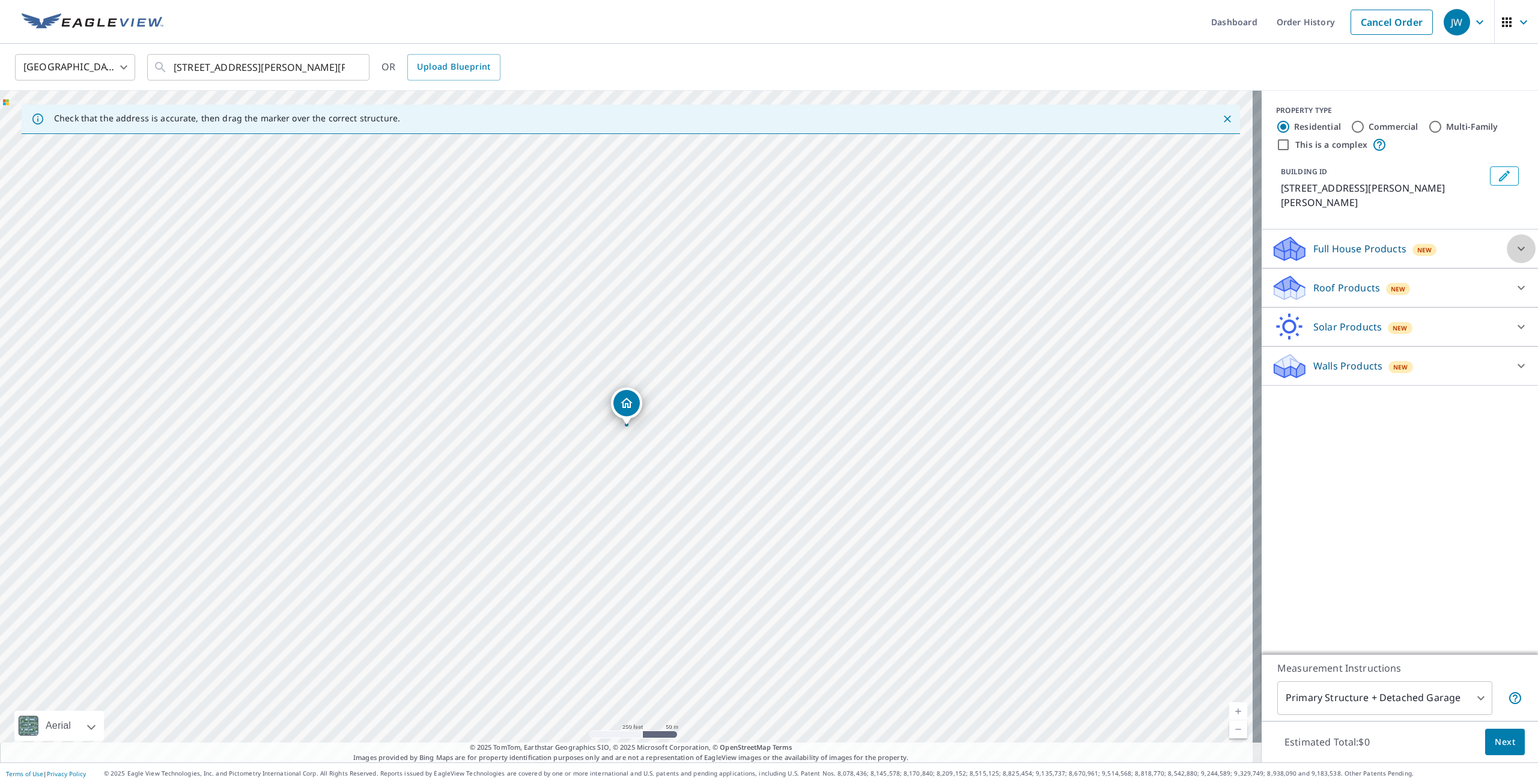
click at [1514, 242] on icon at bounding box center [1521, 249] width 14 height 14
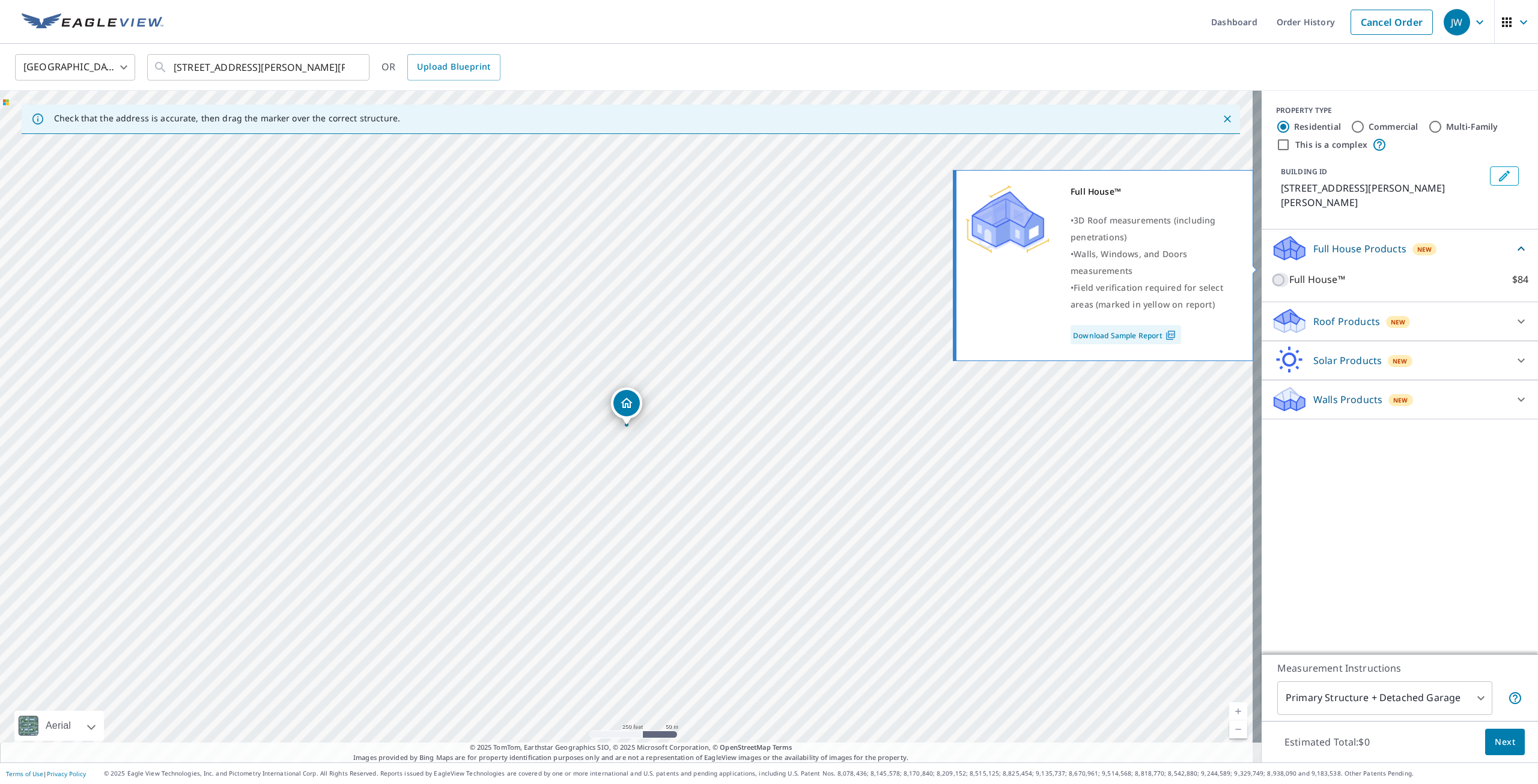
click at [1272, 273] on input "Full House™ $84" at bounding box center [1281, 280] width 18 height 14
checkbox input "true"
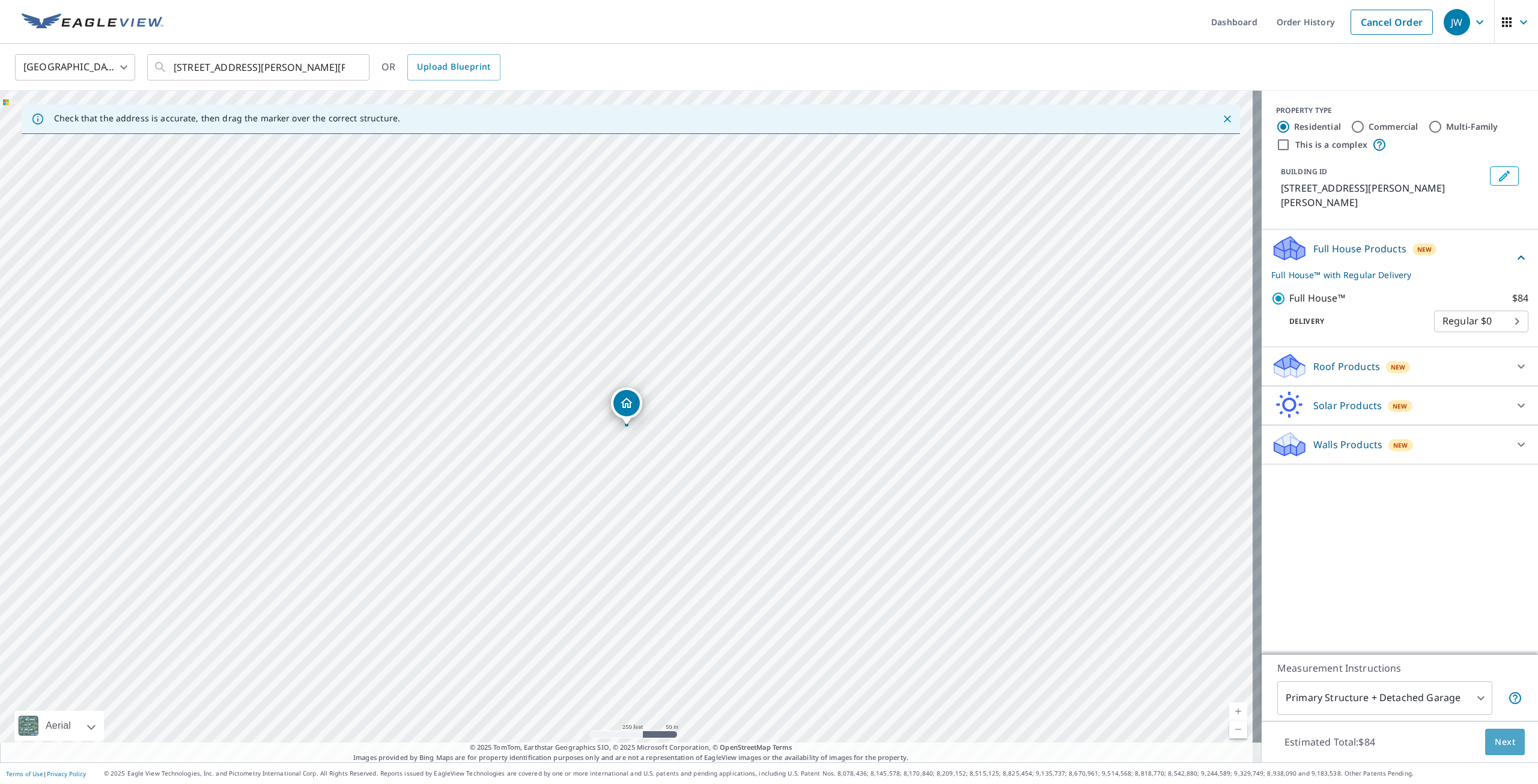
click at [1506, 745] on span "Next" at bounding box center [1505, 742] width 20 height 15
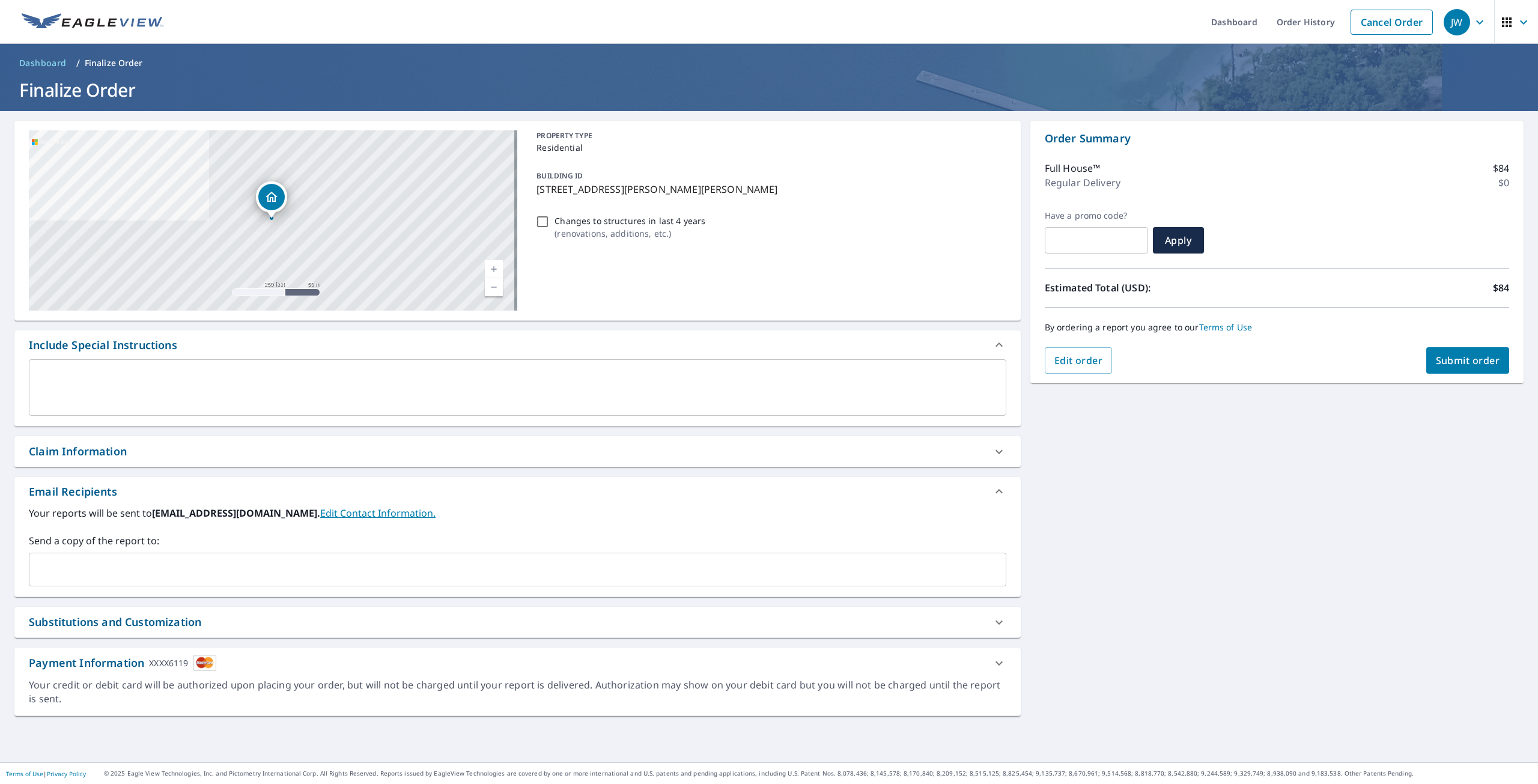
click at [1478, 366] on span "Submit order" at bounding box center [1468, 360] width 64 height 13
